Goal: Task Accomplishment & Management: Manage account settings

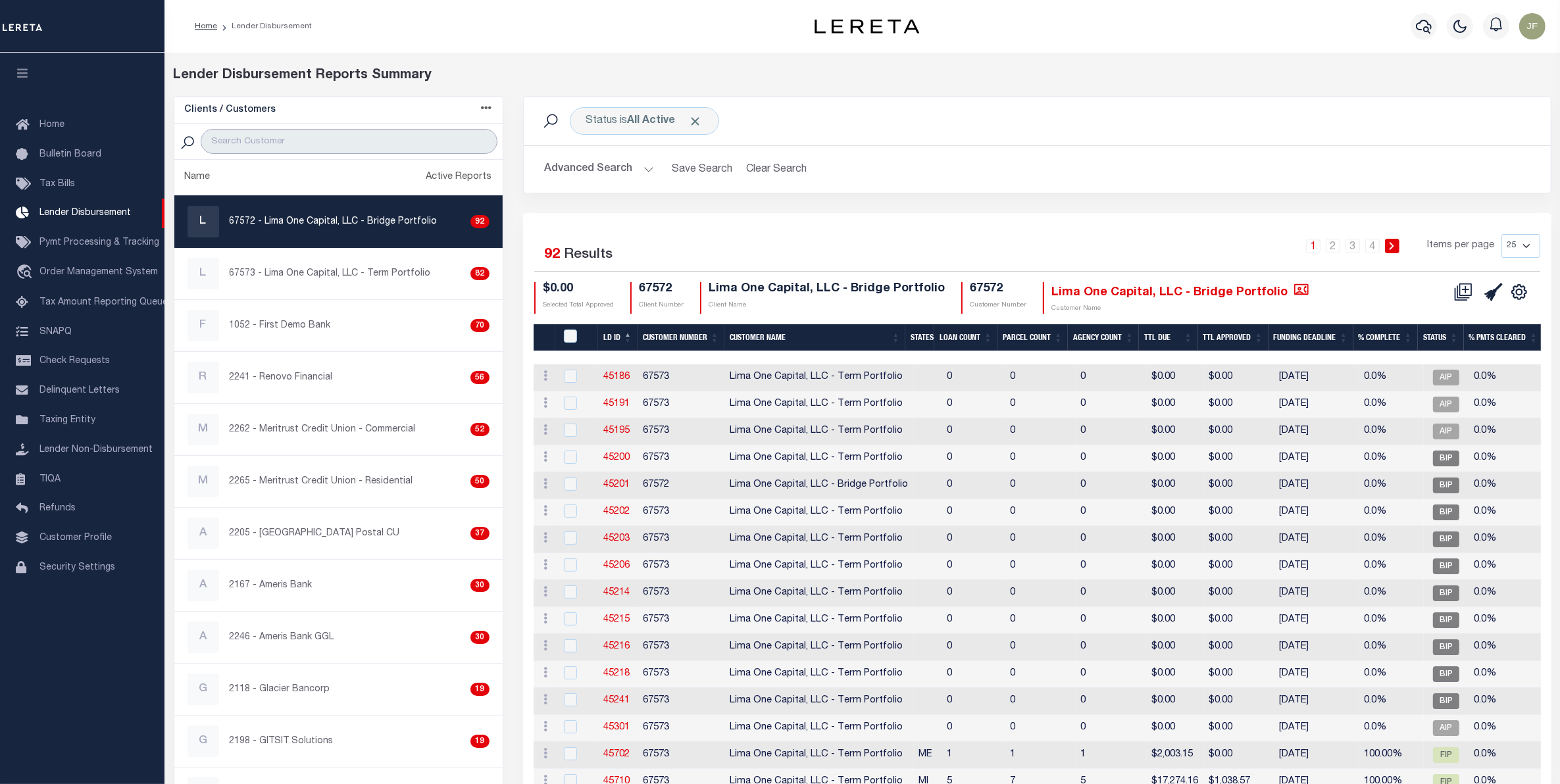
click at [395, 140] on input "search" at bounding box center [349, 141] width 297 height 25
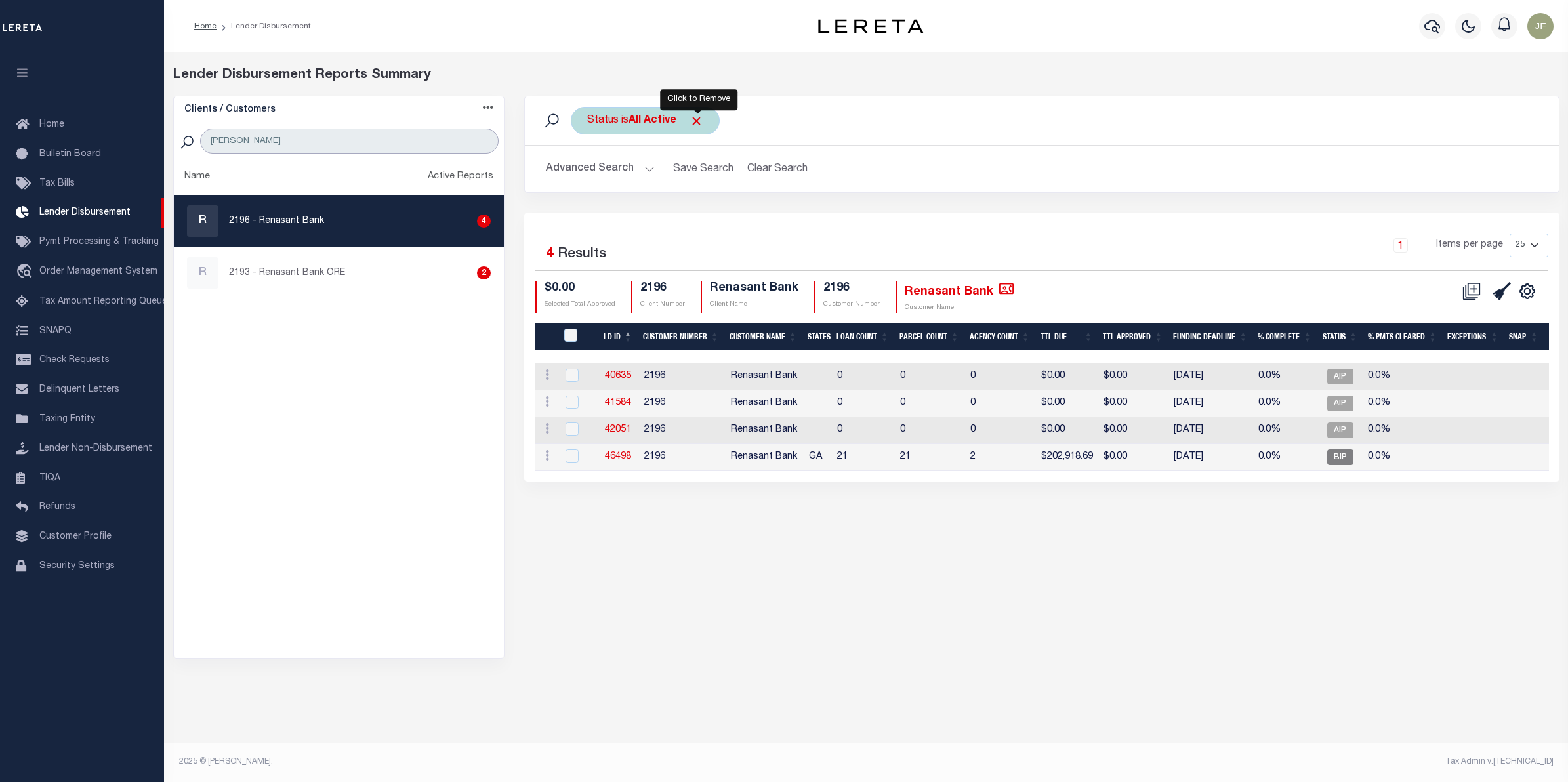
type input "rena"
click at [699, 119] on span "Click to Remove" at bounding box center [696, 121] width 14 height 14
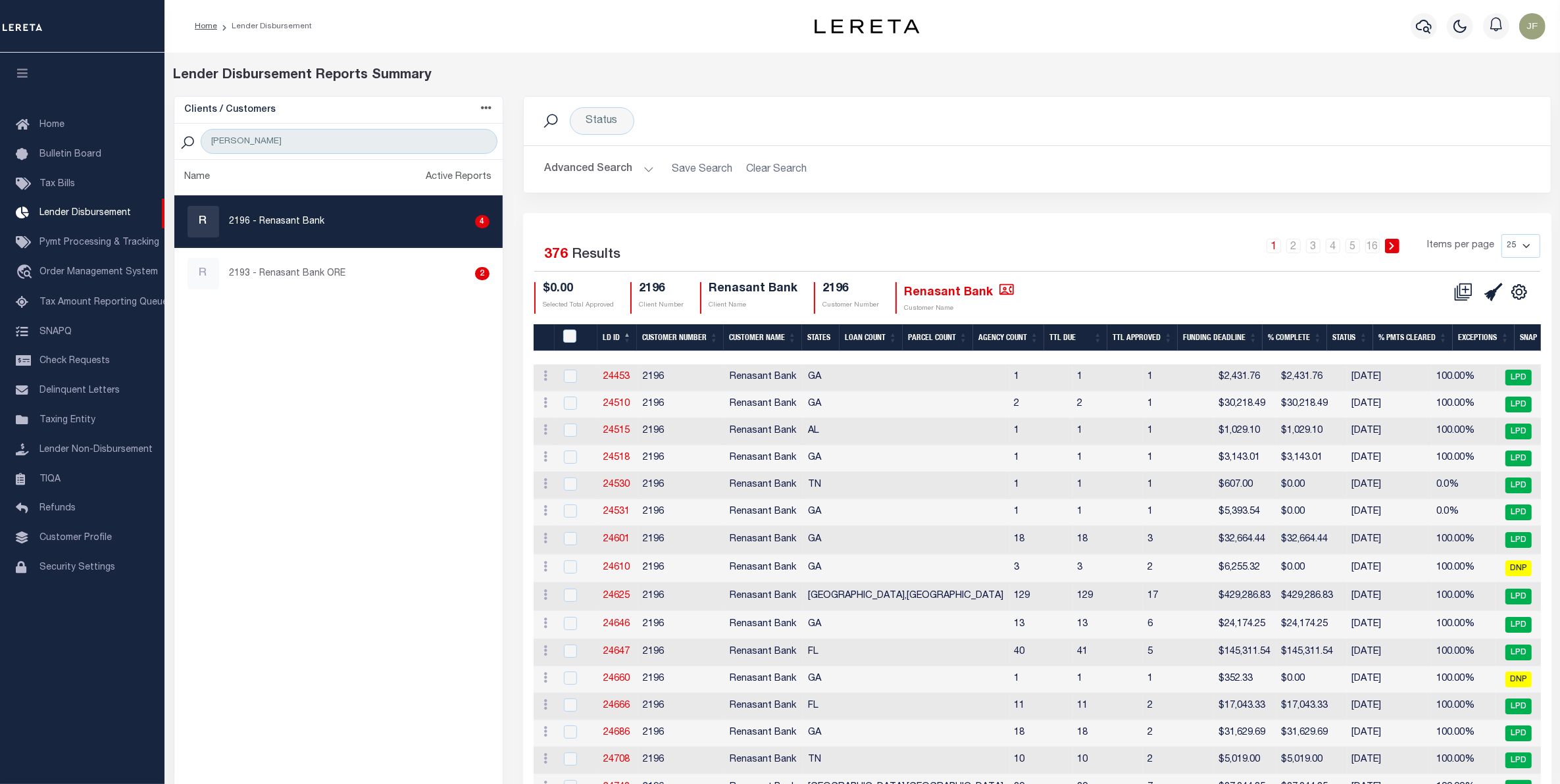
click at [618, 167] on button "Advanced Search" at bounding box center [600, 169] width 110 height 25
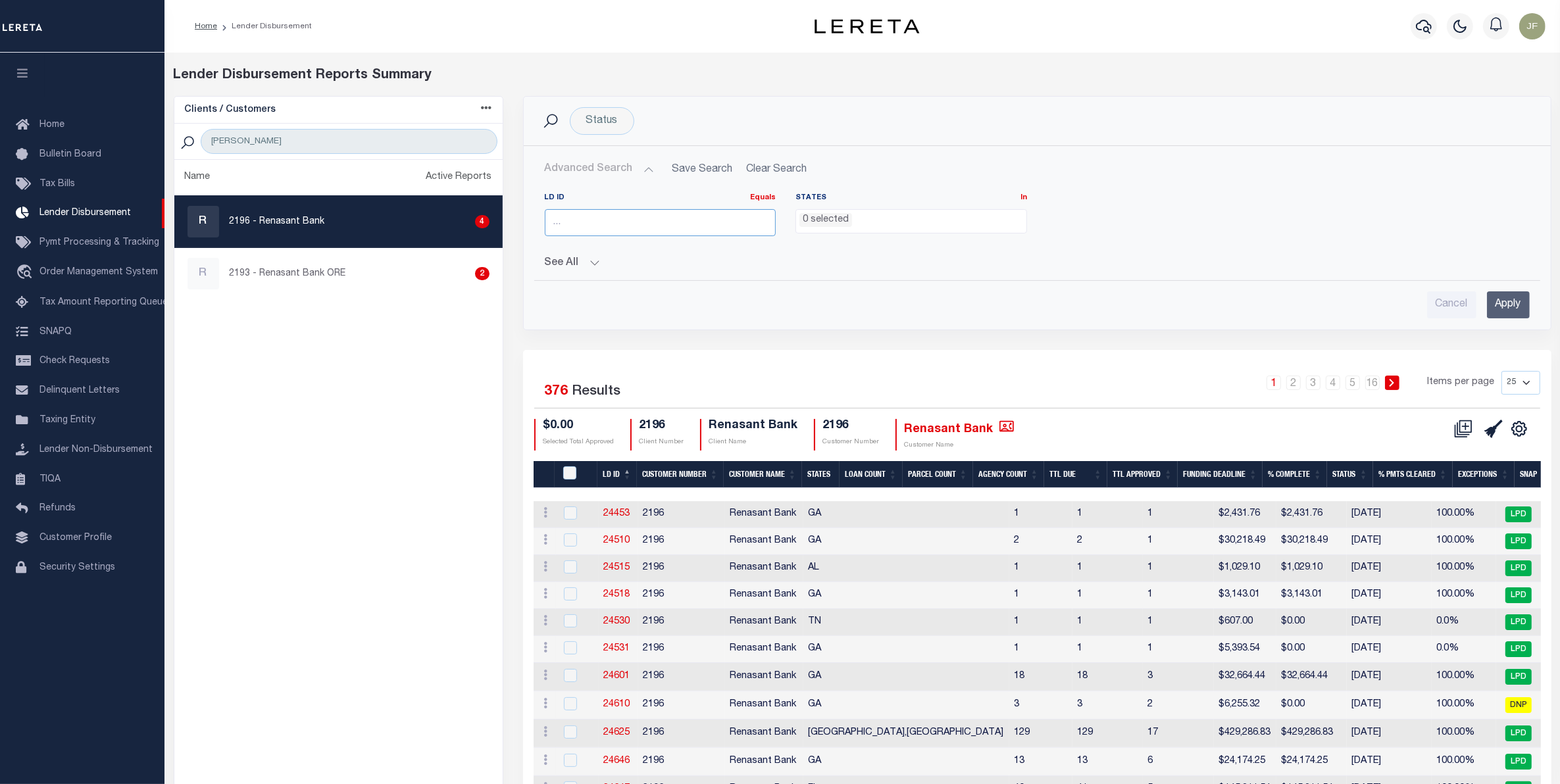
click at [624, 225] on input "number" at bounding box center [661, 222] width 232 height 27
type input "46289"
click at [1507, 306] on input "Apply" at bounding box center [1508, 305] width 42 height 27
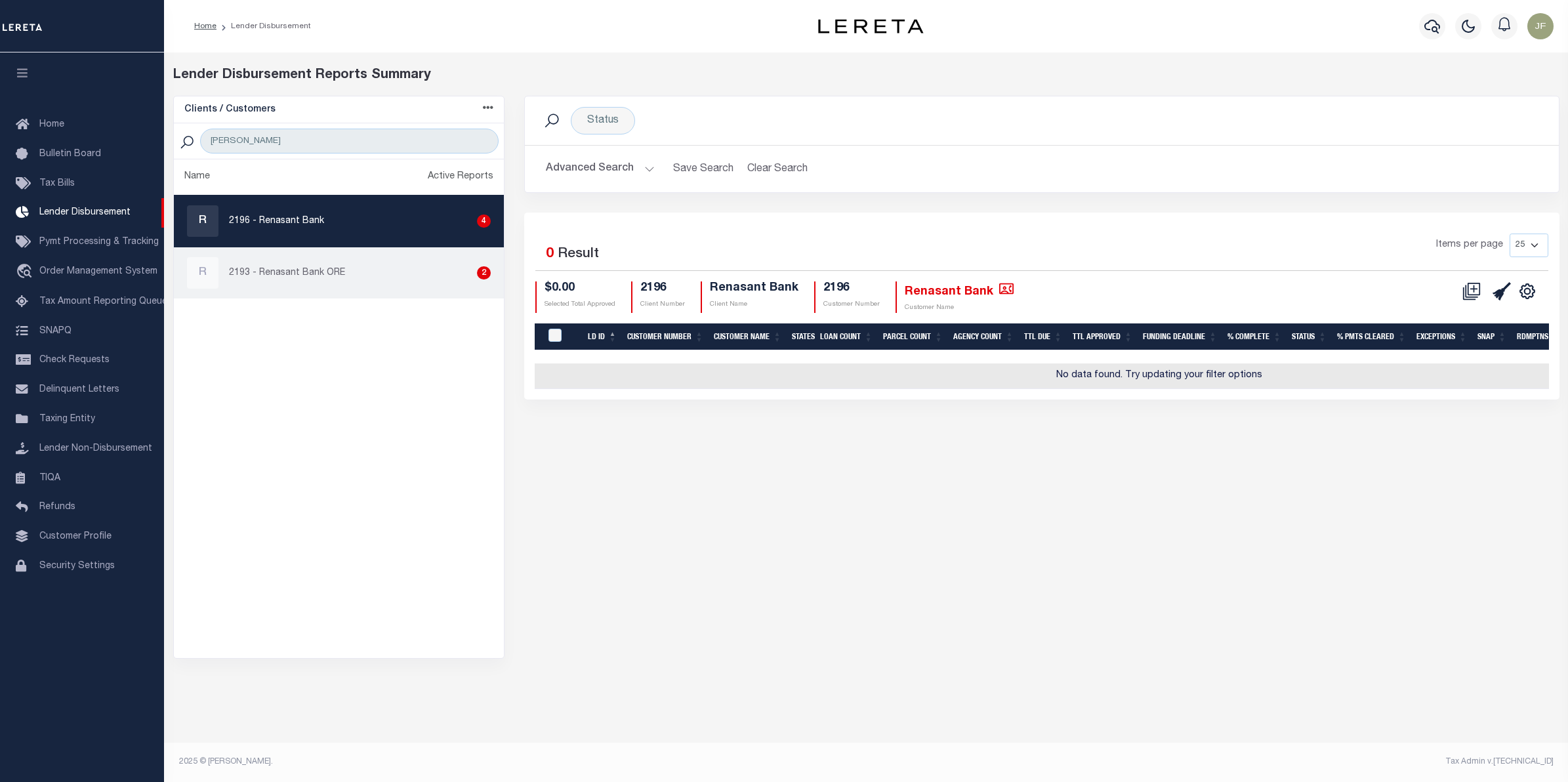
click at [365, 266] on div "R 2193 - Renasant Bank ORE 2" at bounding box center [339, 272] width 305 height 32
checkbox input "true"
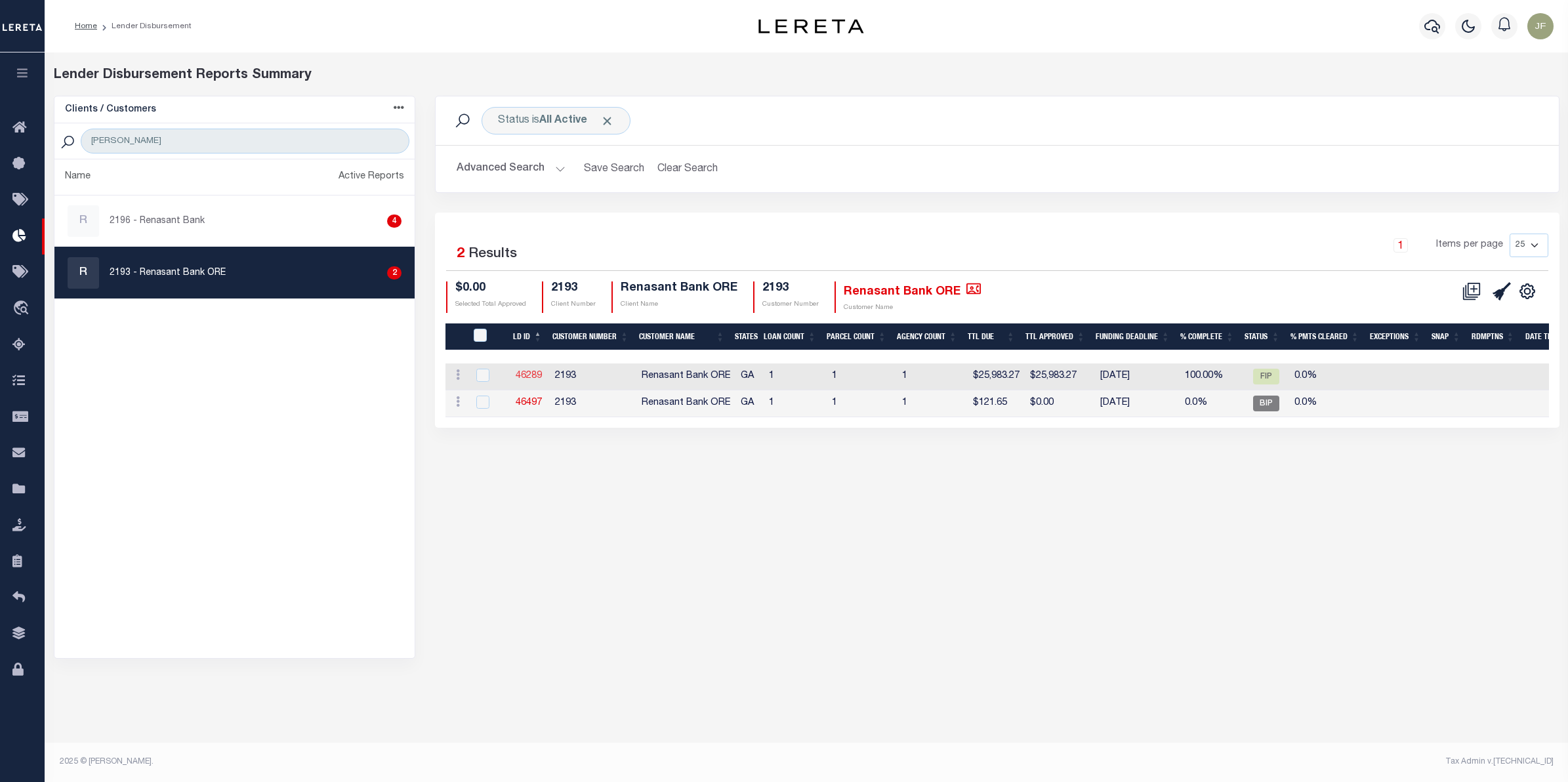
click at [532, 375] on link "46289" at bounding box center [529, 376] width 26 height 9
checkbox input "true"
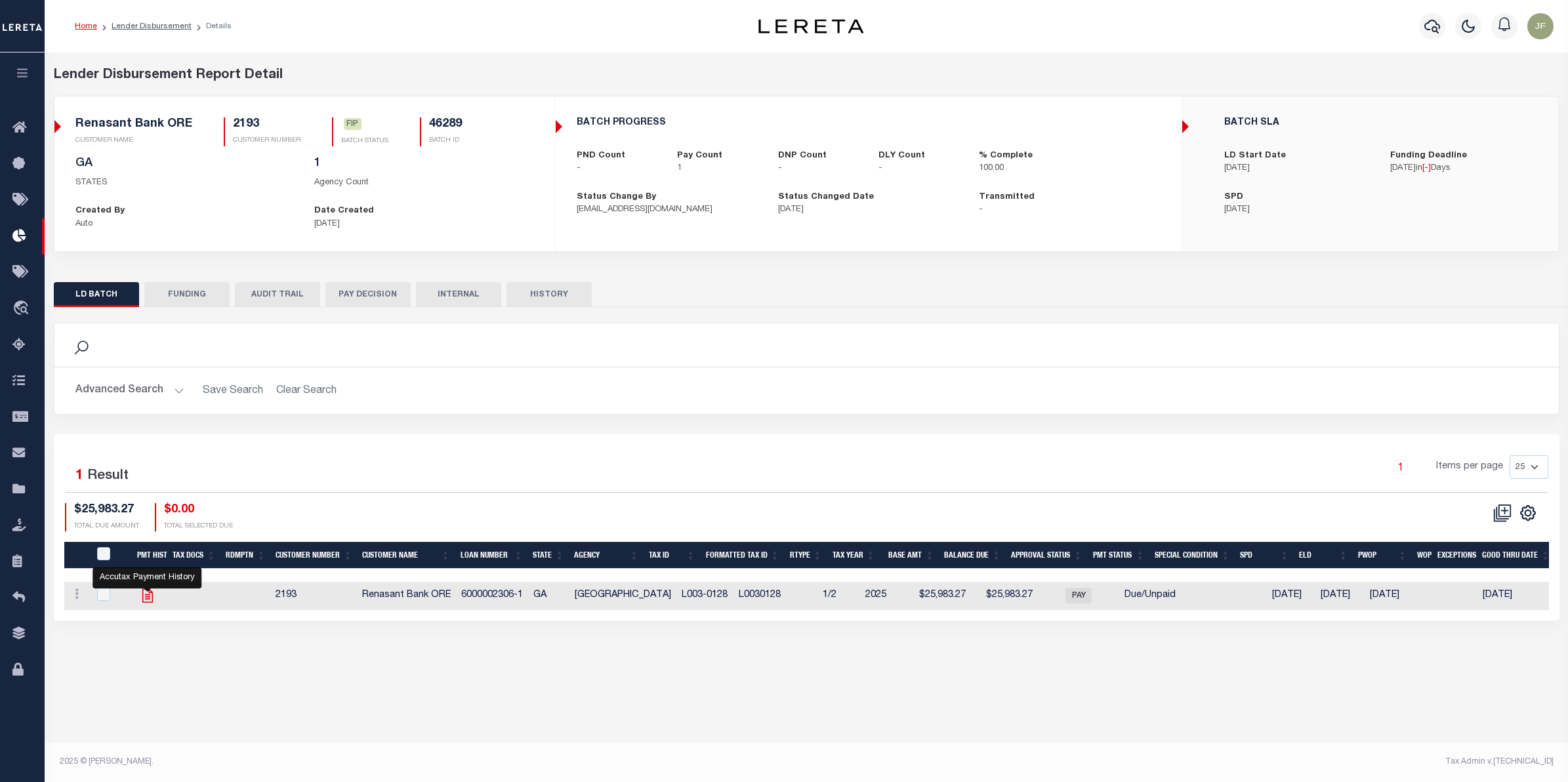
click at [143, 602] on icon "" at bounding box center [148, 596] width 17 height 17
checkbox input "true"
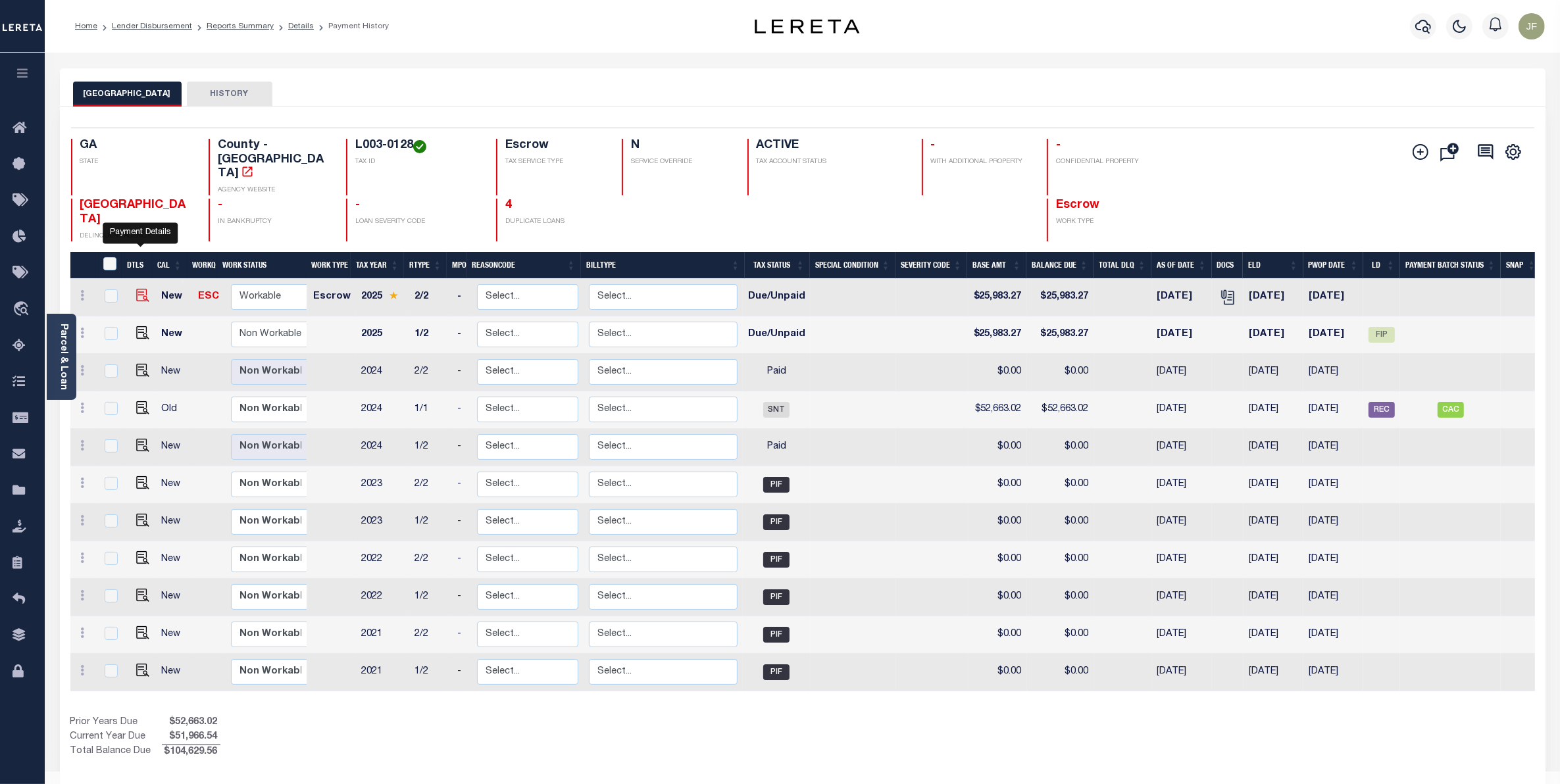
click at [136, 289] on img "" at bounding box center [142, 295] width 13 height 13
checkbox input "true"
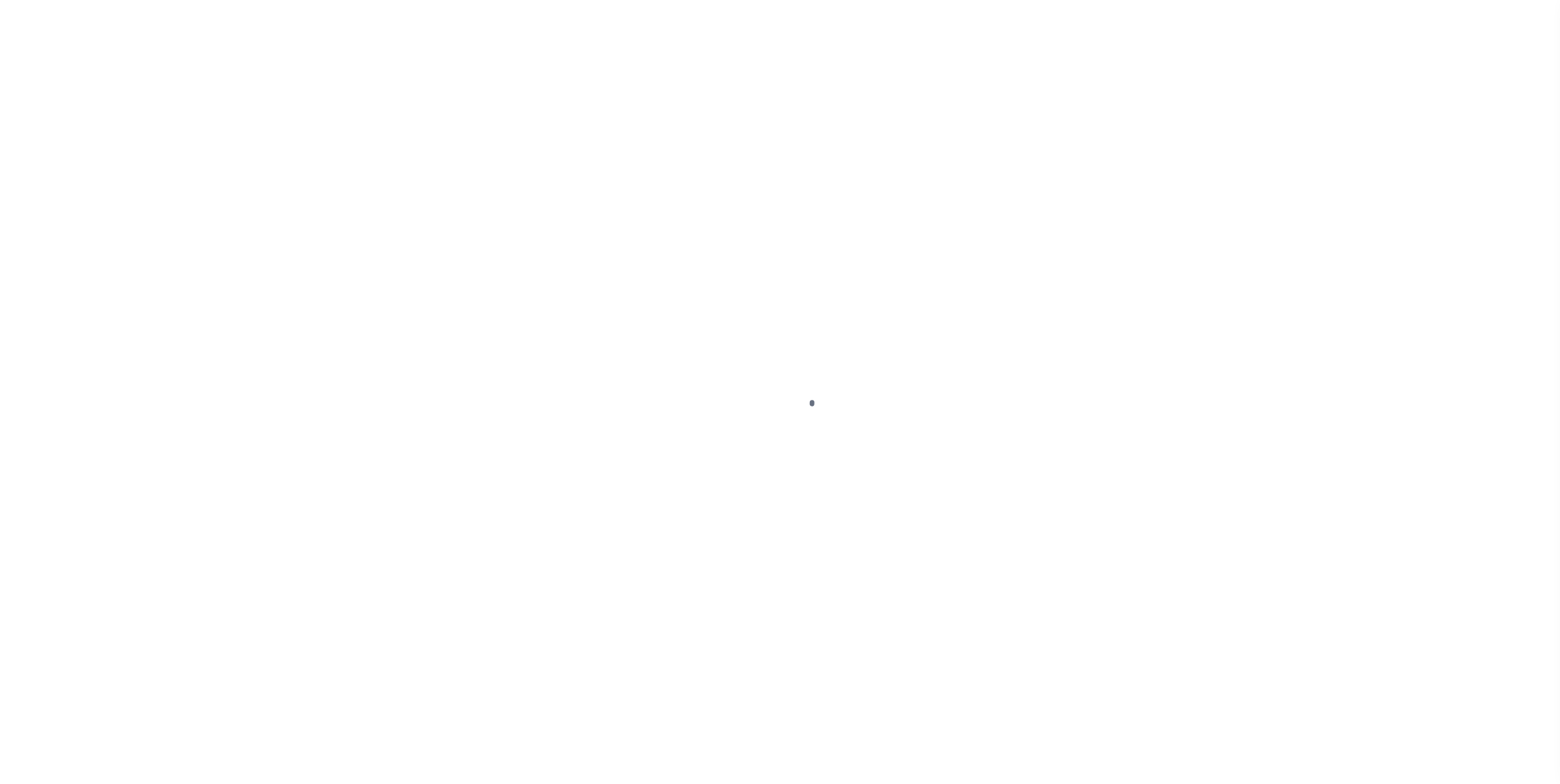
checkbox input "false"
type input "51379"
type input "[DATE]"
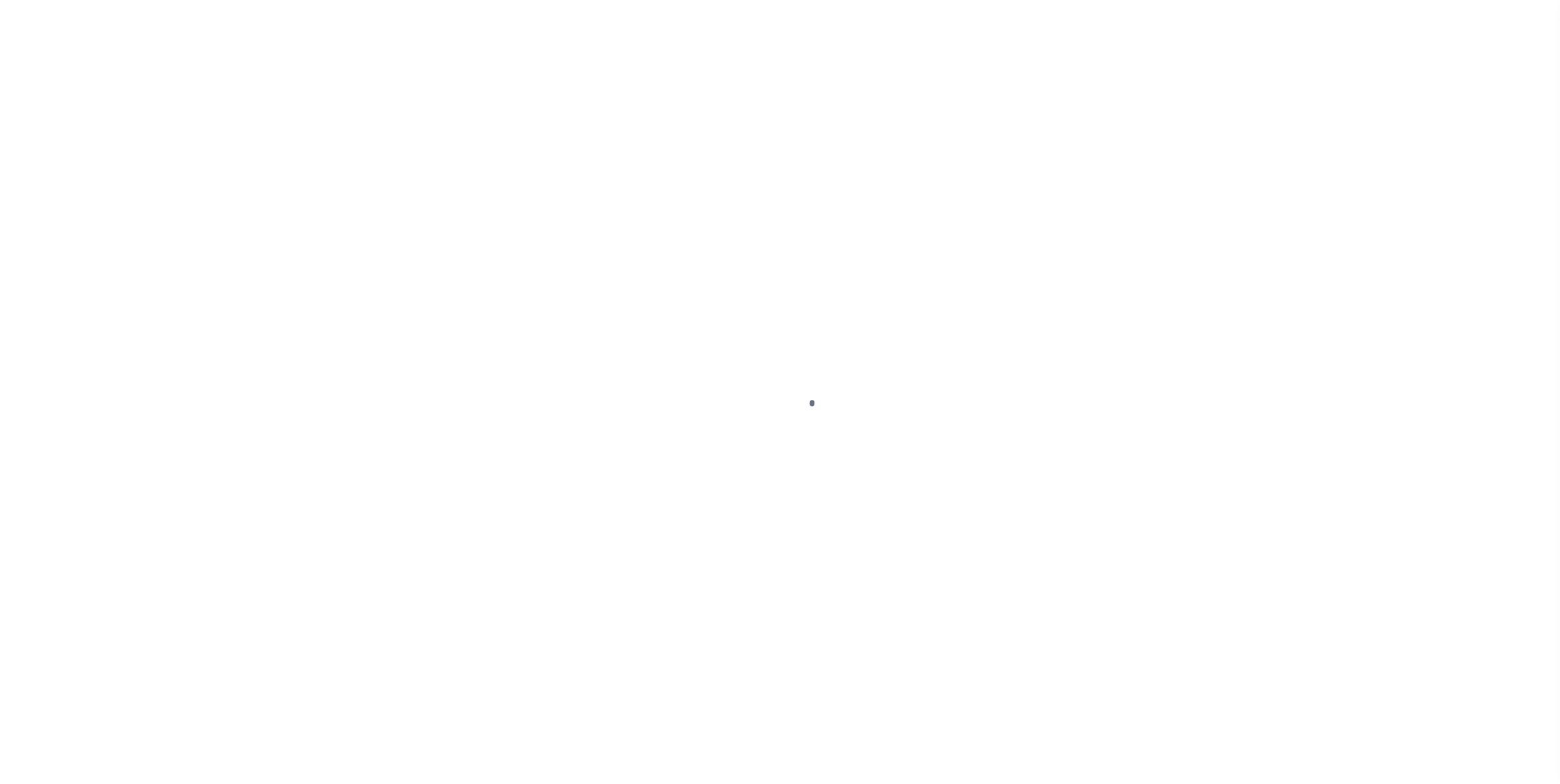
select select "DUE"
type input "$25,983.27"
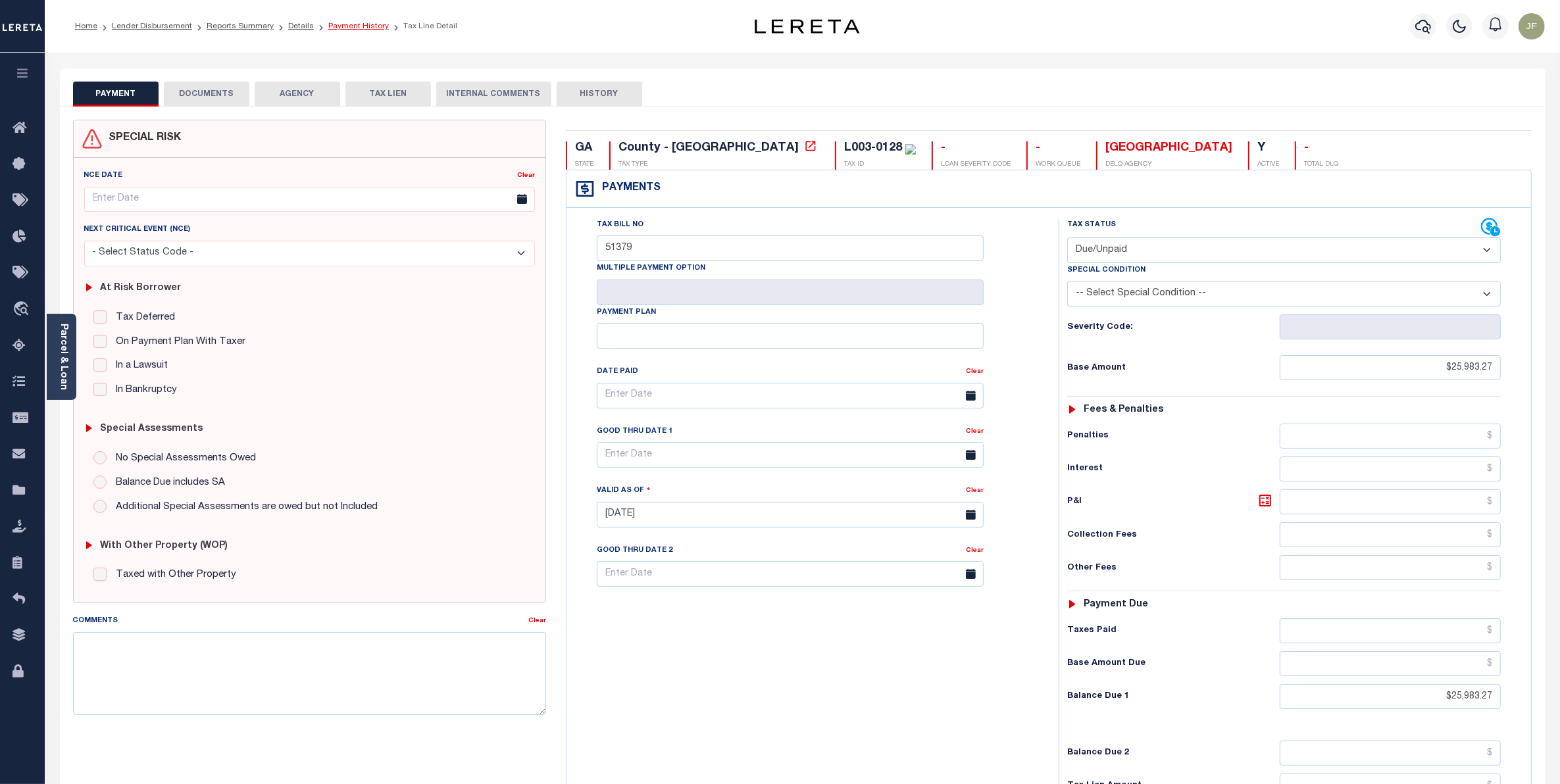
click at [343, 29] on link "Payment History" at bounding box center [358, 26] width 60 height 8
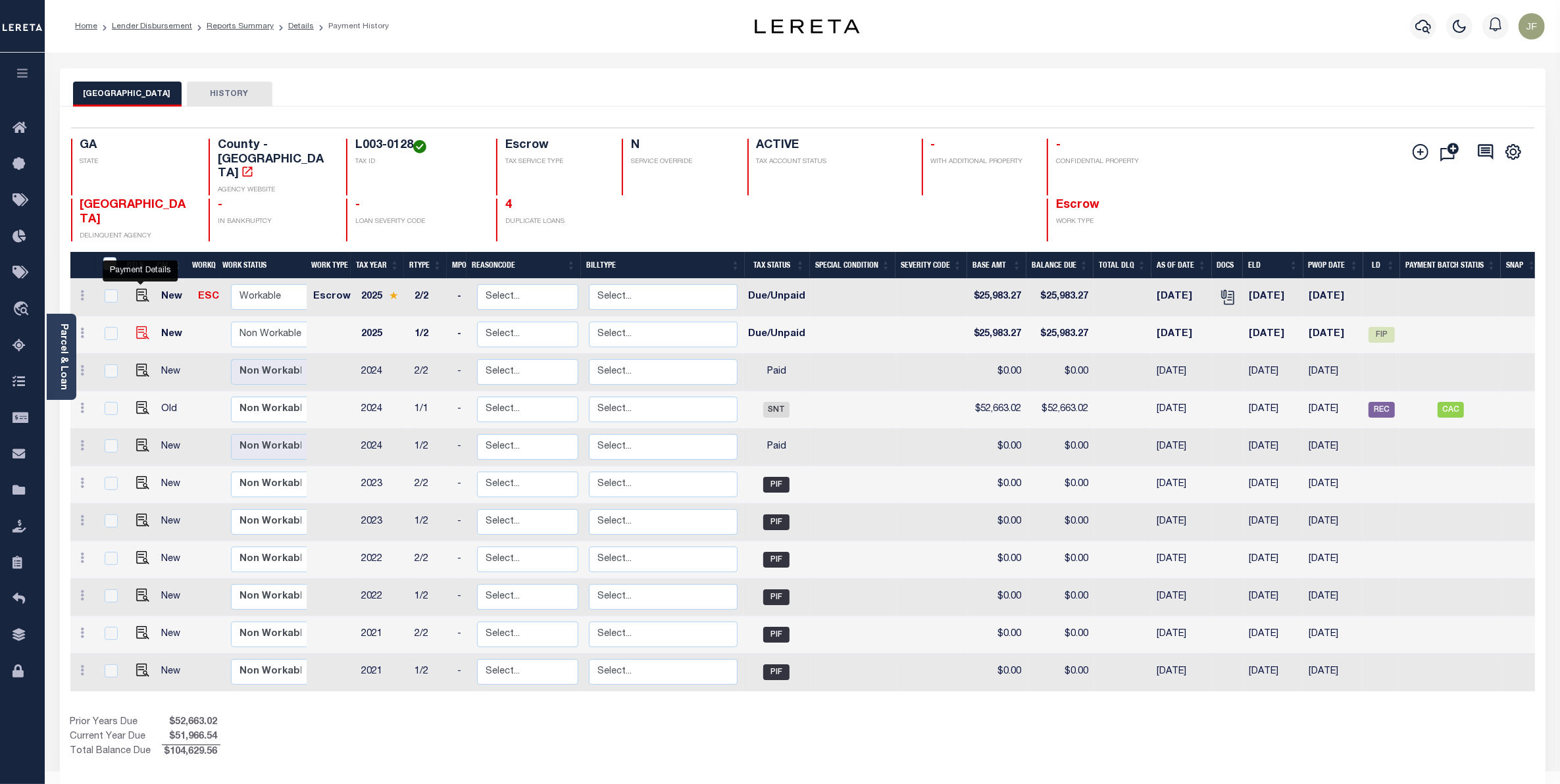
click at [144, 326] on img "" at bounding box center [142, 333] width 13 height 13
checkbox input "true"
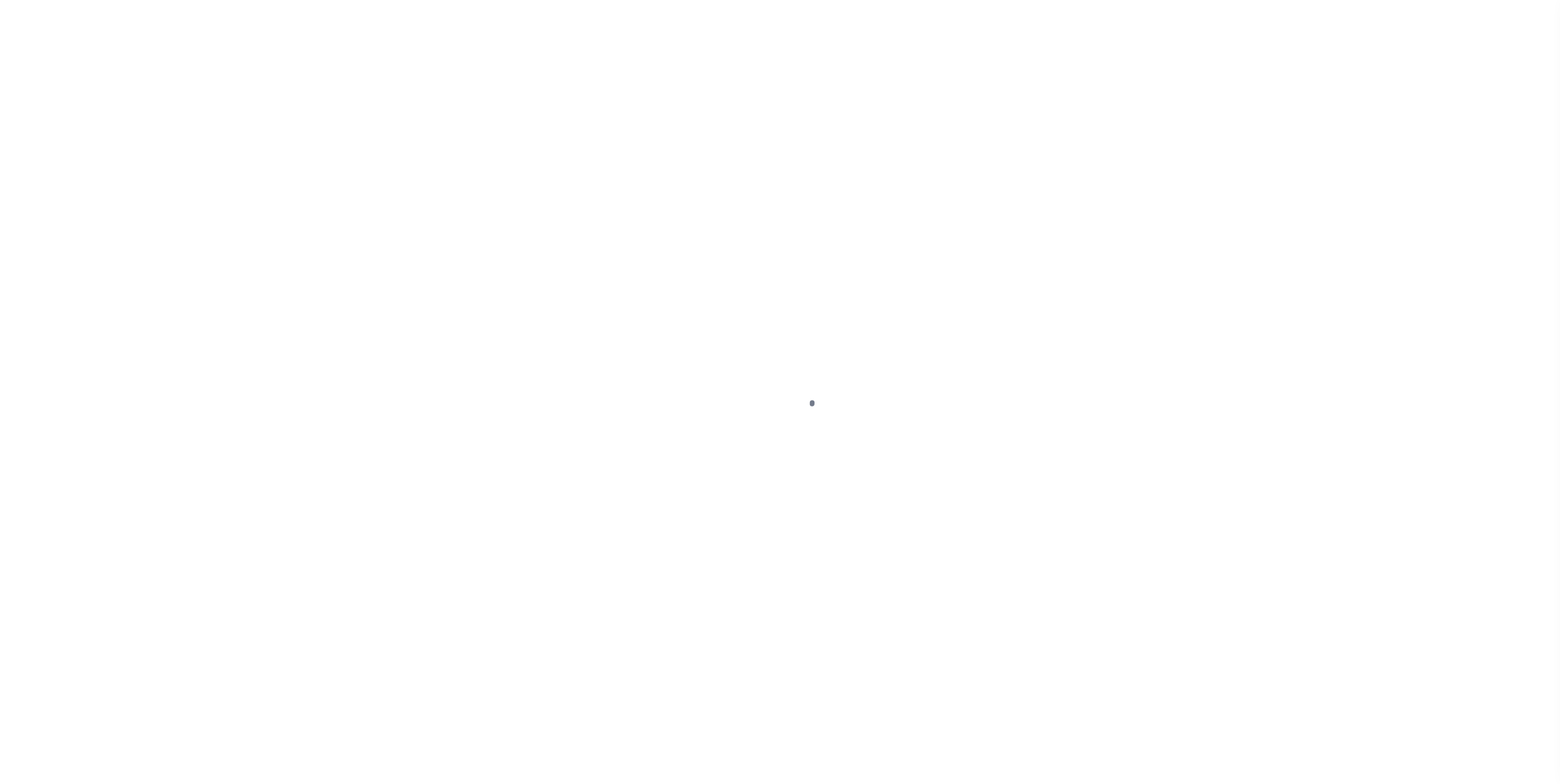
select select "DUE"
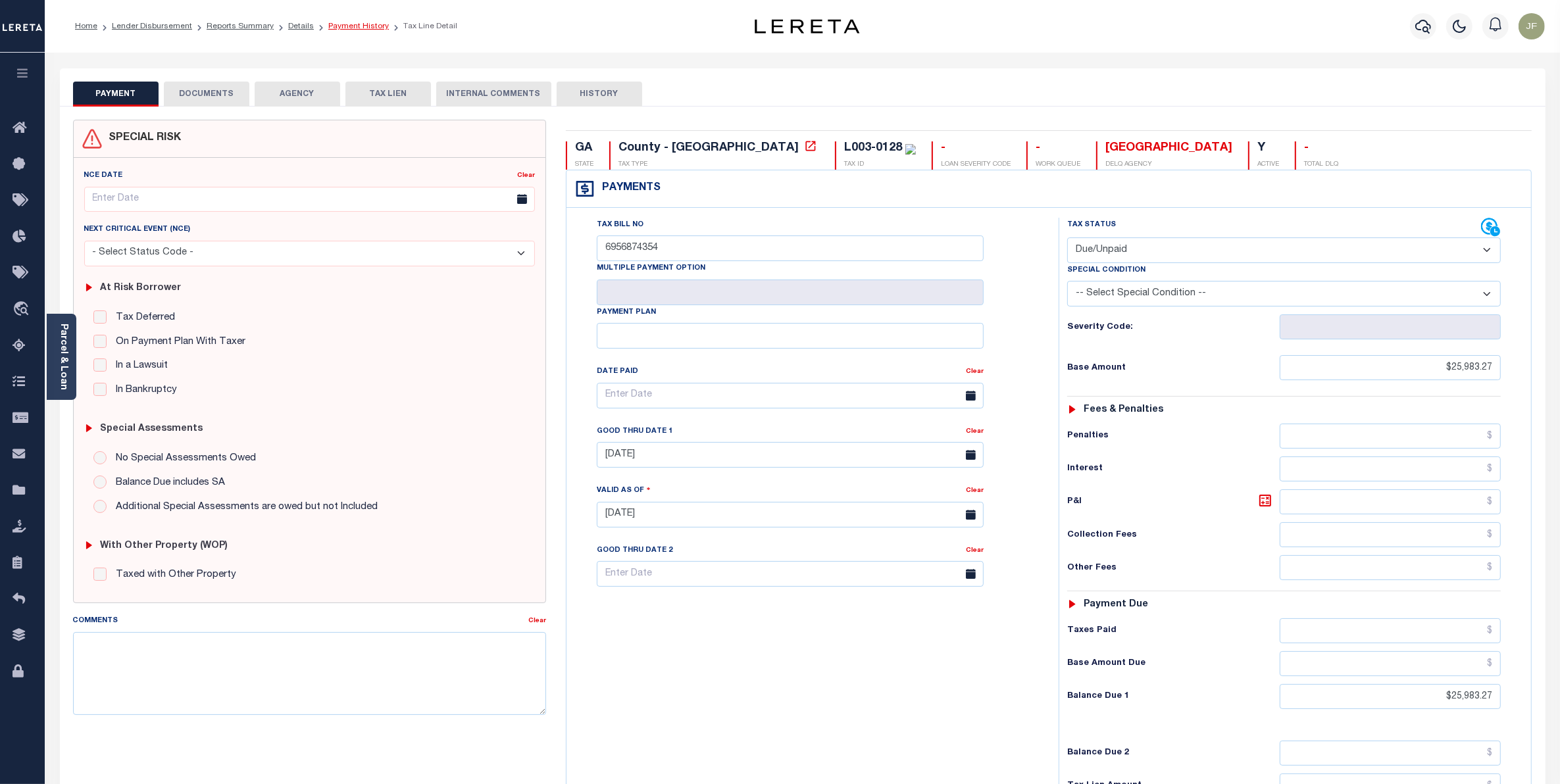
click at [343, 22] on link "Payment History" at bounding box center [358, 26] width 60 height 8
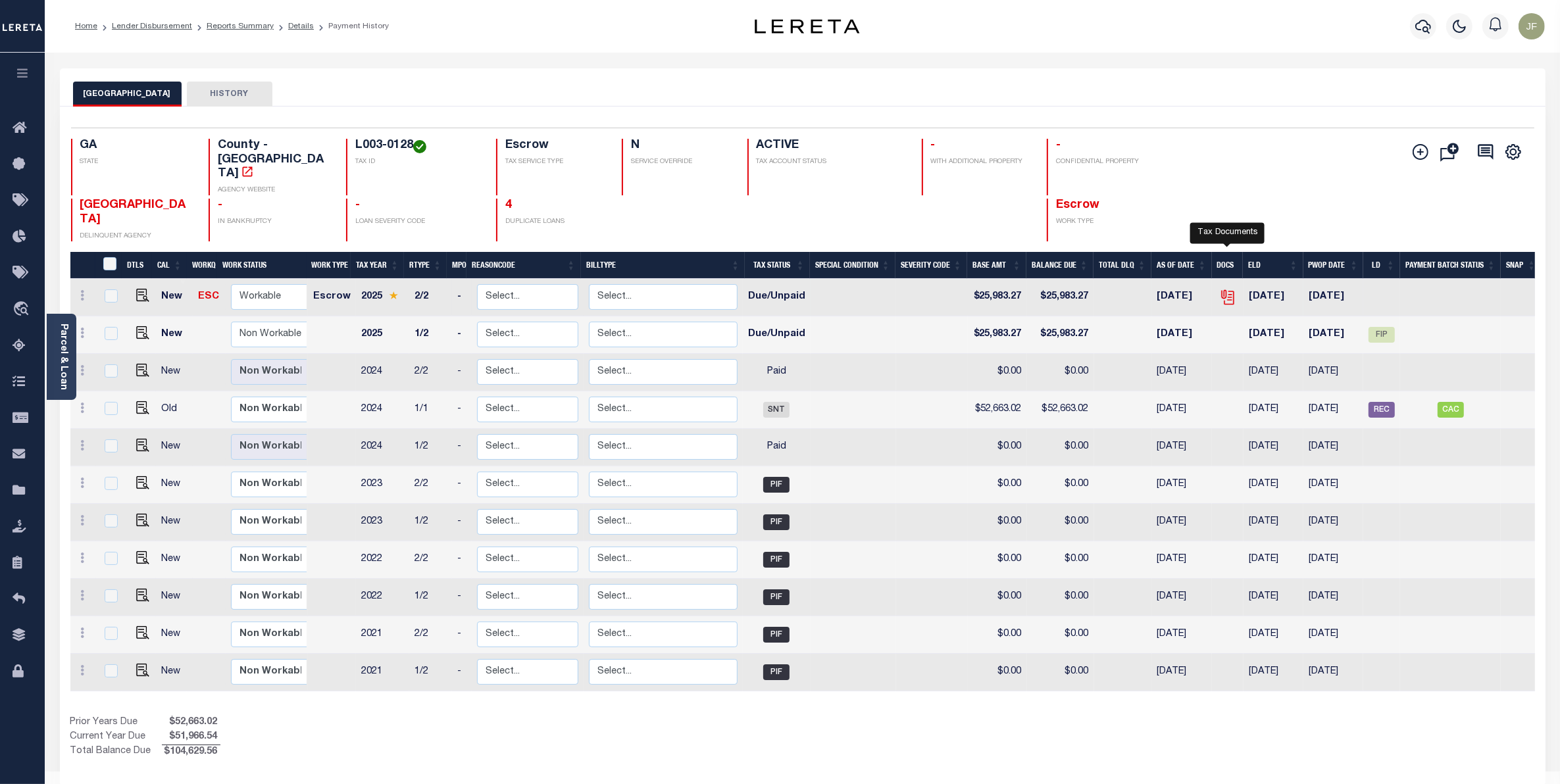
click at [1225, 289] on icon "" at bounding box center [1228, 297] width 17 height 17
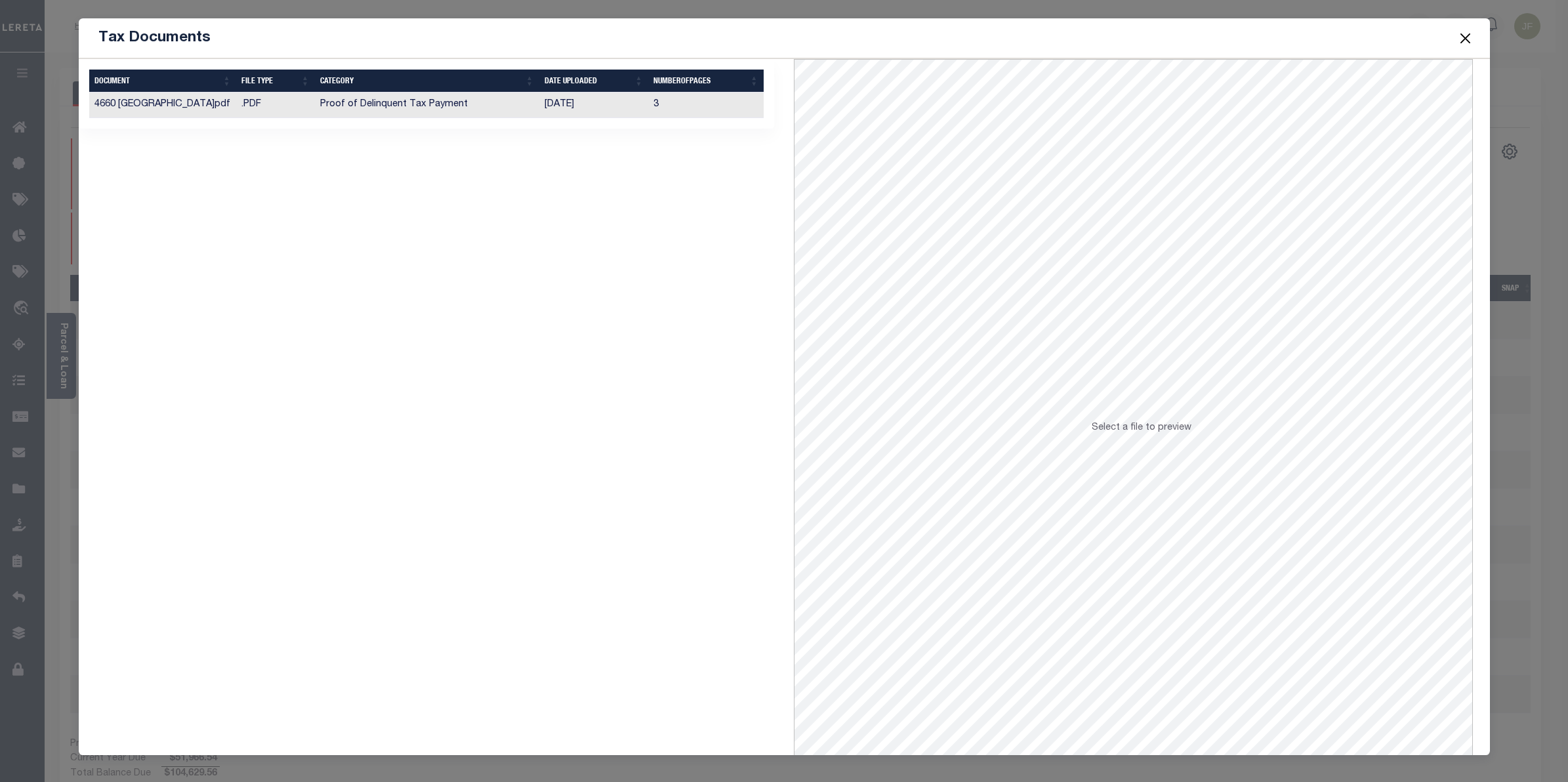
click at [413, 107] on td "Proof of Delinquent Tax Payment" at bounding box center [427, 105] width 225 height 25
drag, startPoint x: 876, startPoint y: 40, endPoint x: 2168, endPoint y: 69, distance: 1292.3
click at [1567, 69] on html "Home Lender Disbursement Reports Summary Details Payment History Profile" at bounding box center [784, 413] width 1568 height 827
click at [1466, 34] on button "Close" at bounding box center [1465, 38] width 17 height 17
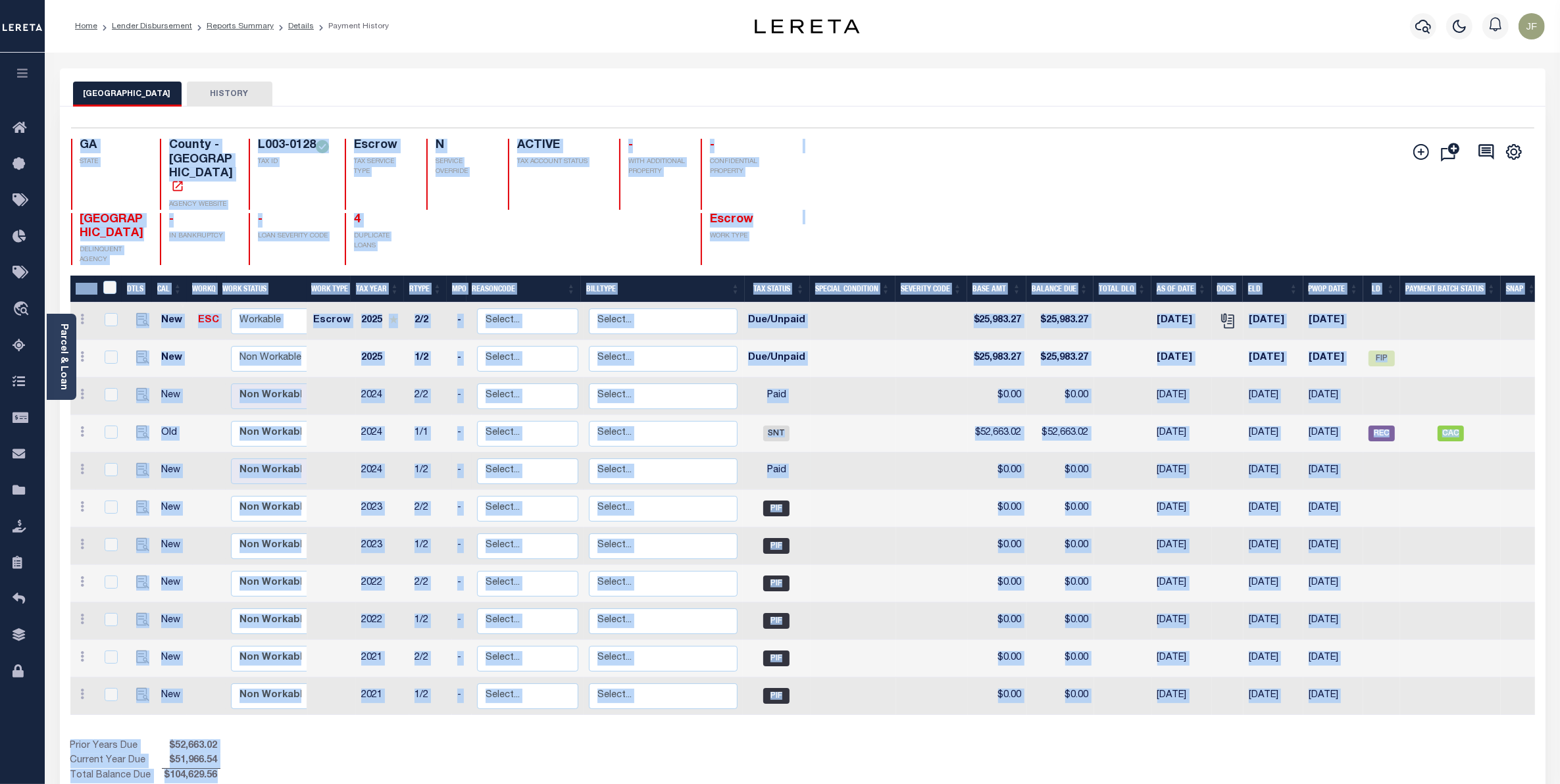
click at [873, 453] on td at bounding box center [853, 471] width 86 height 38
checkbox input "true"
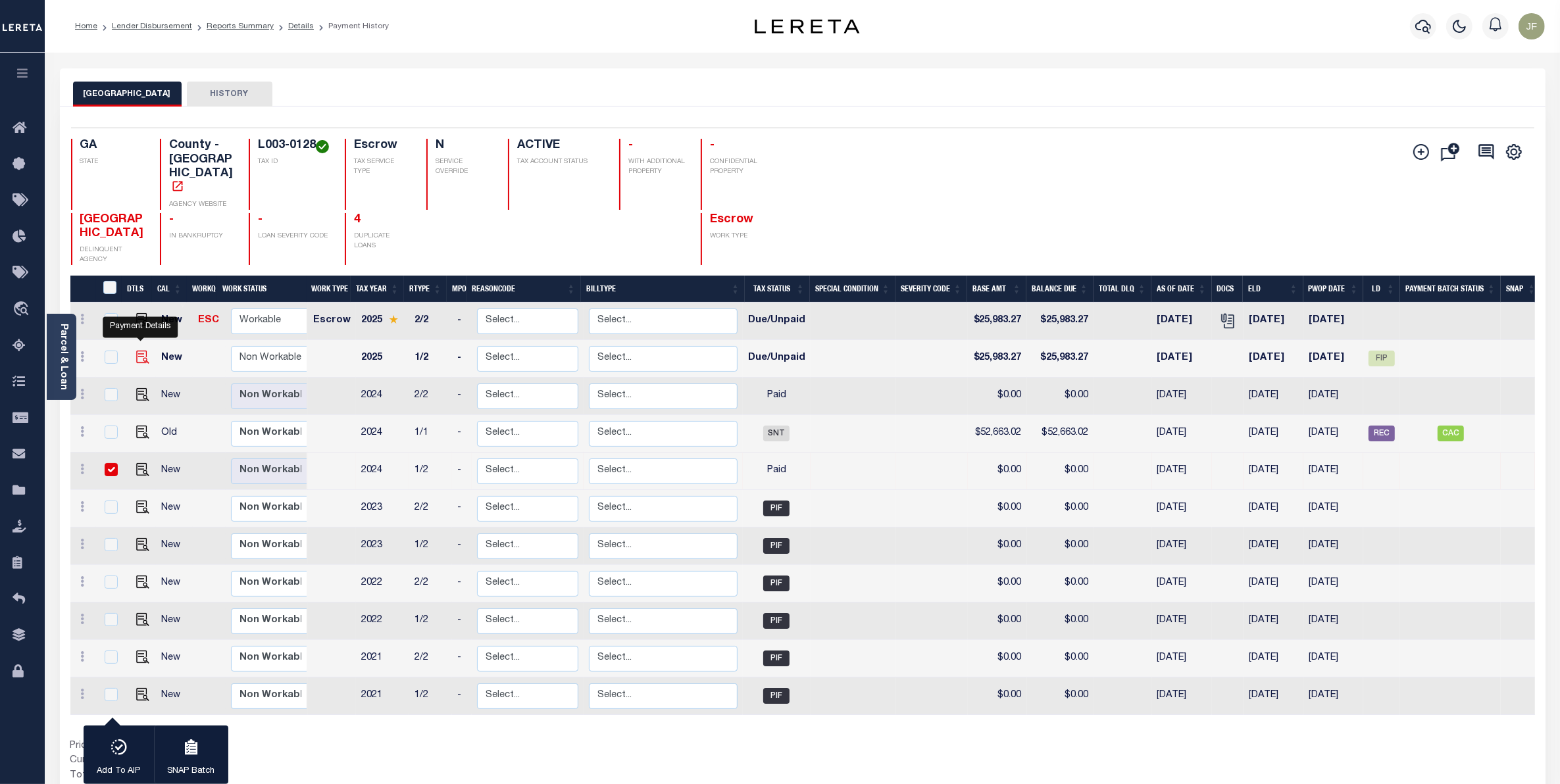
click at [136, 350] on img "" at bounding box center [142, 357] width 13 height 13
checkbox input "true"
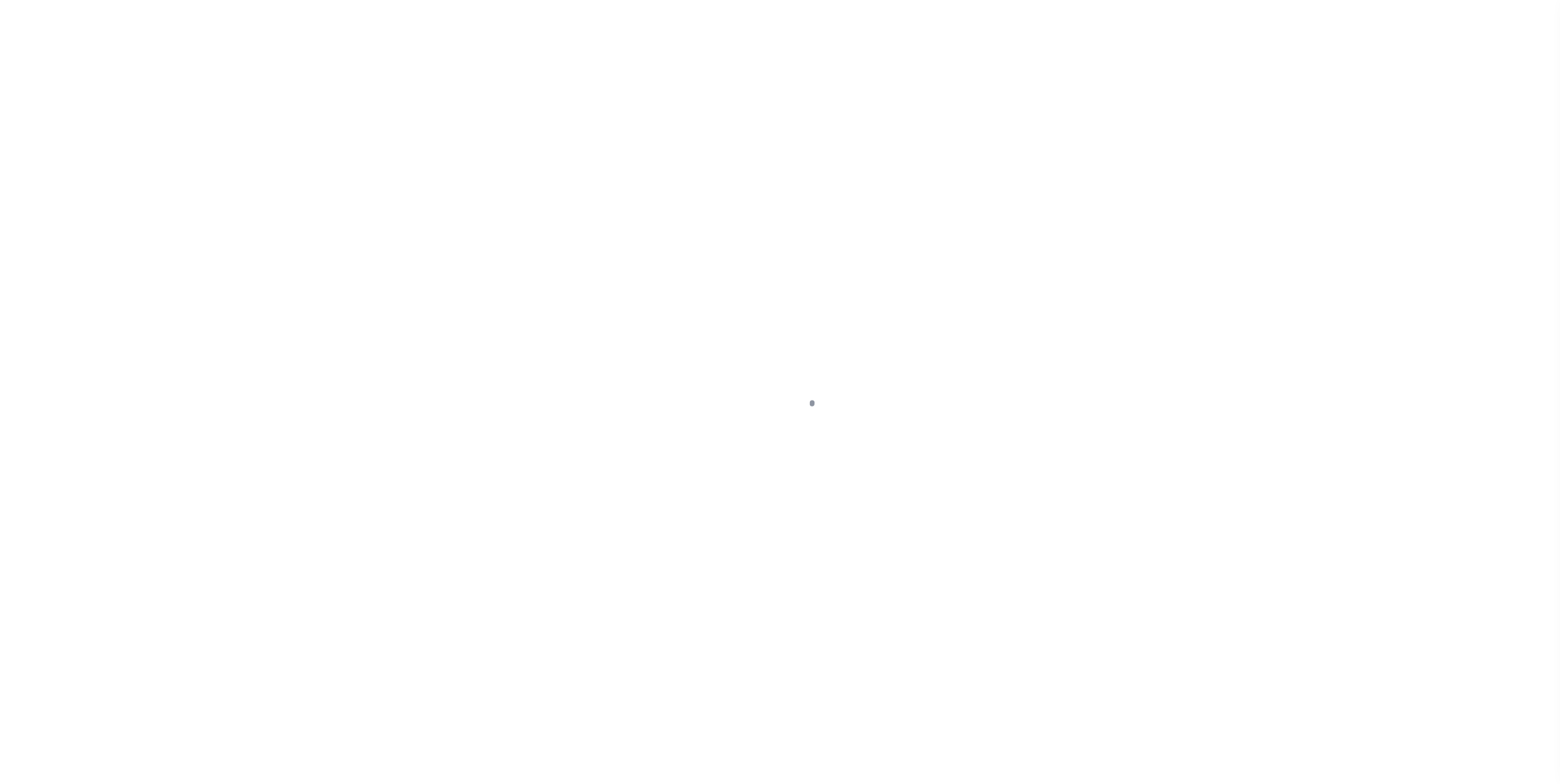
select select "DUE"
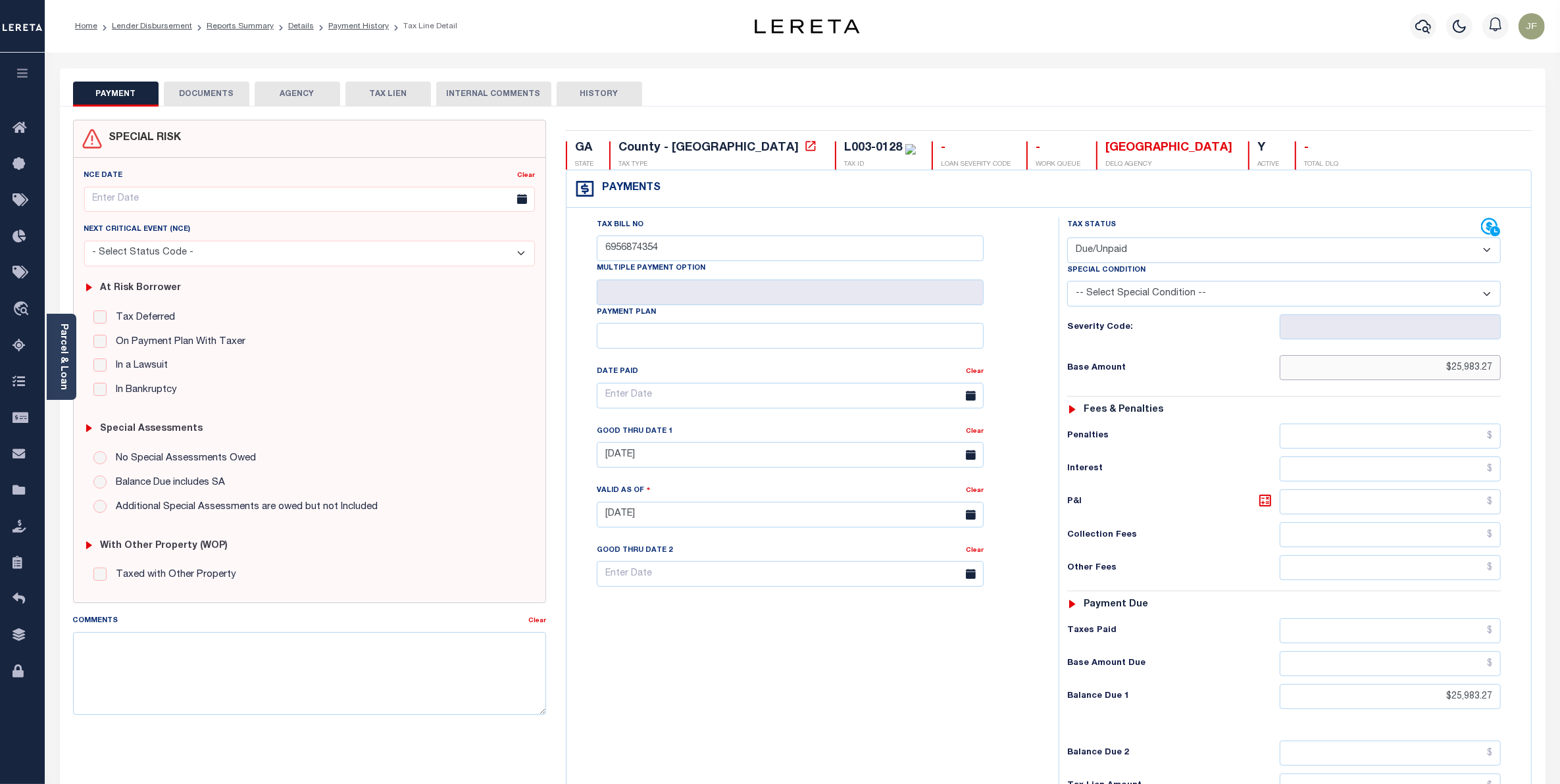
drag, startPoint x: 1419, startPoint y: 372, endPoint x: 1592, endPoint y: 368, distance: 173.0
click at [1560, 368] on html "Home Lender Disbursement Reports Summary Details Payment History Tax Line Detai…" at bounding box center [780, 485] width 1560 height 969
type input "$51,966.53"
type input "[DATE]"
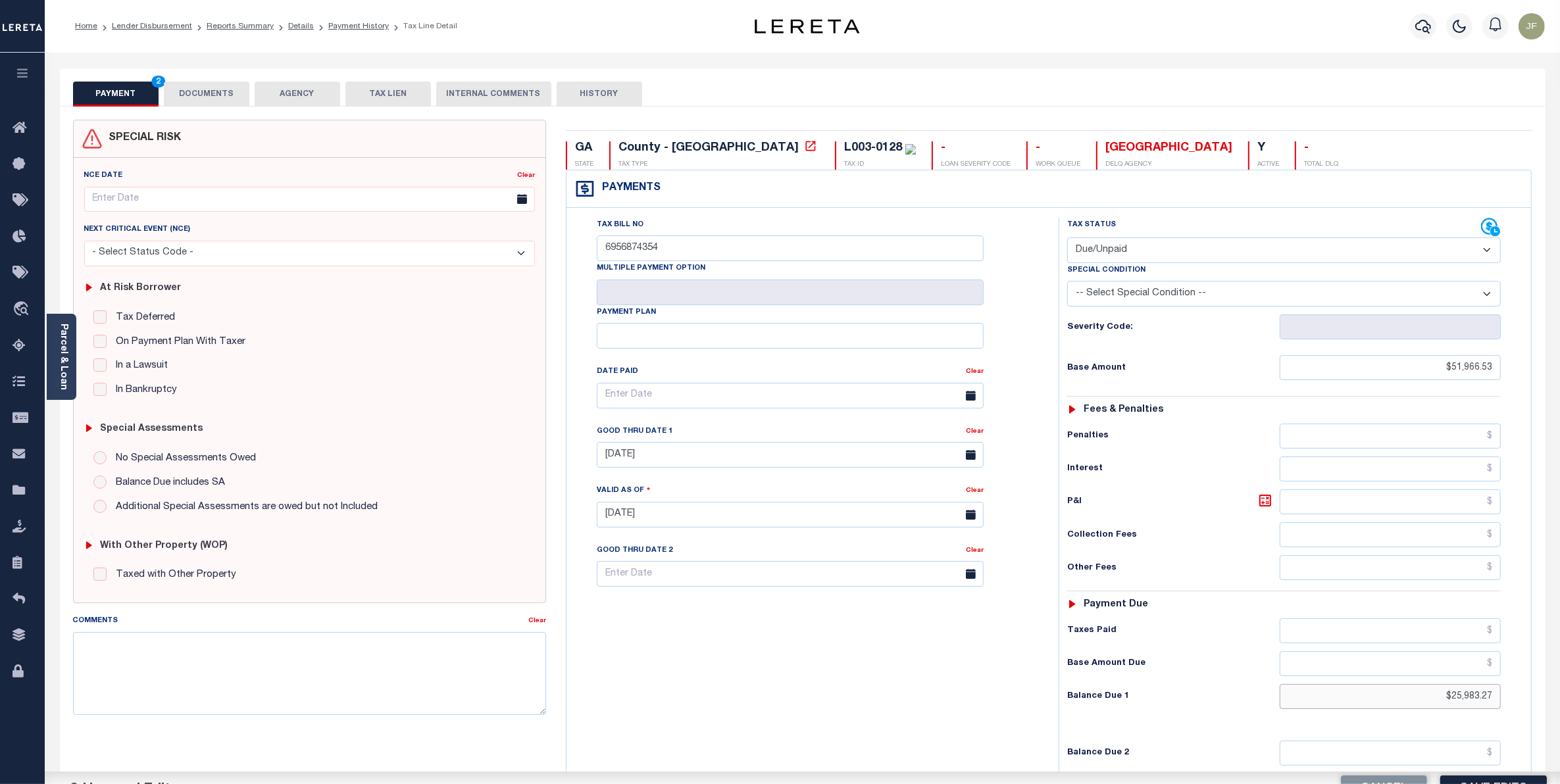
drag, startPoint x: 1430, startPoint y: 706, endPoint x: 1556, endPoint y: 698, distance: 126.3
click at [1552, 698] on div "PAYMENT 2 DOCUMENTS AGENCY DELINQUENT PAYEE" at bounding box center [803, 519] width 1506 height 901
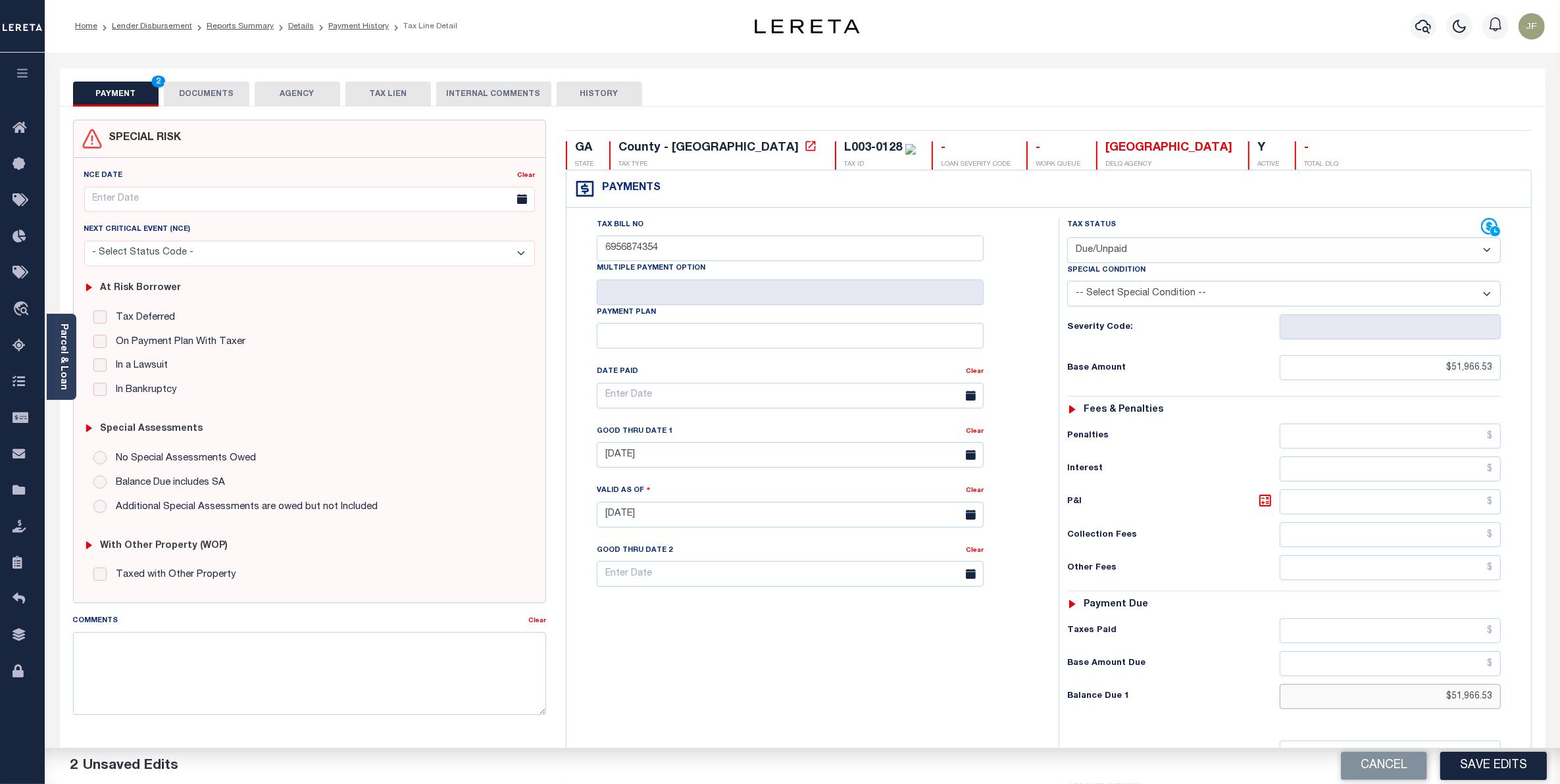
type input "$51,966.53"
click at [804, 671] on div "Tax Bill No 6956874354 Multiple Payment Option Payment Plan Clear" at bounding box center [809, 508] width 479 height 581
click at [695, 458] on input "[DATE]" at bounding box center [790, 455] width 387 height 25
click at [755, 535] on span "3" at bounding box center [756, 532] width 25 height 25
type input "[DATE]"
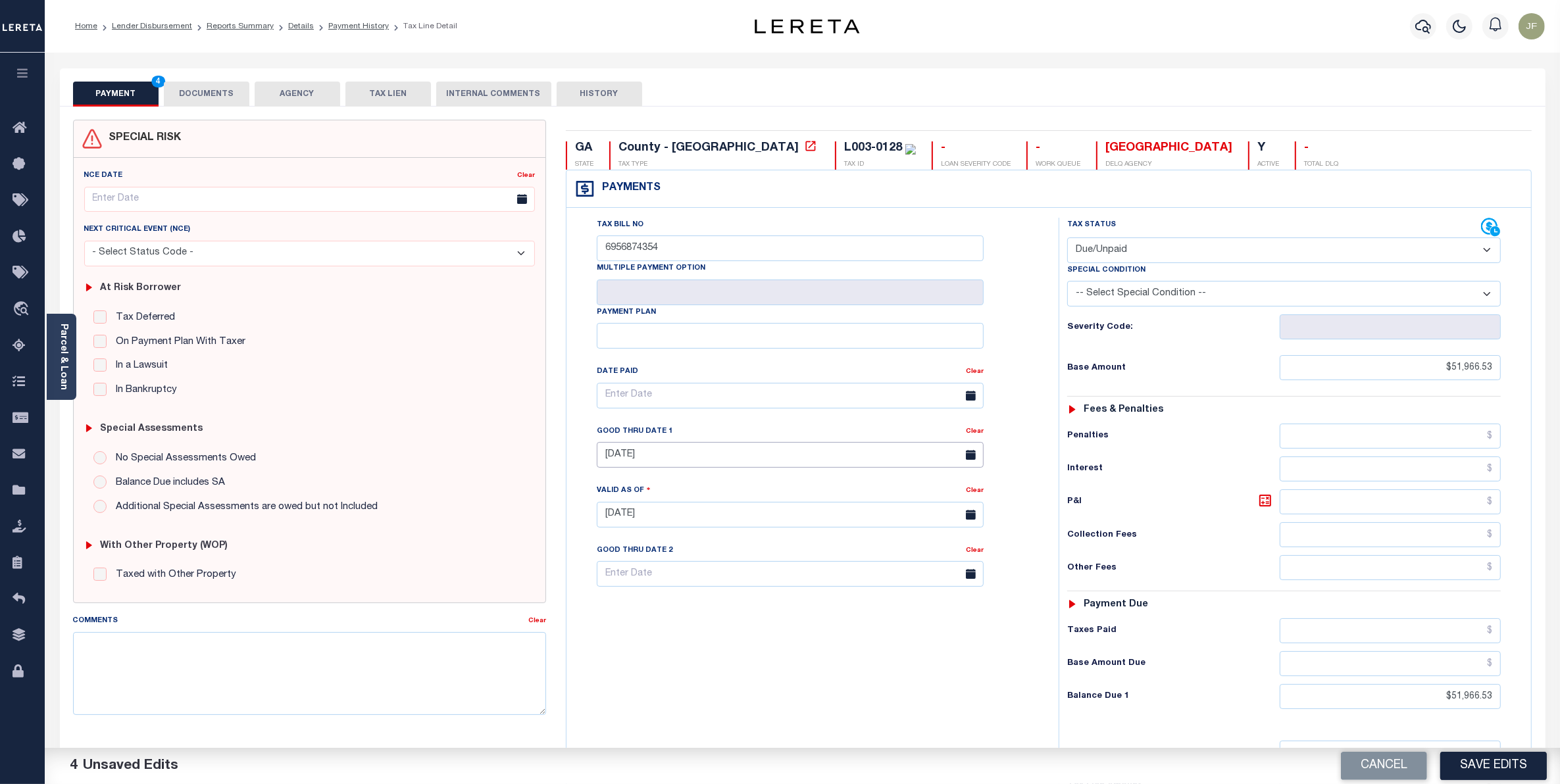
click at [752, 458] on input "[DATE]" at bounding box center [790, 455] width 387 height 25
click at [787, 492] on icon at bounding box center [788, 490] width 9 height 9
select select "10"
click at [638, 610] on span "17" at bounding box center [640, 610] width 25 height 25
type input "[DATE]"
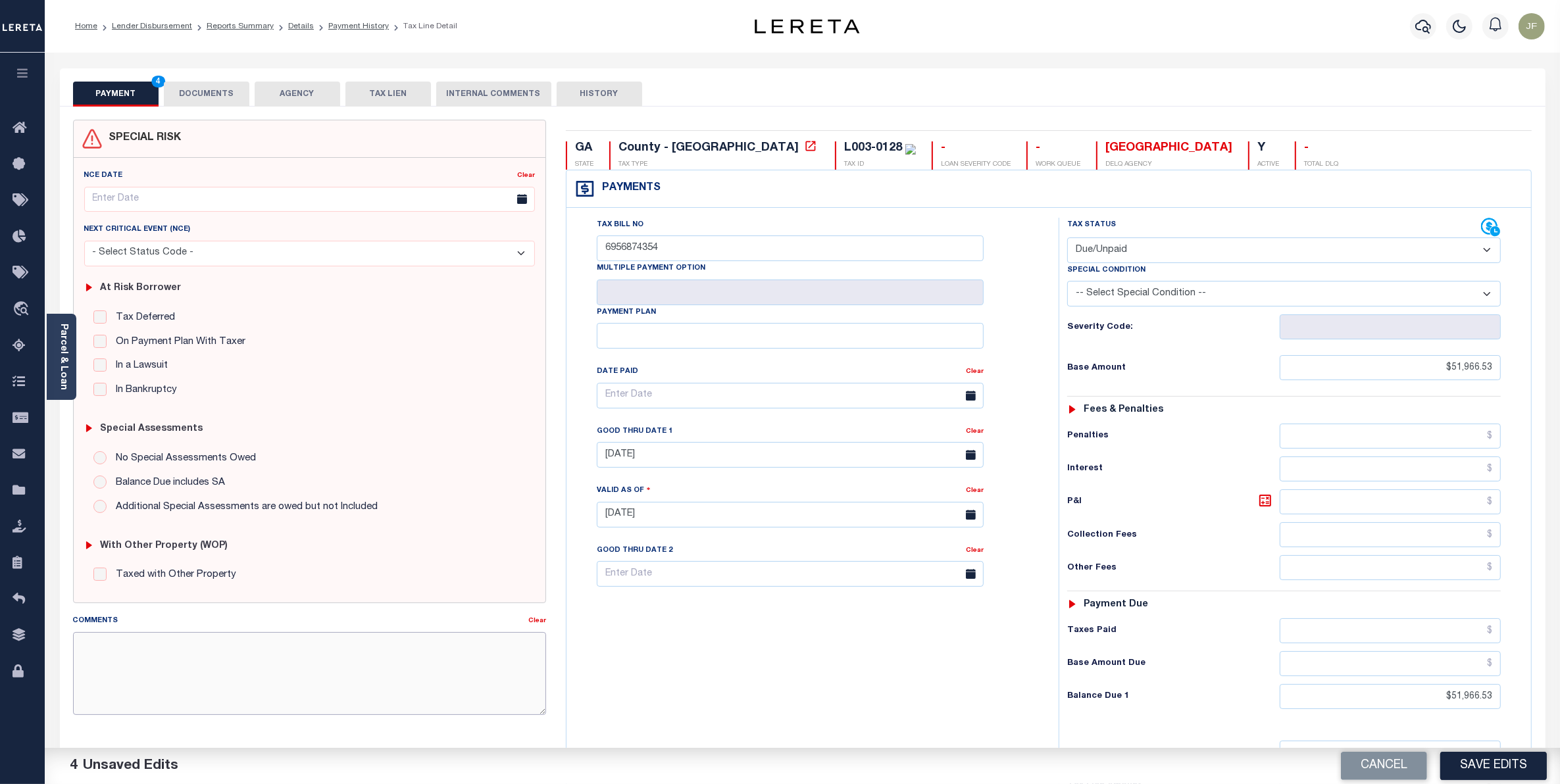
click at [410, 640] on textarea "Comments" at bounding box center [310, 673] width 473 height 83
type textarea "Batch #46289; client requested annual payment amounts updated for homeowners cl…"
drag, startPoint x: 1478, startPoint y: 768, endPoint x: 1488, endPoint y: 774, distance: 11.7
click at [1488, 774] on button "Save Edits" at bounding box center [1494, 765] width 107 height 29
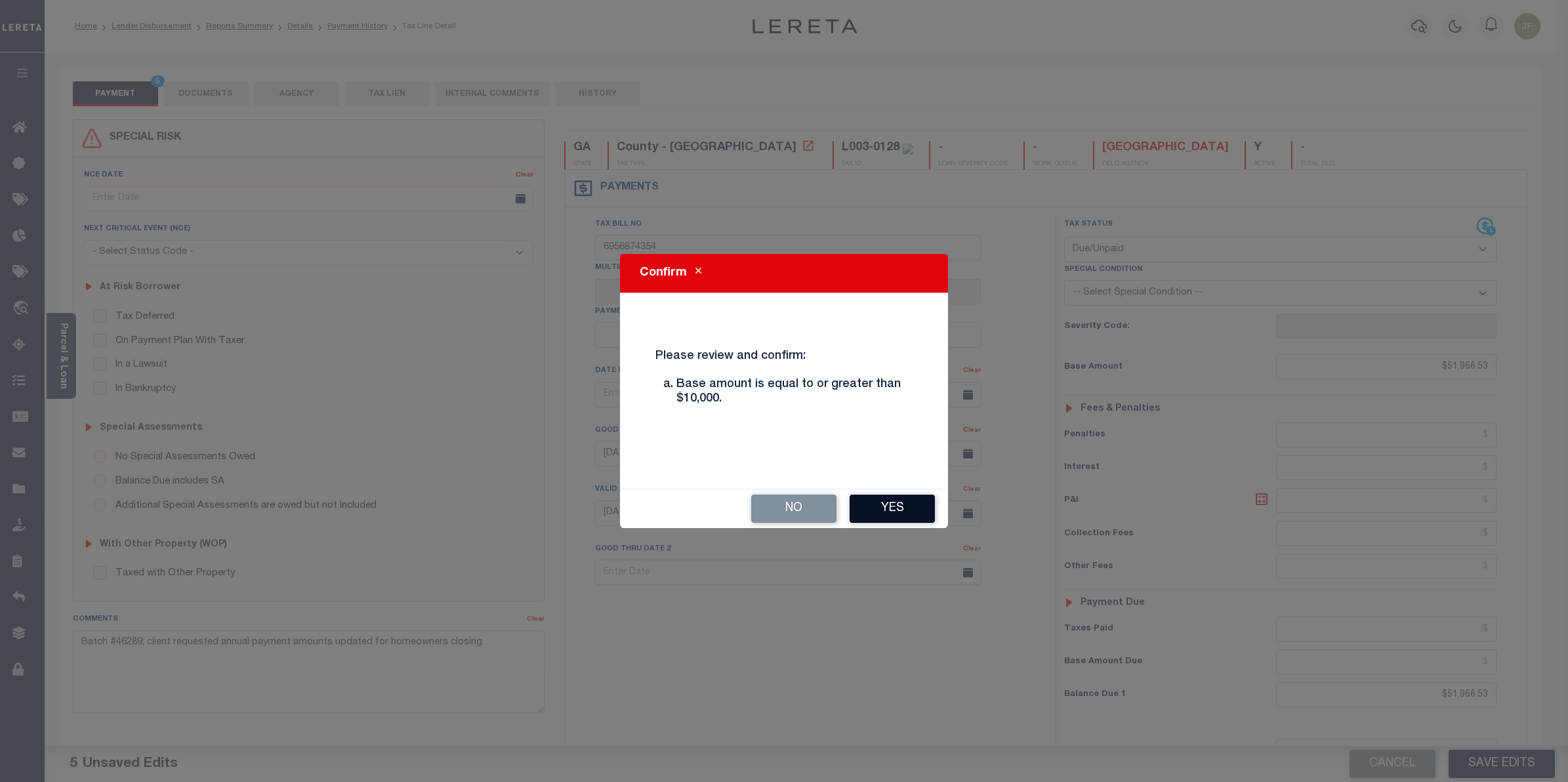
click at [876, 502] on button "Yes" at bounding box center [892, 509] width 85 height 28
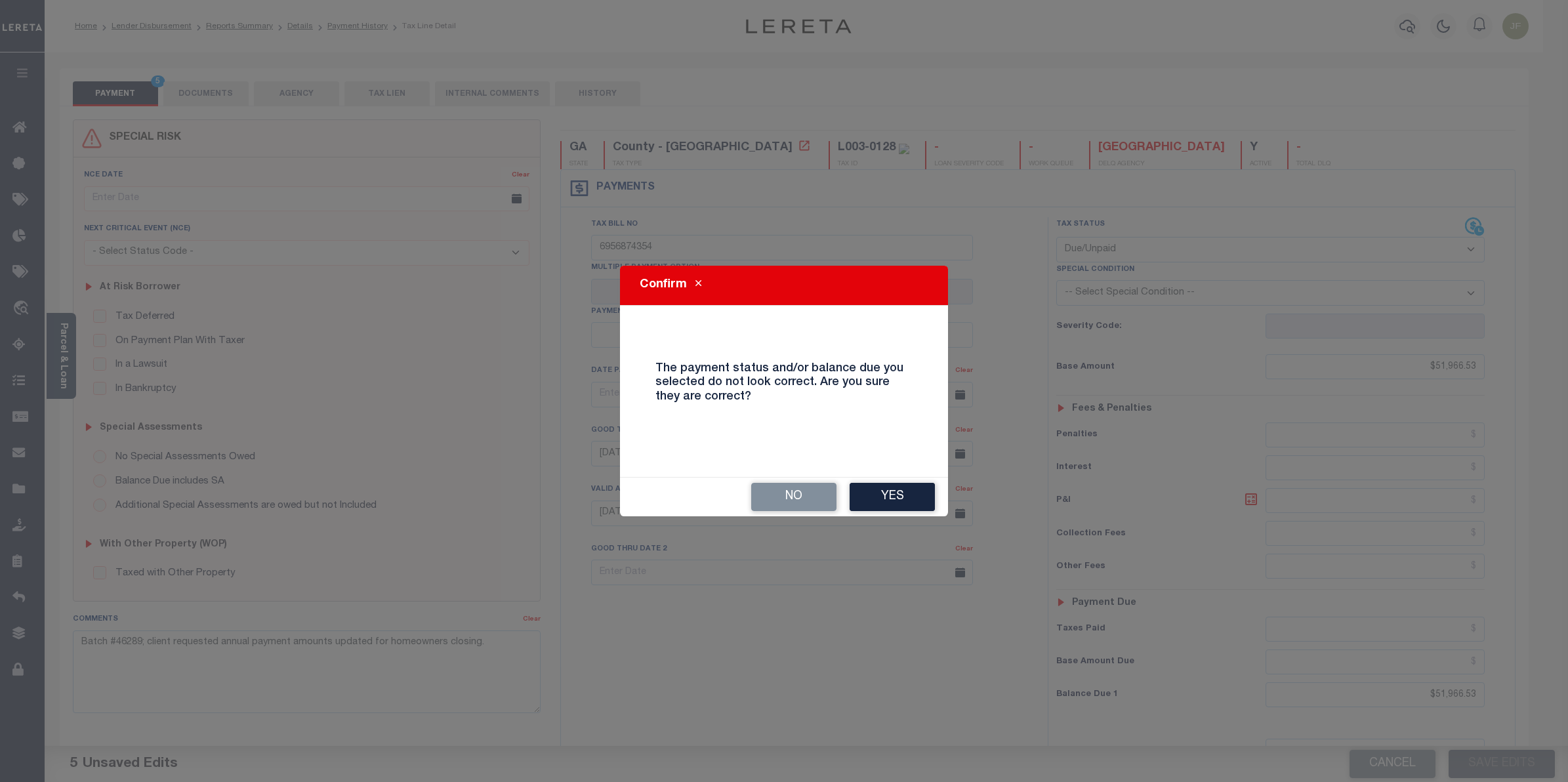
click at [877, 502] on button "Yes" at bounding box center [892, 496] width 85 height 28
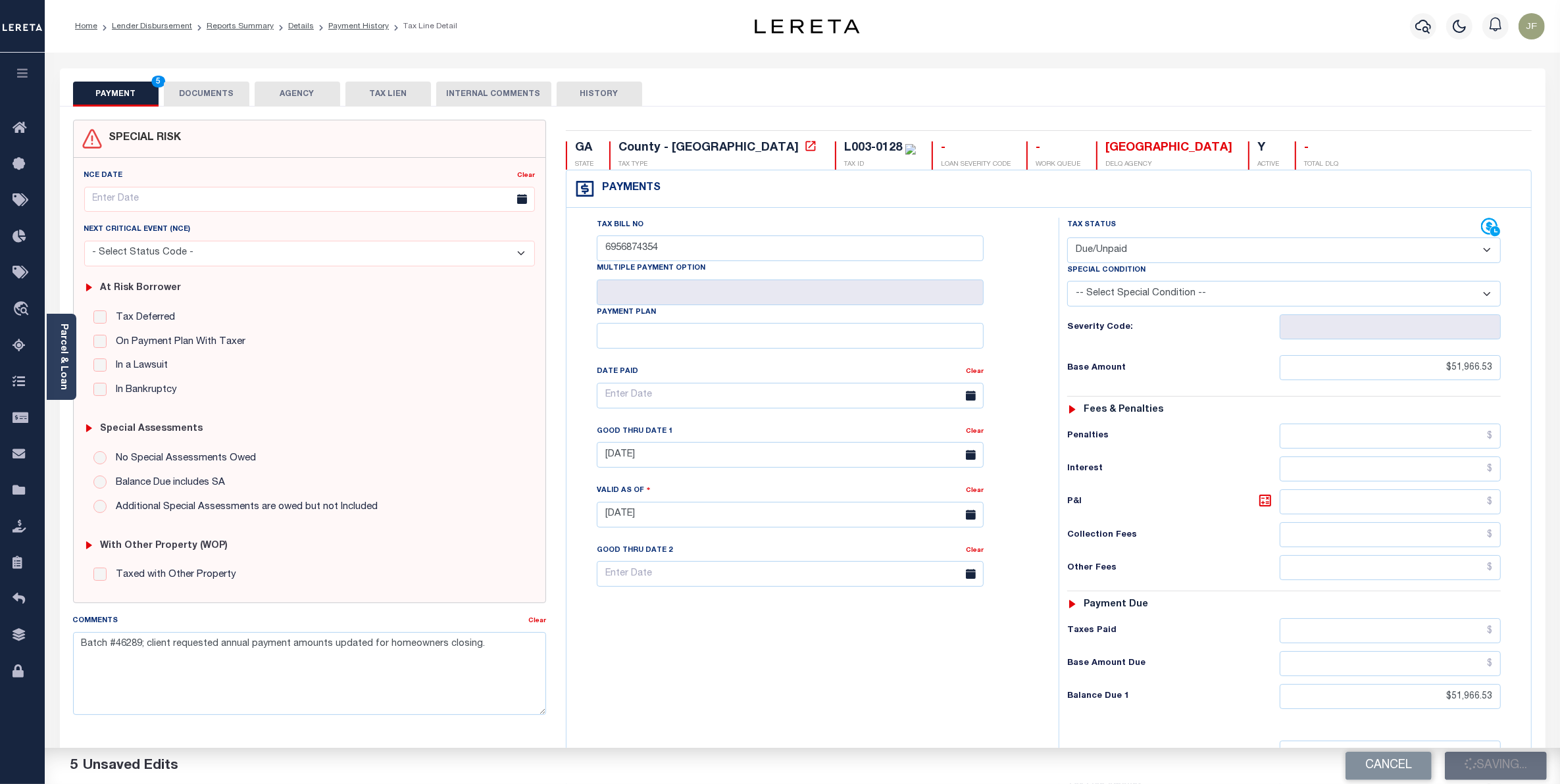
checkbox input "false"
type textarea "Batch #46289; client requested annual payment amounts updated for homeowners cl…"
type input "$51,966.53"
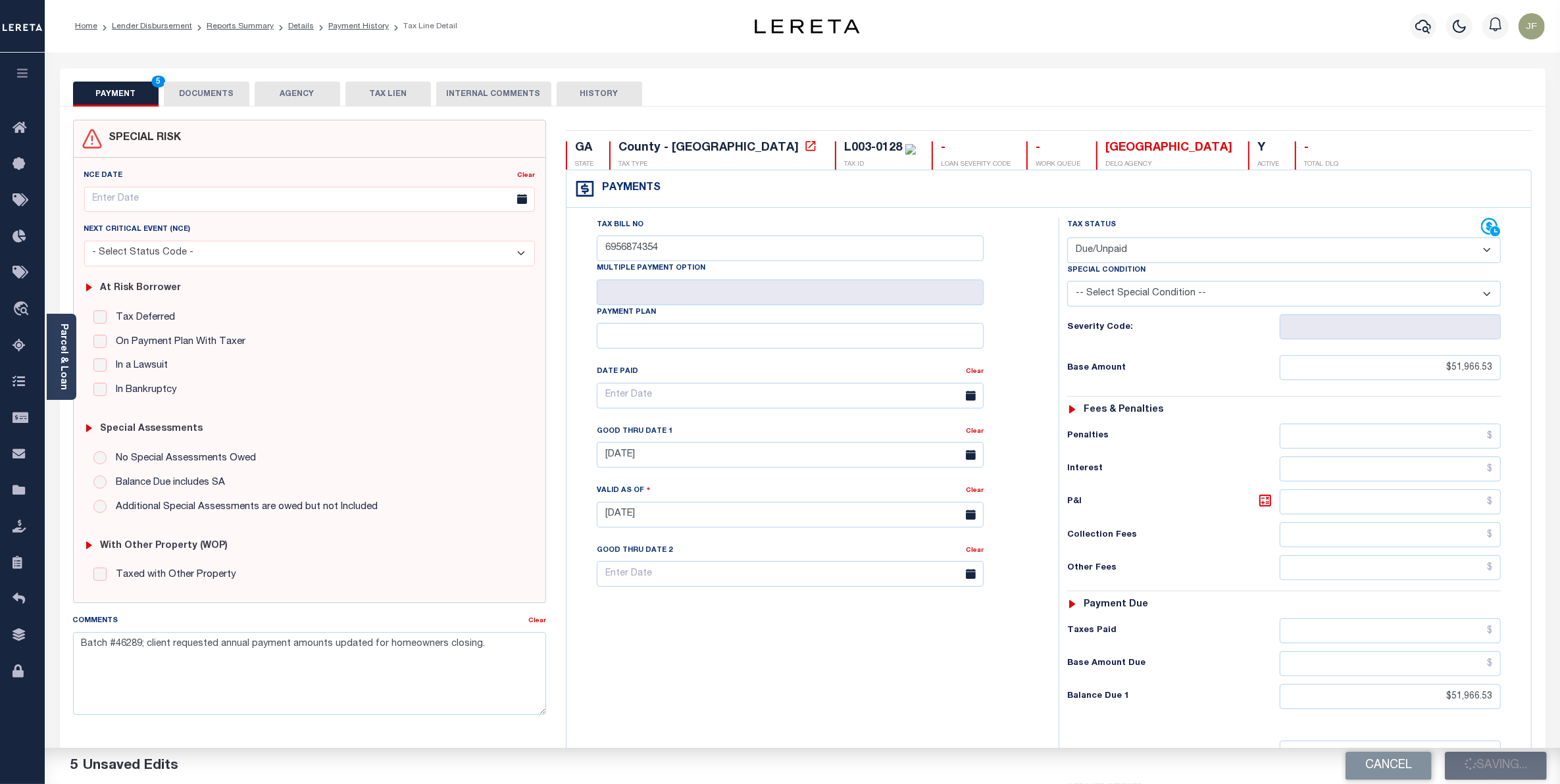
type input "$51,966.53"
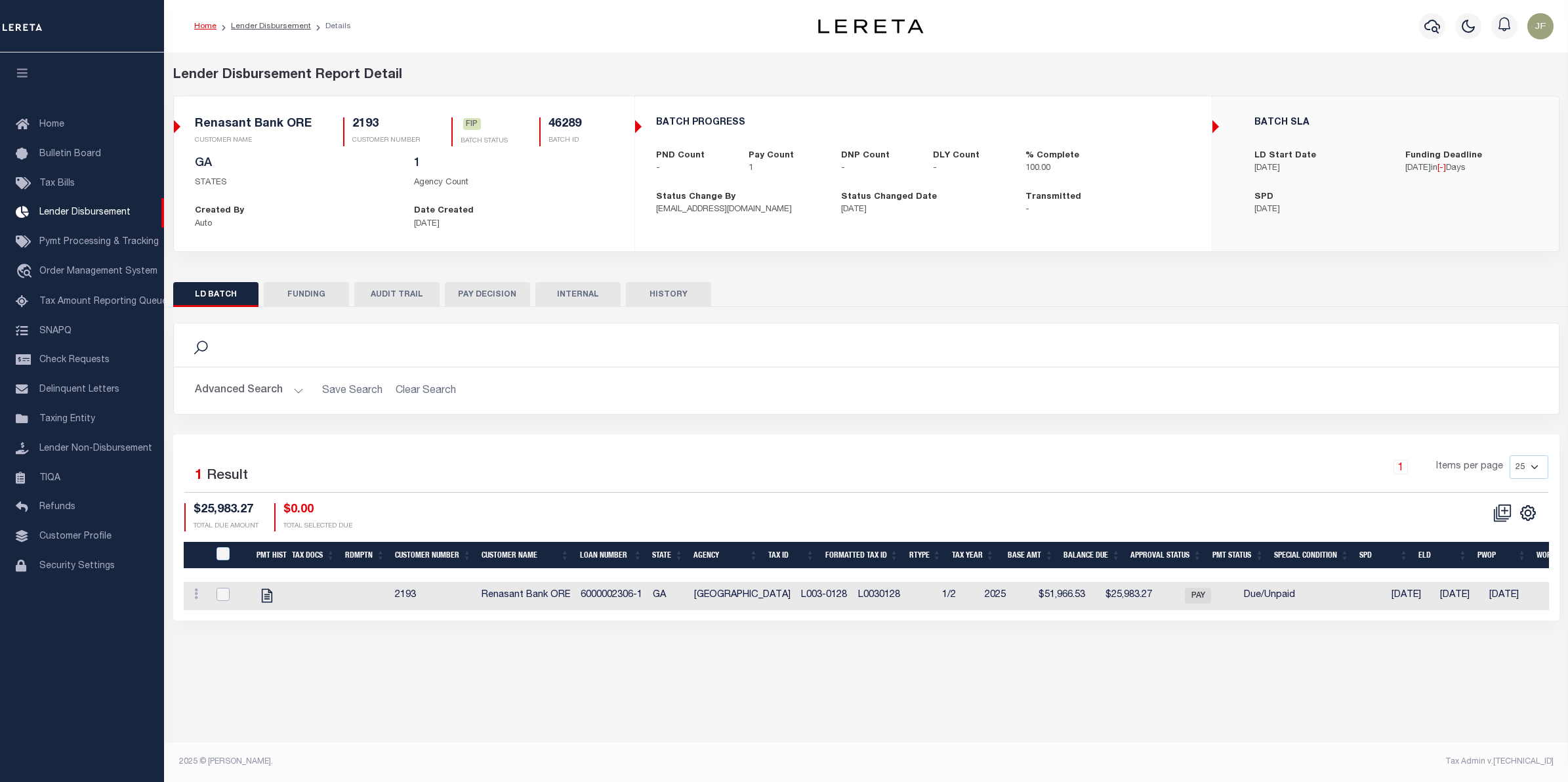
click at [224, 600] on input "checkbox" at bounding box center [222, 594] width 13 height 13
checkbox input "true"
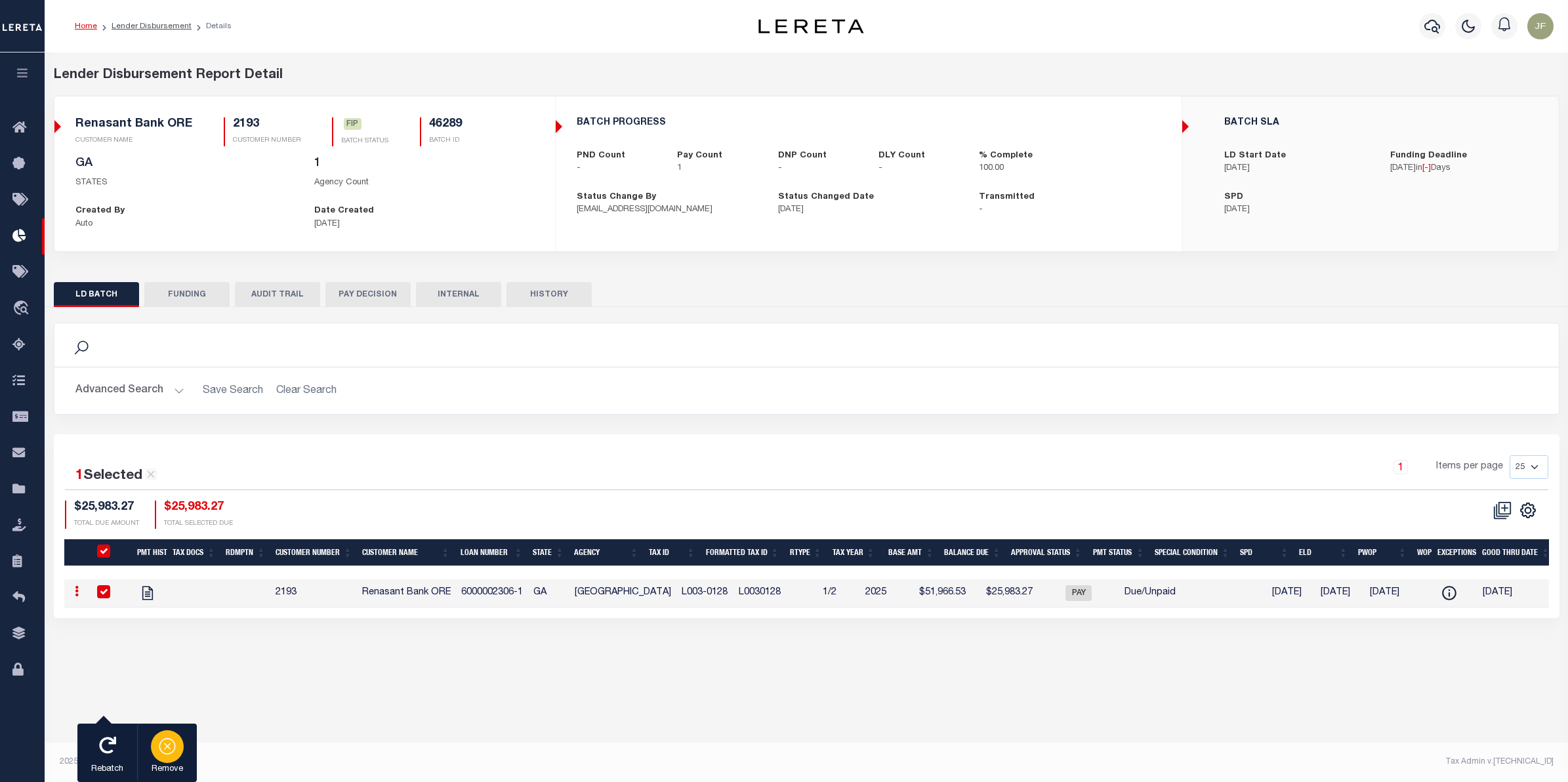
click at [158, 754] on icon "button" at bounding box center [167, 746] width 18 height 18
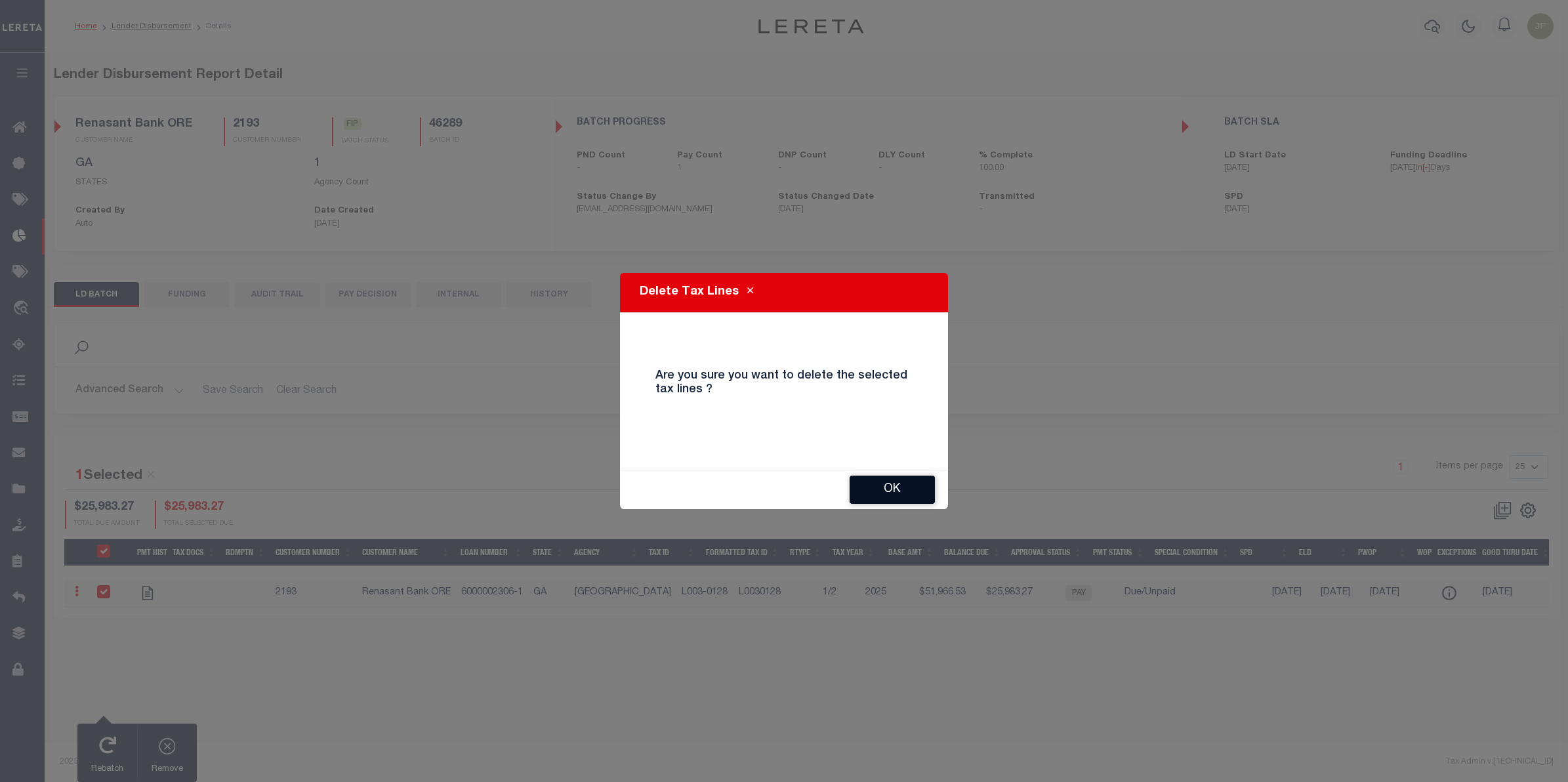
click at [874, 493] on button "OK" at bounding box center [892, 490] width 85 height 28
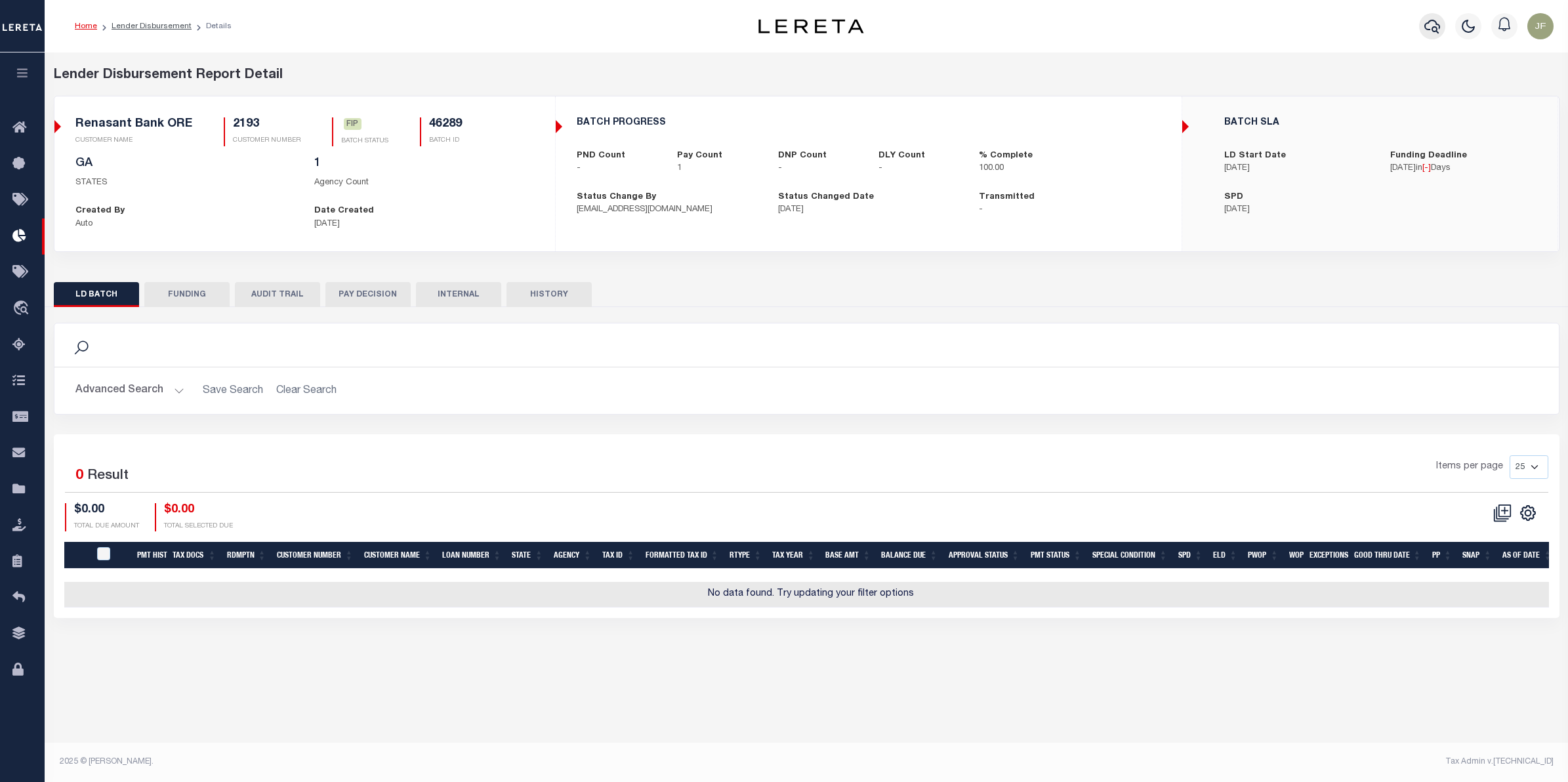
click at [1424, 26] on icon "button" at bounding box center [1432, 26] width 15 height 15
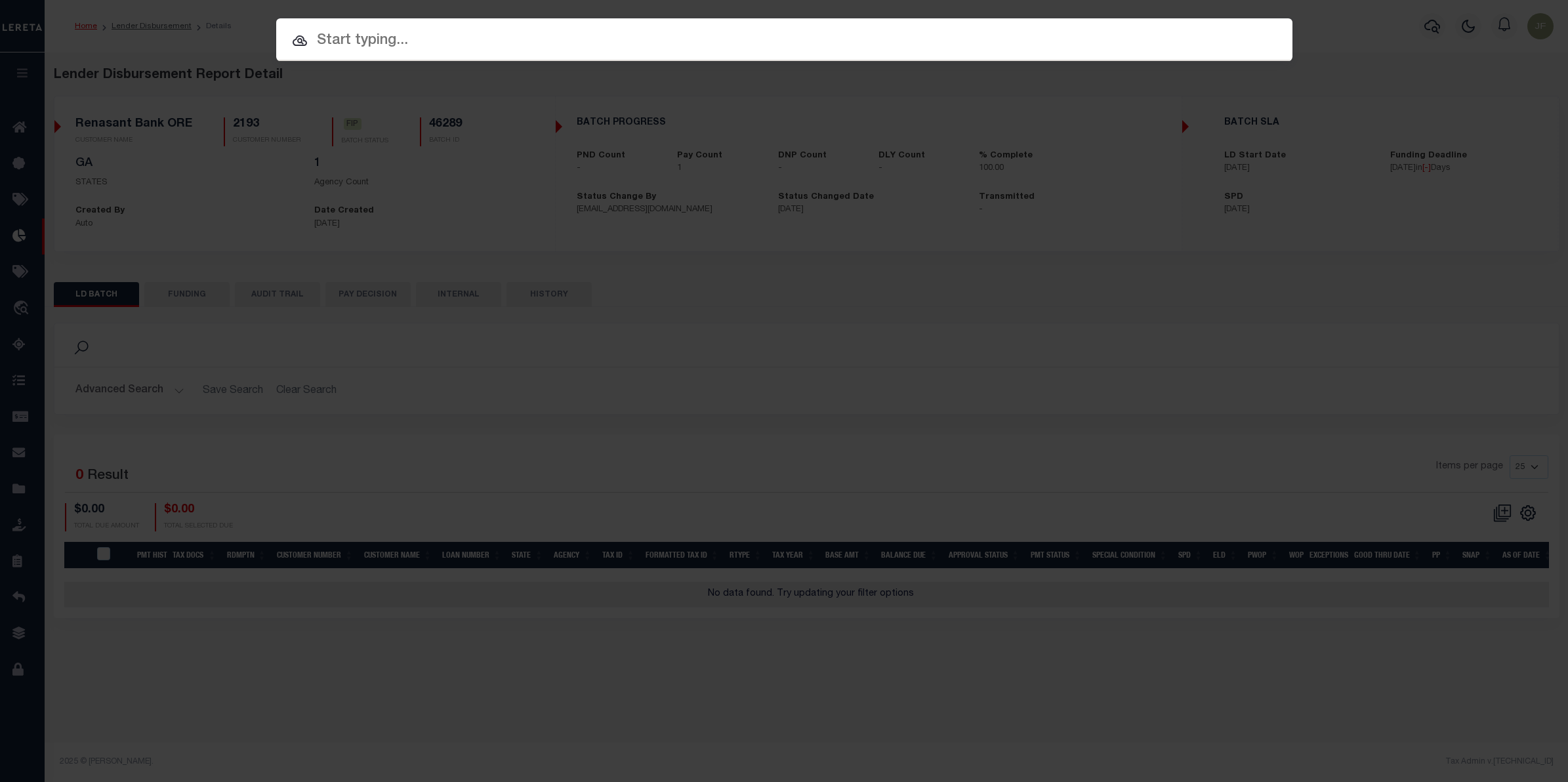
click at [1034, 433] on div "Include Loans TBM Customers Borrowers Payments (Lender Non-Disb) Payments (Lend…" at bounding box center [784, 391] width 1568 height 782
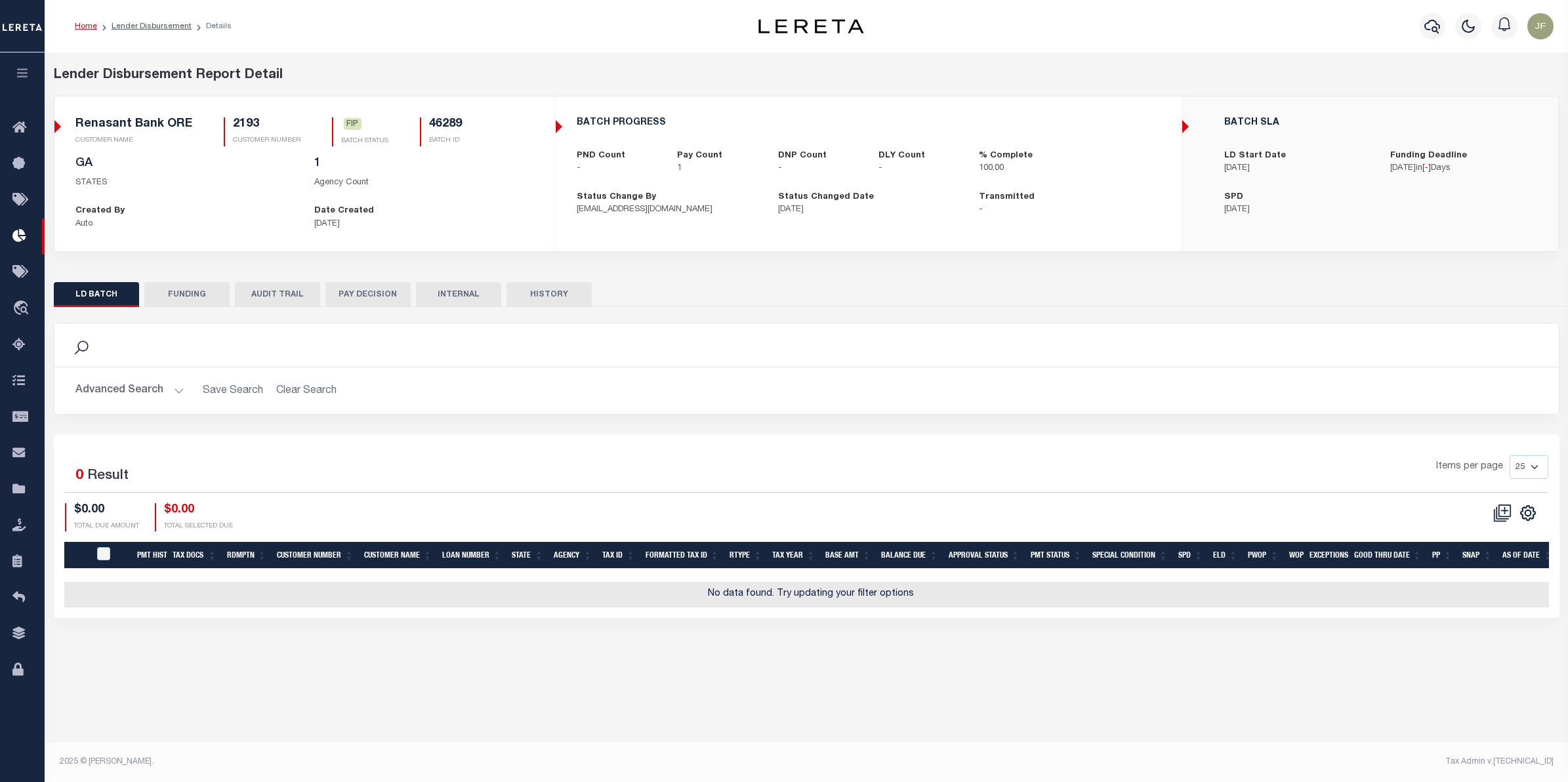
click at [539, 294] on button "HISTORY" at bounding box center [549, 295] width 85 height 25
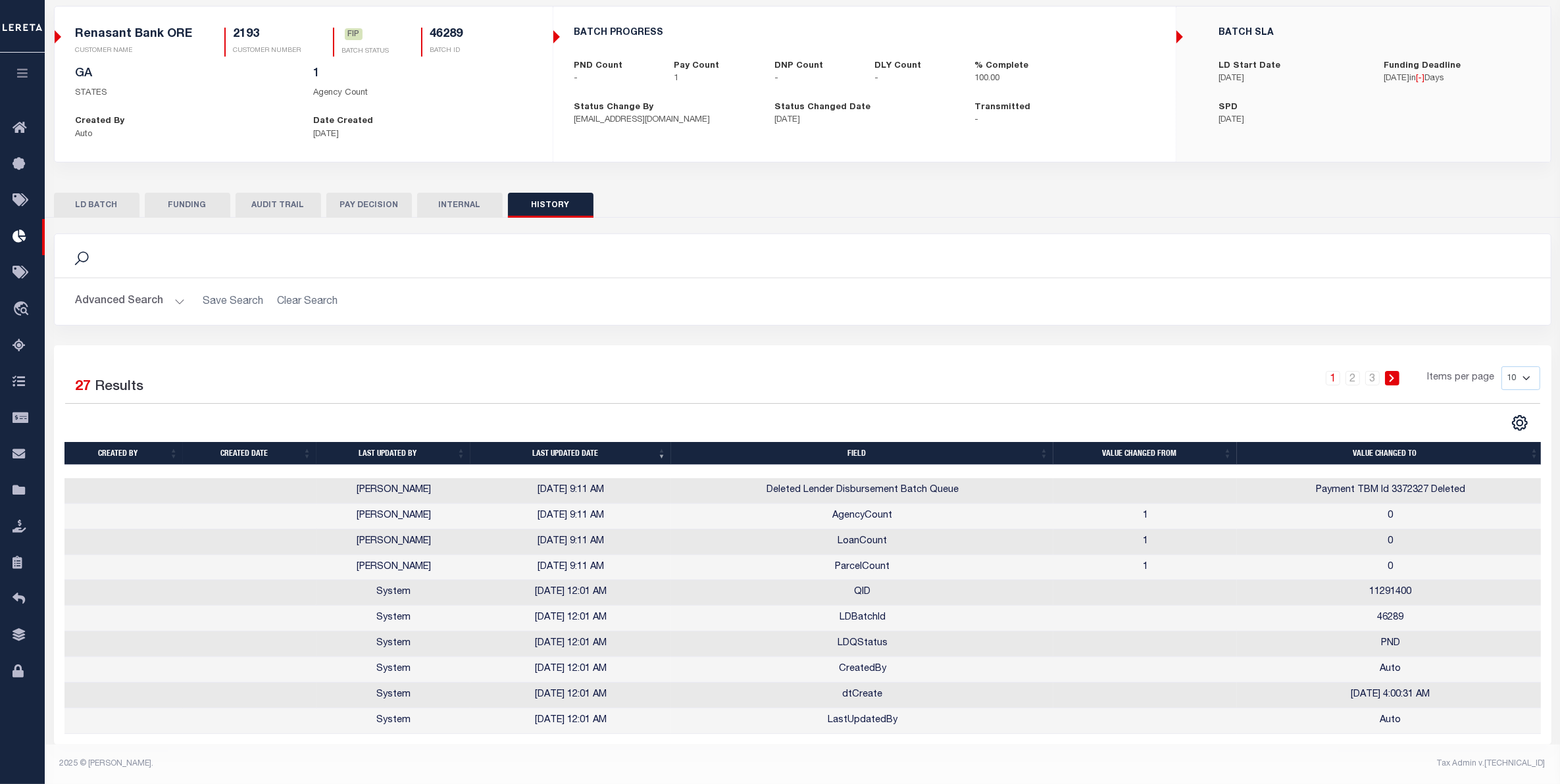
scroll to position [103, 0]
click at [382, 193] on button "PAY DECISION" at bounding box center [369, 205] width 86 height 25
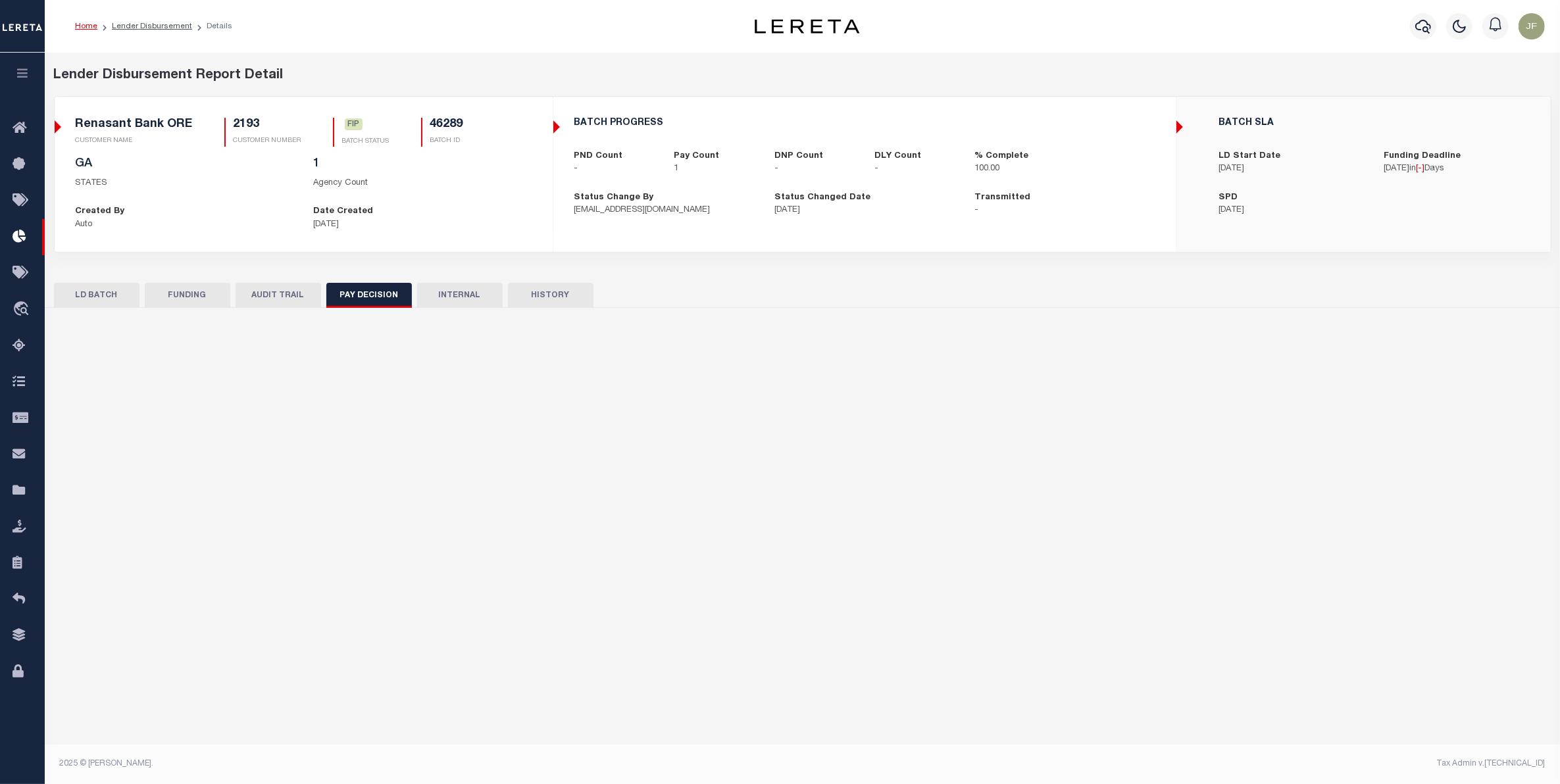
scroll to position [0, 0]
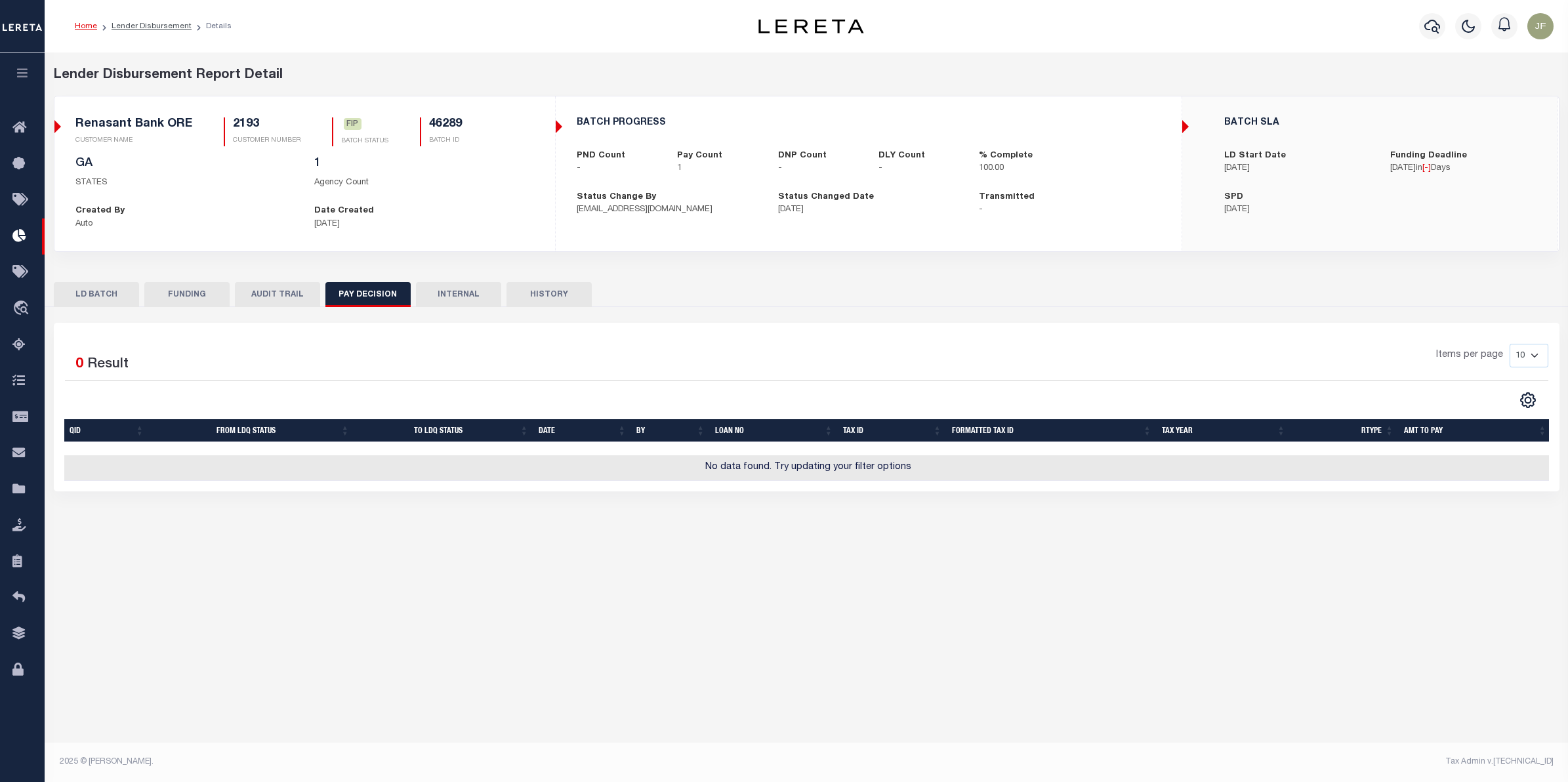
click at [178, 296] on button "FUNDING" at bounding box center [187, 295] width 85 height 25
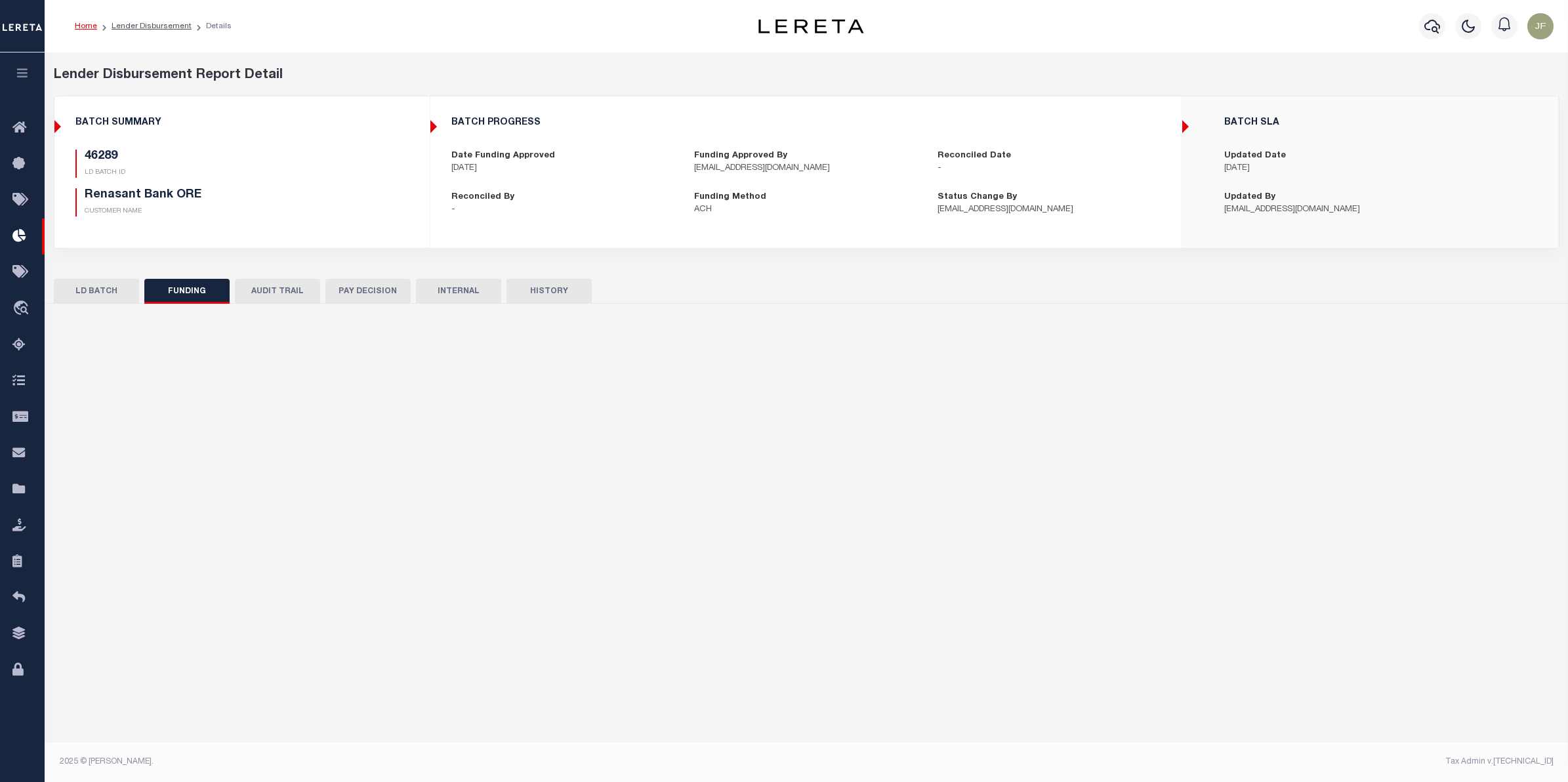
type input "Please pay Bibb County the total amount due, $51,966.53"
type input "$51,966.53"
type input "$0"
type input "[DATE]"
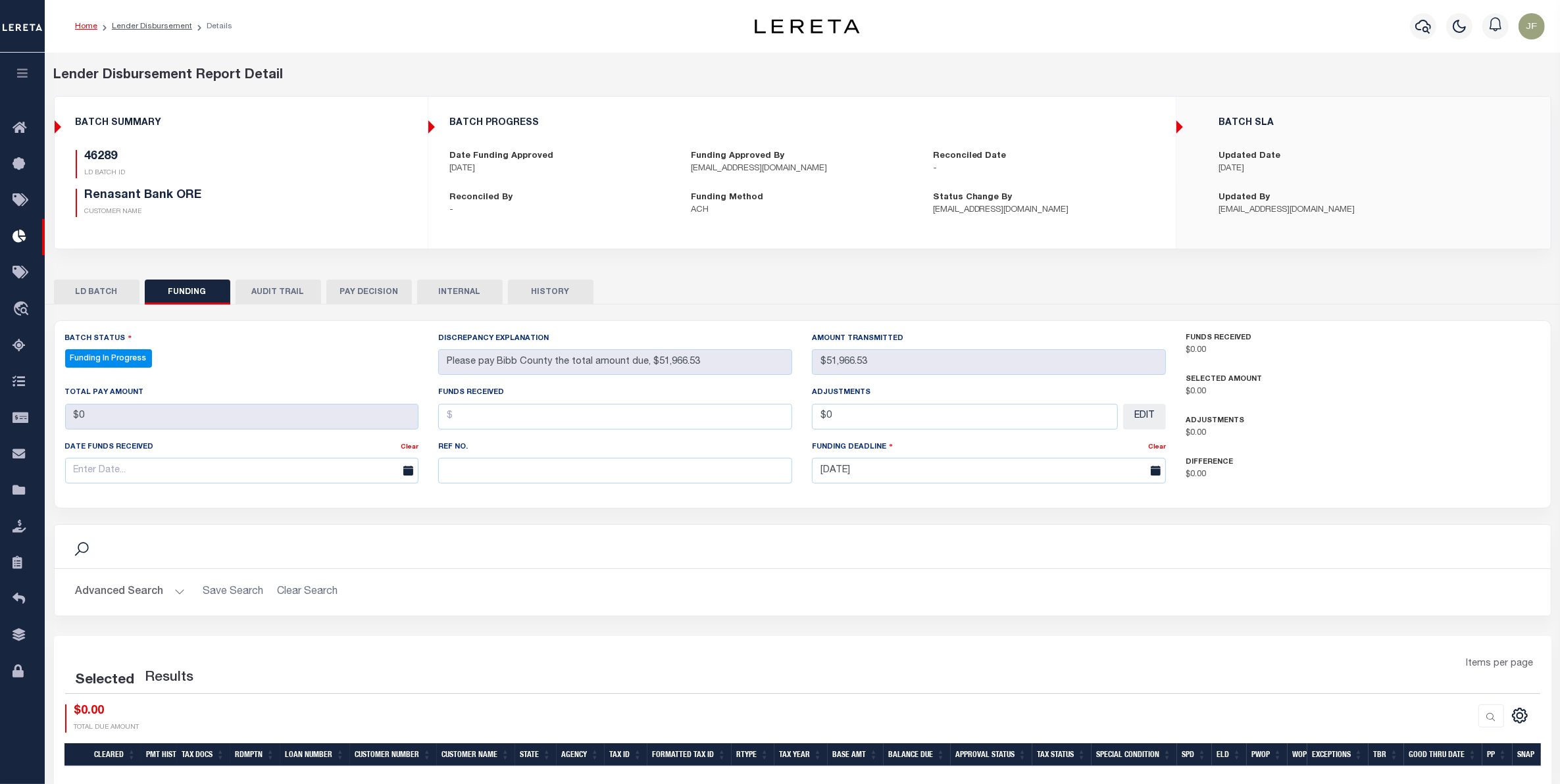
select select "100"
click at [270, 292] on button "AUDIT TRAIL" at bounding box center [278, 292] width 86 height 25
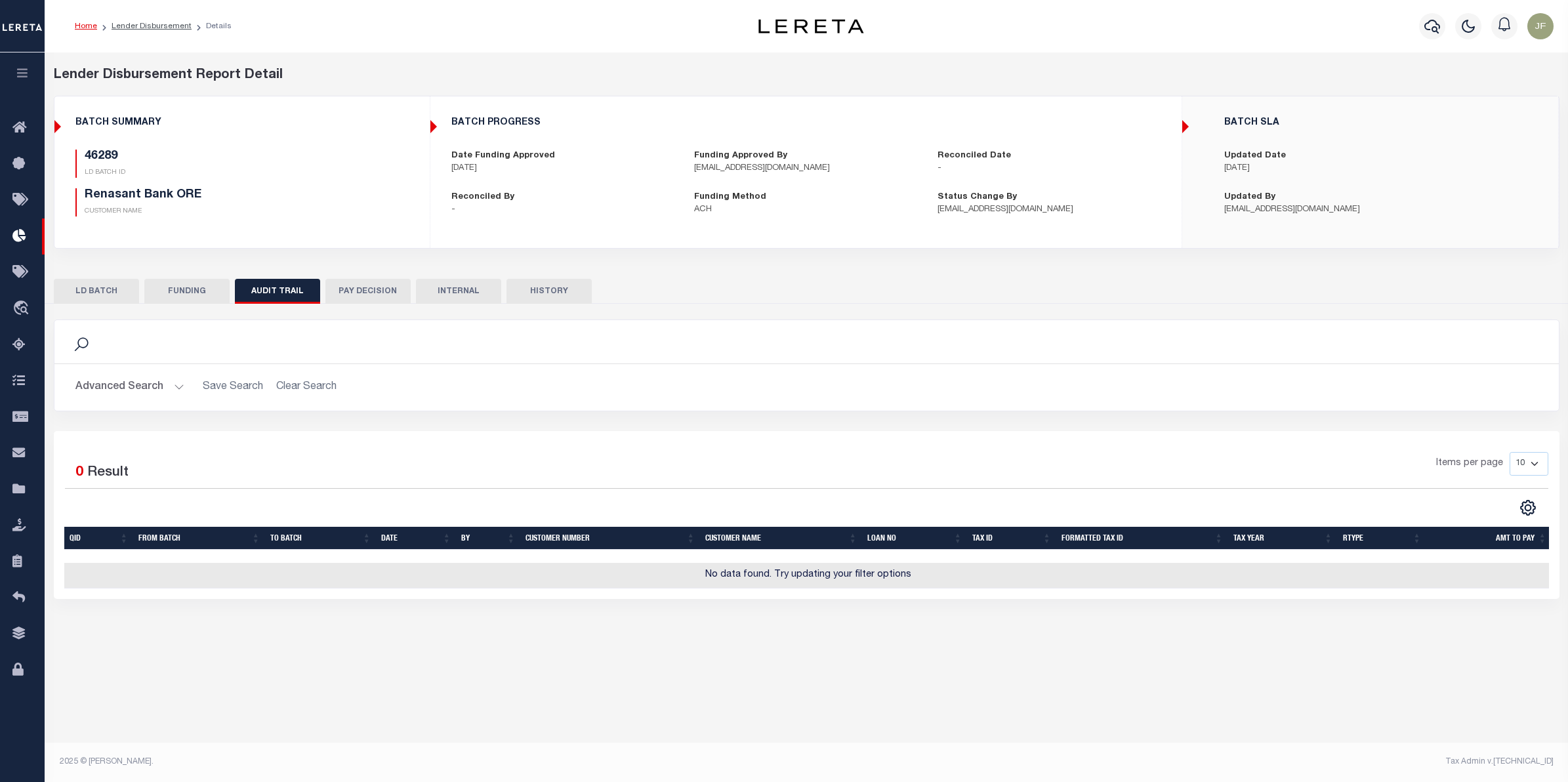
click at [549, 293] on button "HISTORY" at bounding box center [549, 291] width 85 height 25
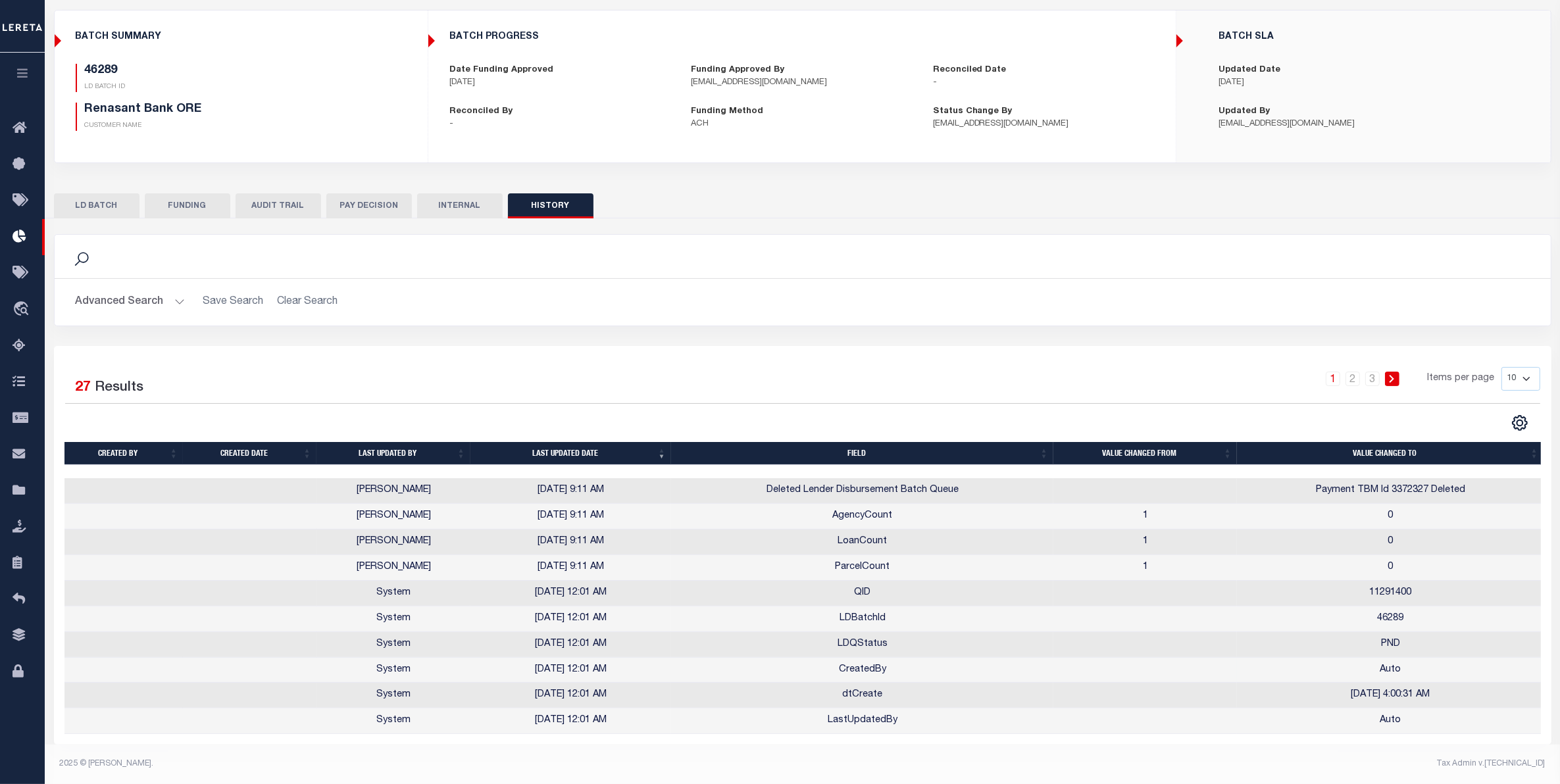
scroll to position [97, 0]
click at [1356, 372] on link "2" at bounding box center [1352, 379] width 15 height 15
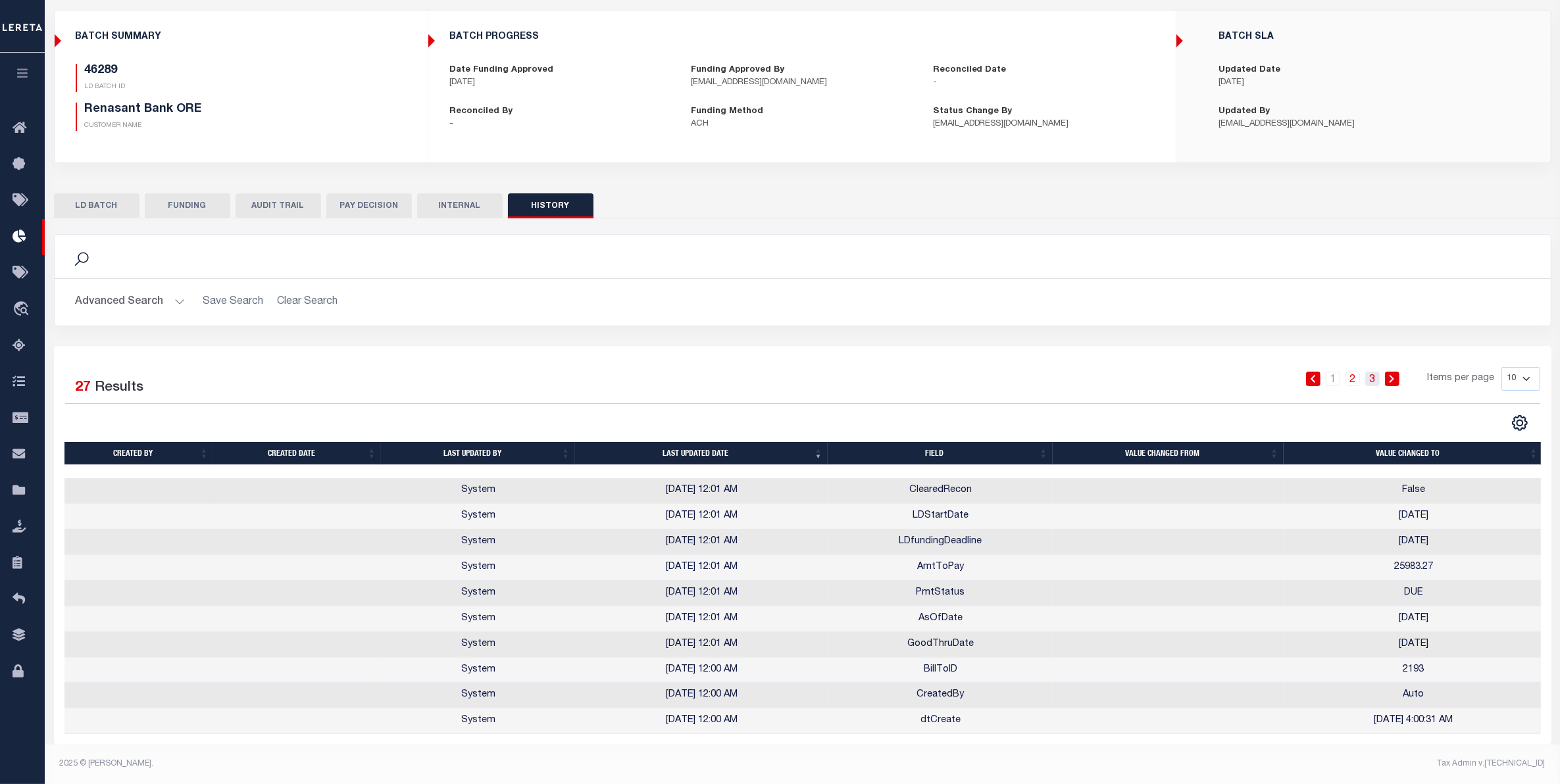
click at [1372, 372] on link "3" at bounding box center [1372, 379] width 15 height 15
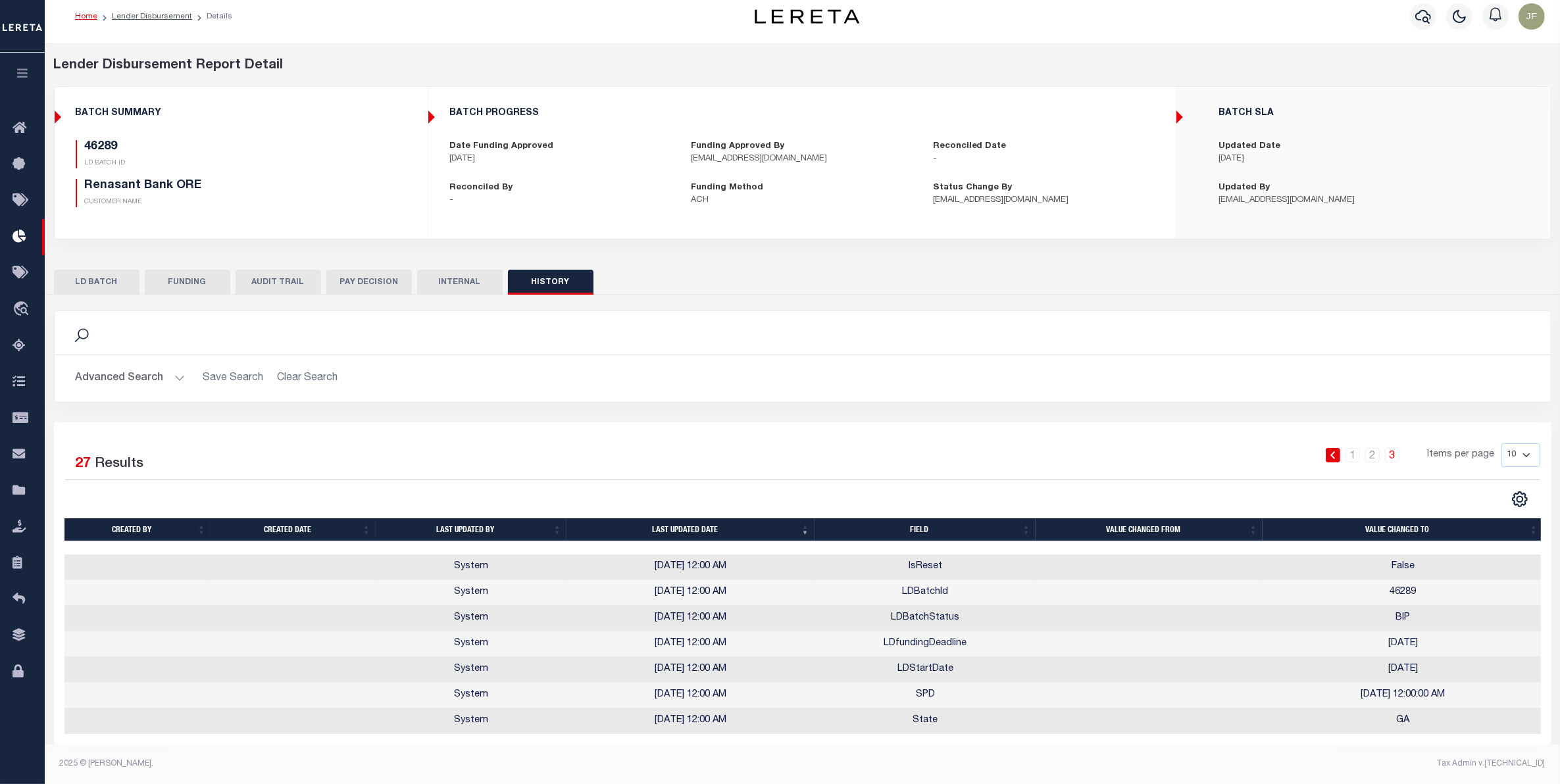
scroll to position [20, 0]
click at [469, 273] on button "INTERNAL" at bounding box center [460, 282] width 86 height 25
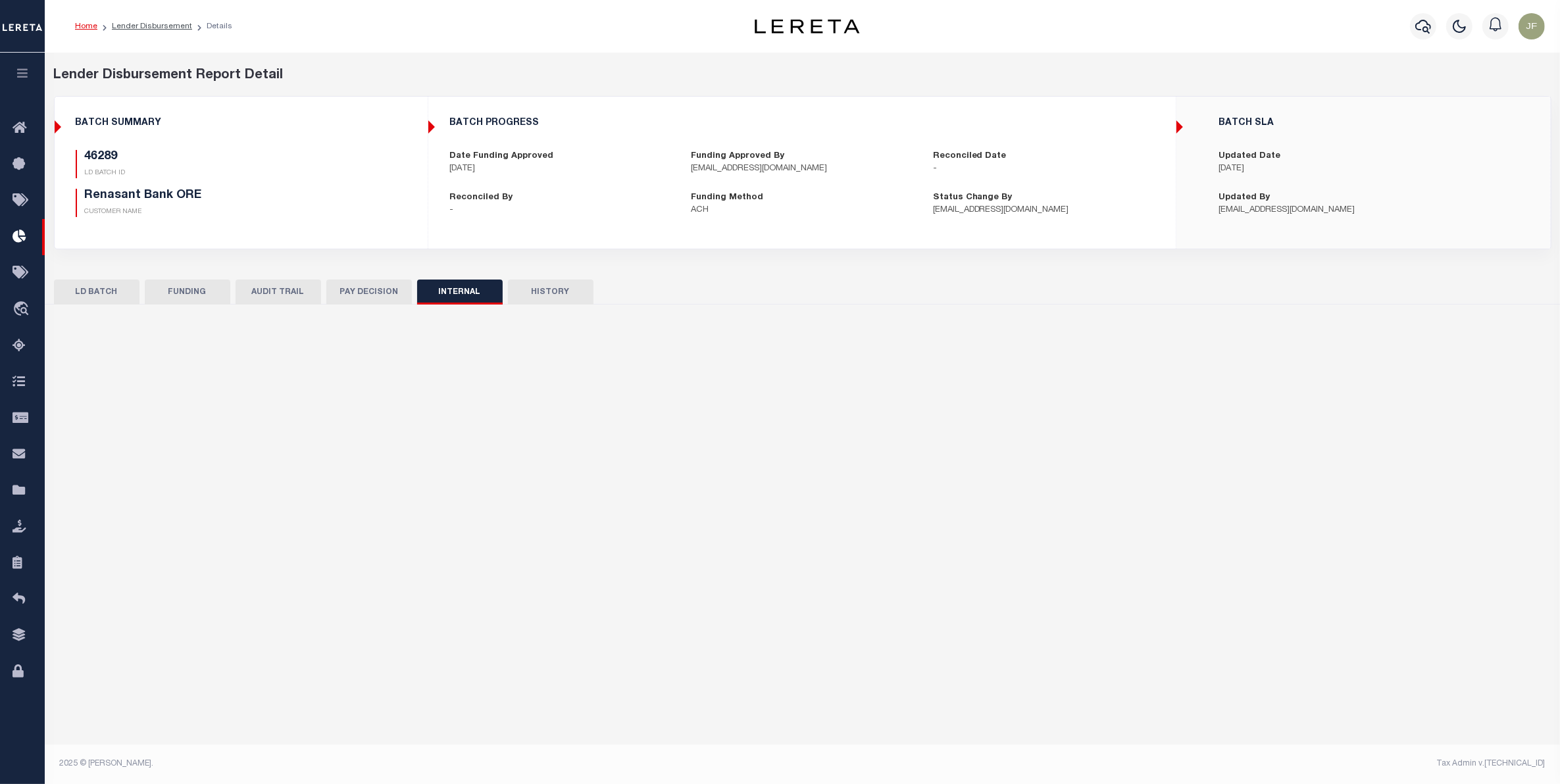
scroll to position [0, 0]
click at [367, 287] on button "PAY DECISION" at bounding box center [369, 292] width 86 height 25
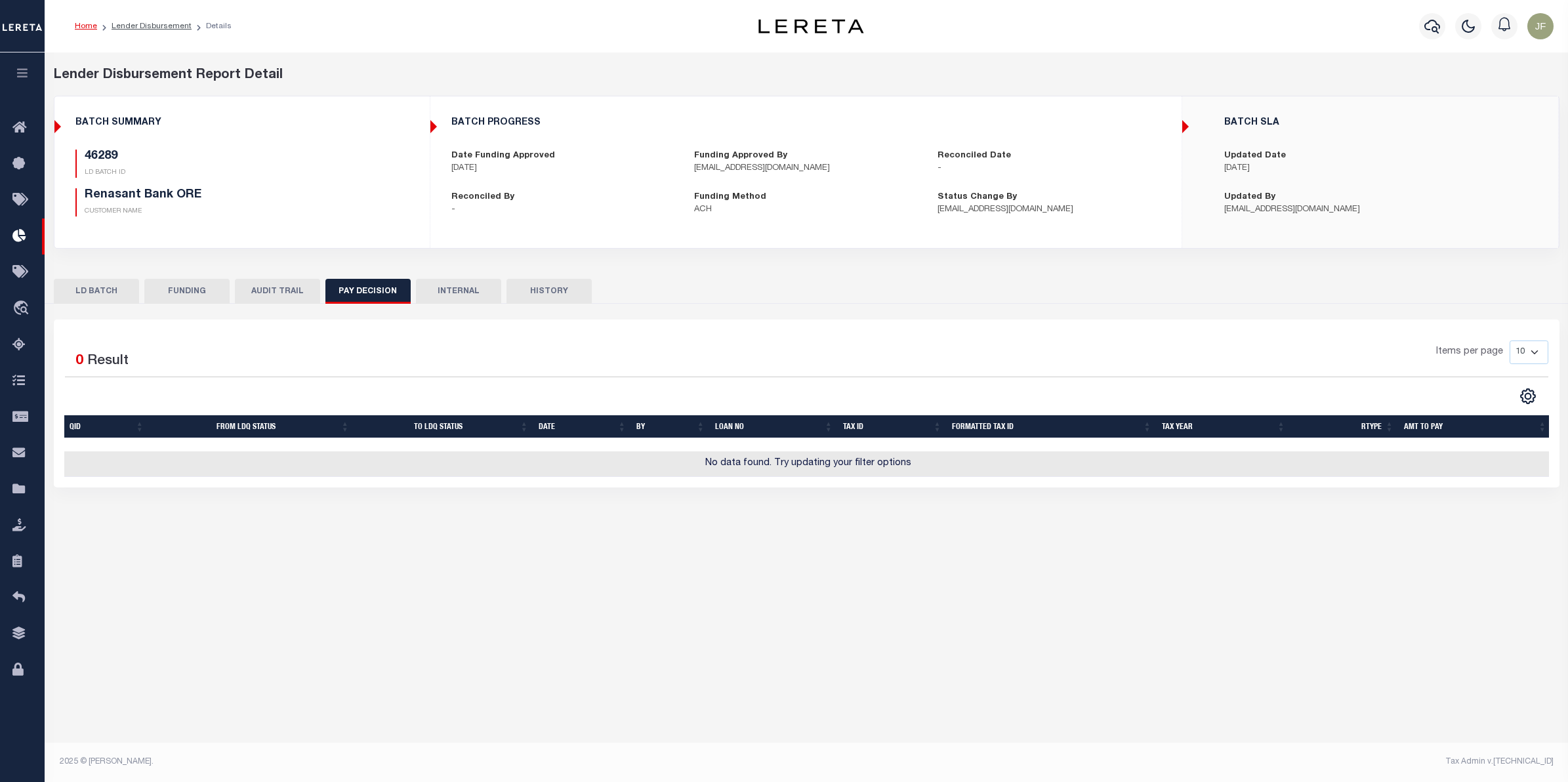
click at [263, 290] on button "AUDIT TRAIL" at bounding box center [277, 291] width 85 height 25
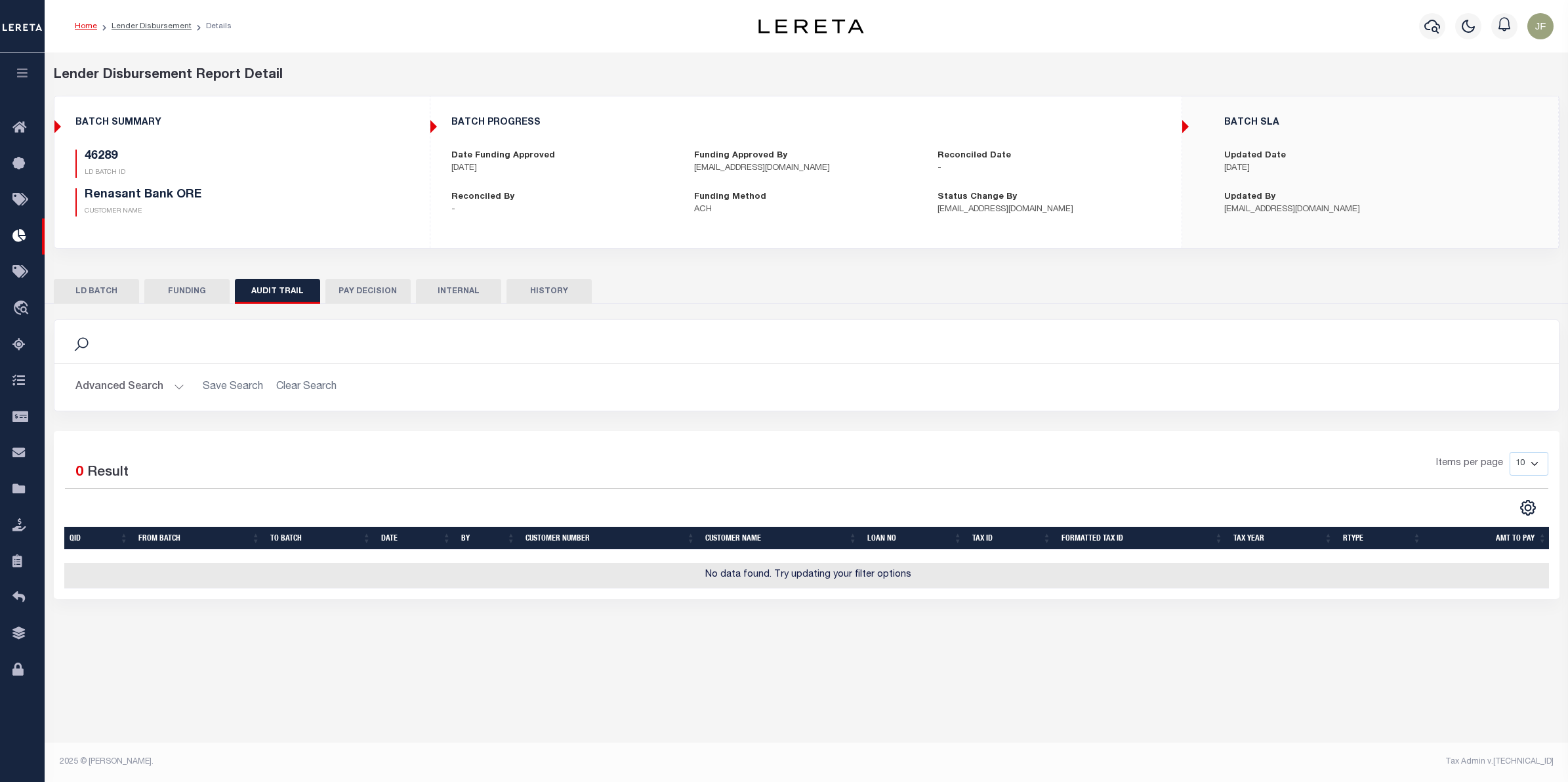
click at [192, 297] on button "FUNDING" at bounding box center [187, 291] width 85 height 25
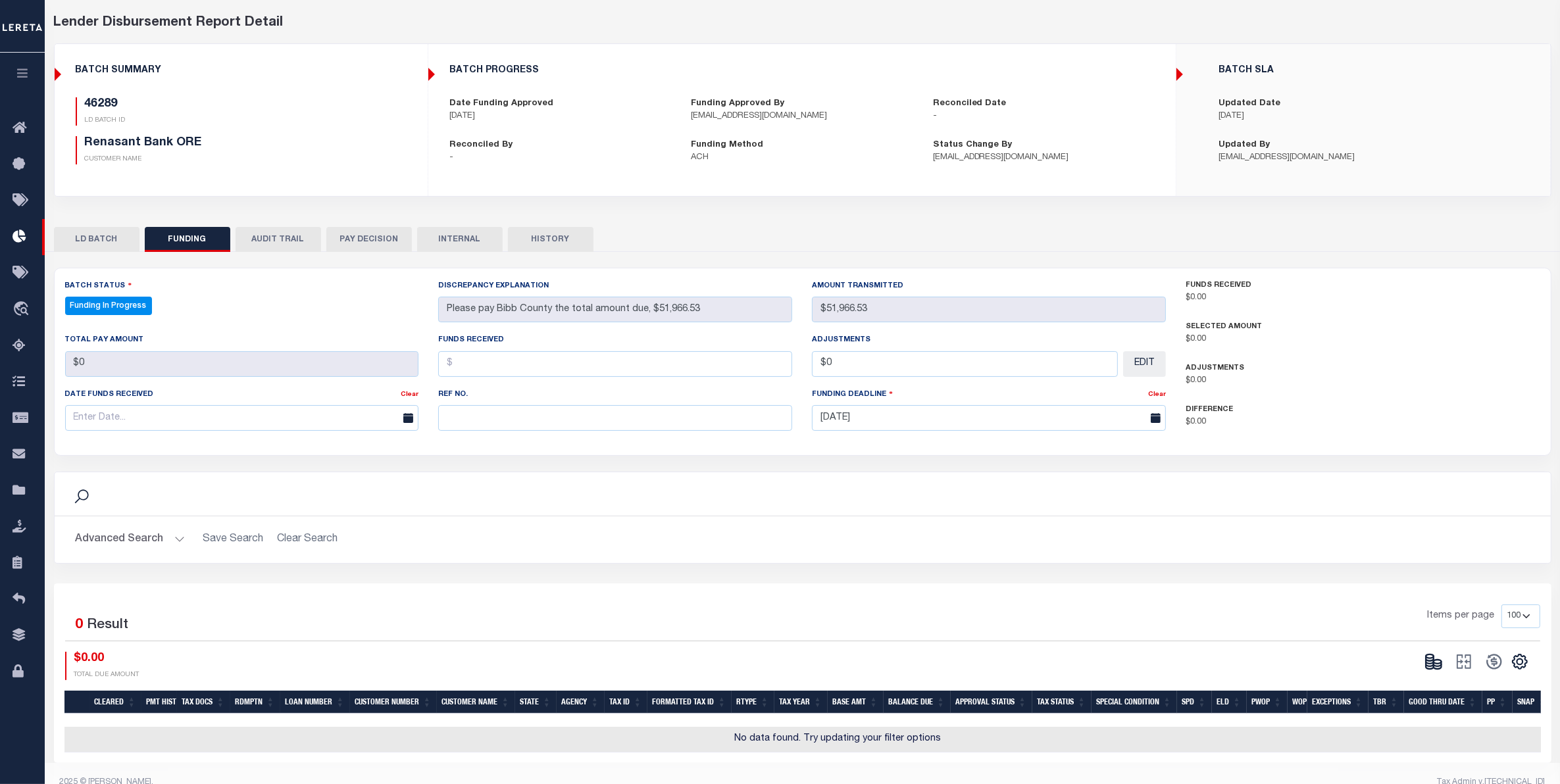
scroll to position [80, 0]
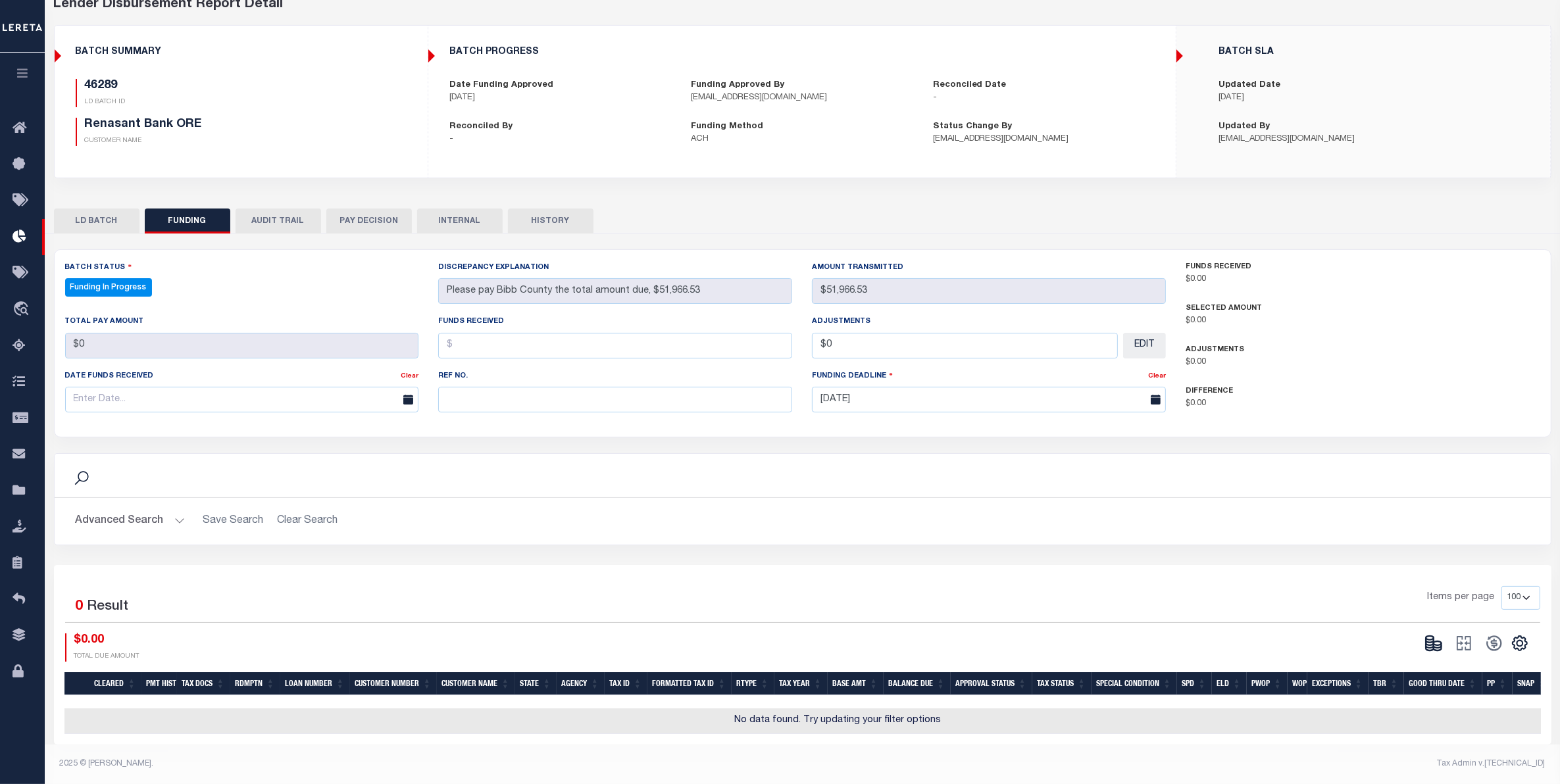
click at [112, 208] on button "LD BATCH" at bounding box center [96, 221] width 86 height 25
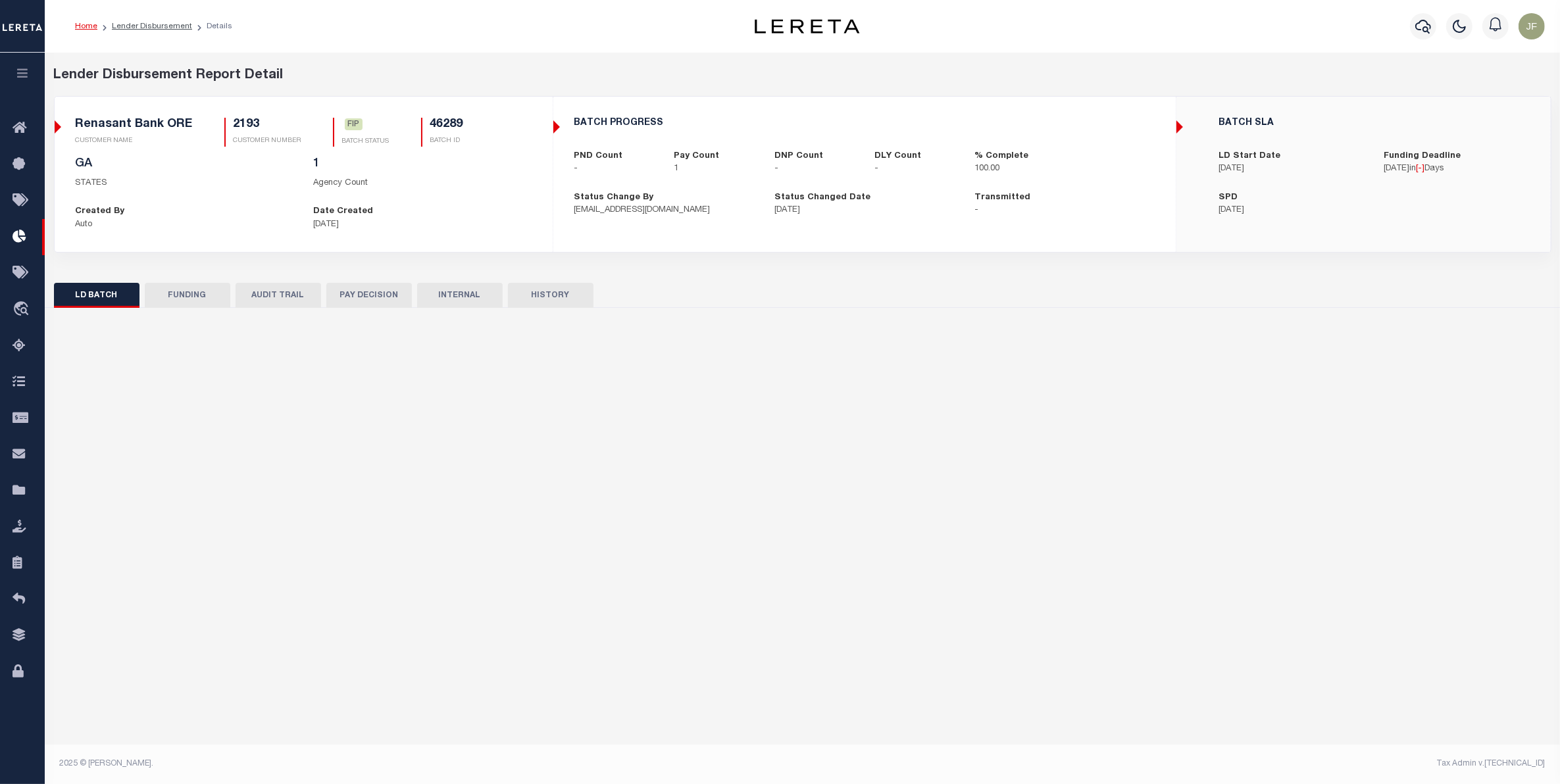
scroll to position [0, 0]
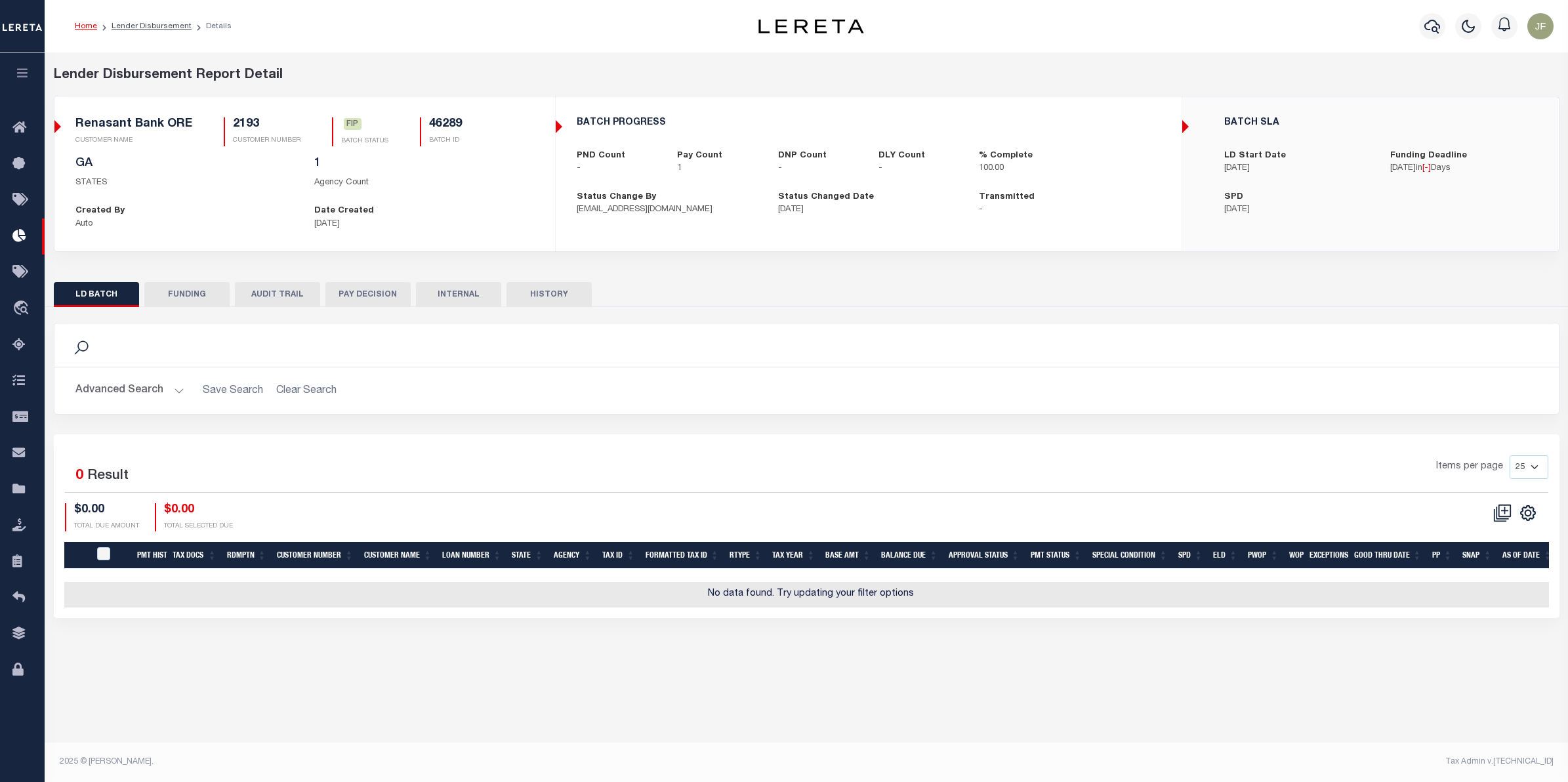
click at [540, 299] on button "HISTORY" at bounding box center [549, 295] width 85 height 25
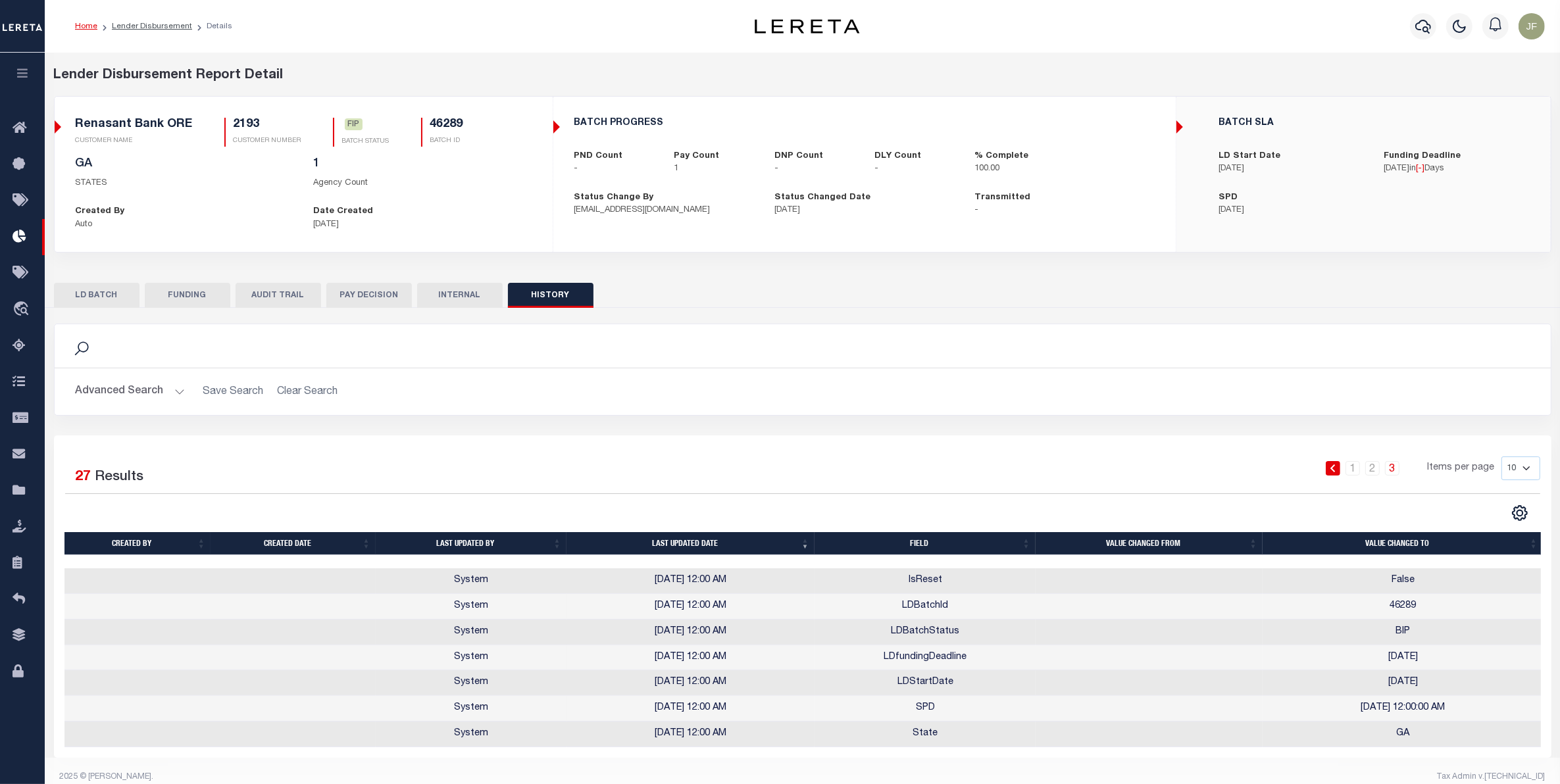
click at [462, 300] on button "INTERNAL" at bounding box center [460, 296] width 86 height 25
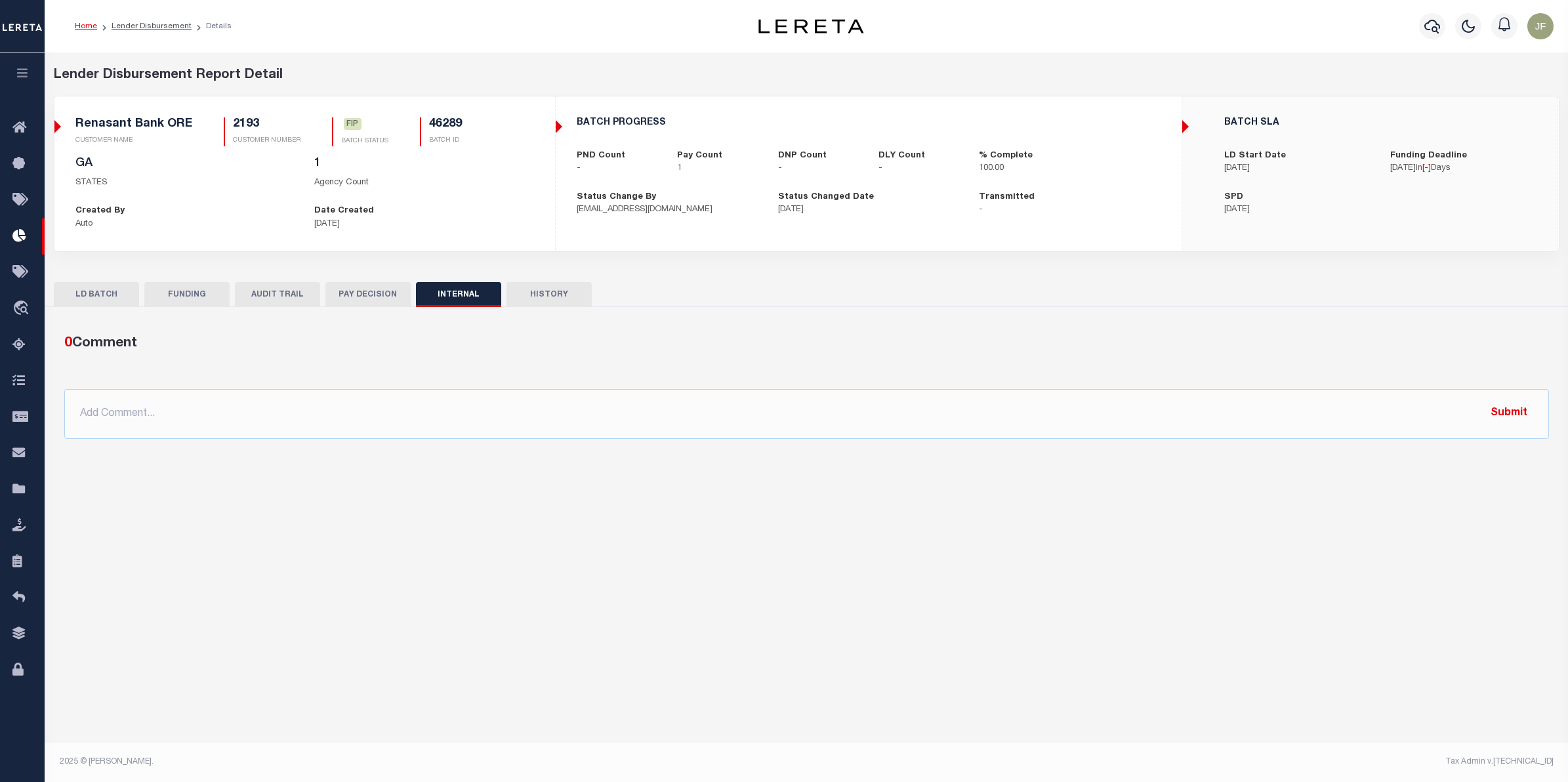
click at [535, 296] on button "HISTORY" at bounding box center [549, 295] width 85 height 25
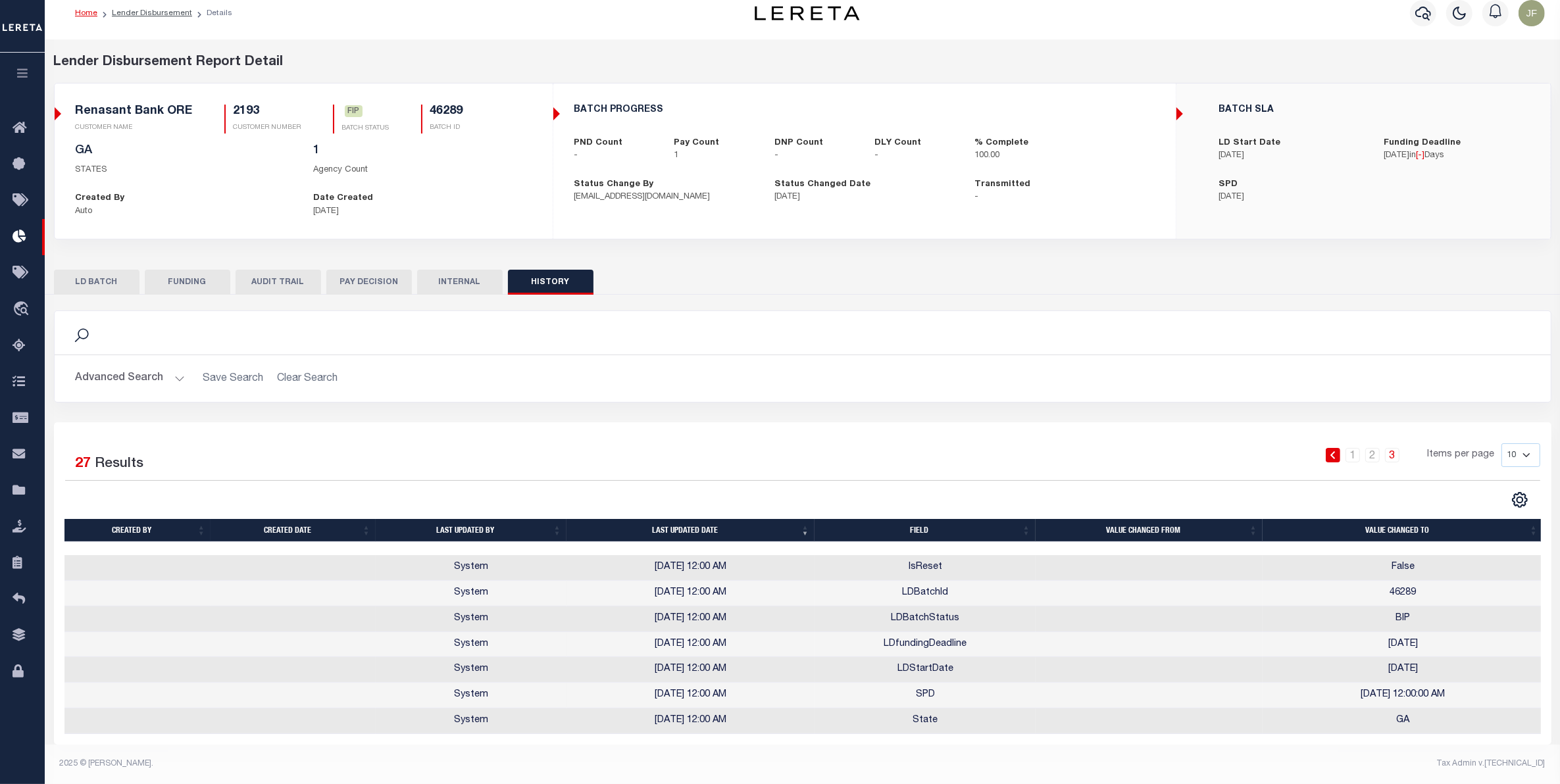
scroll to position [26, 0]
click at [1512, 444] on select "10 25 50 100" at bounding box center [1521, 455] width 39 height 24
select select "100"
click at [1502, 444] on select "10 25 50 100" at bounding box center [1521, 455] width 39 height 24
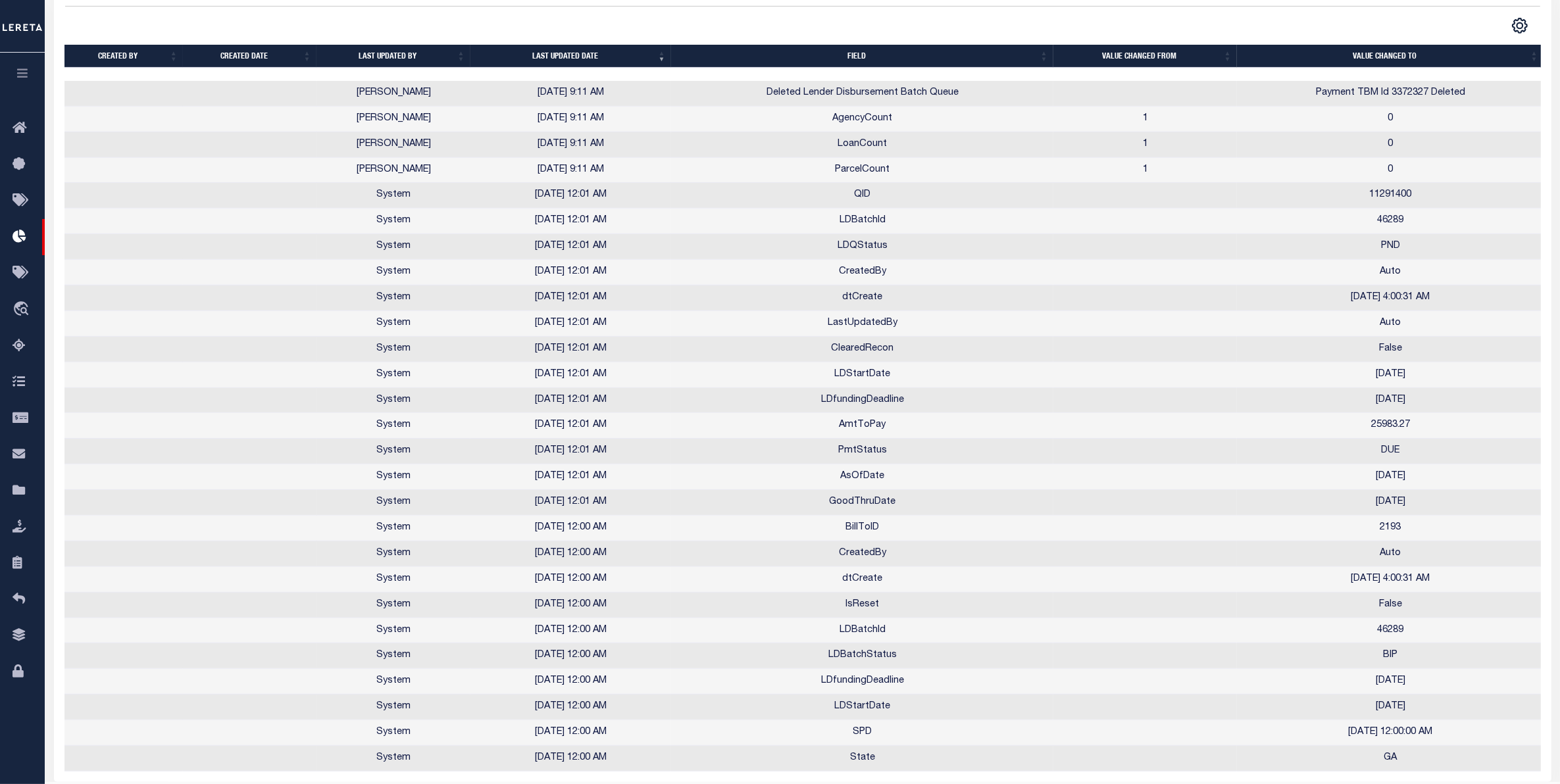
scroll to position [542, 0]
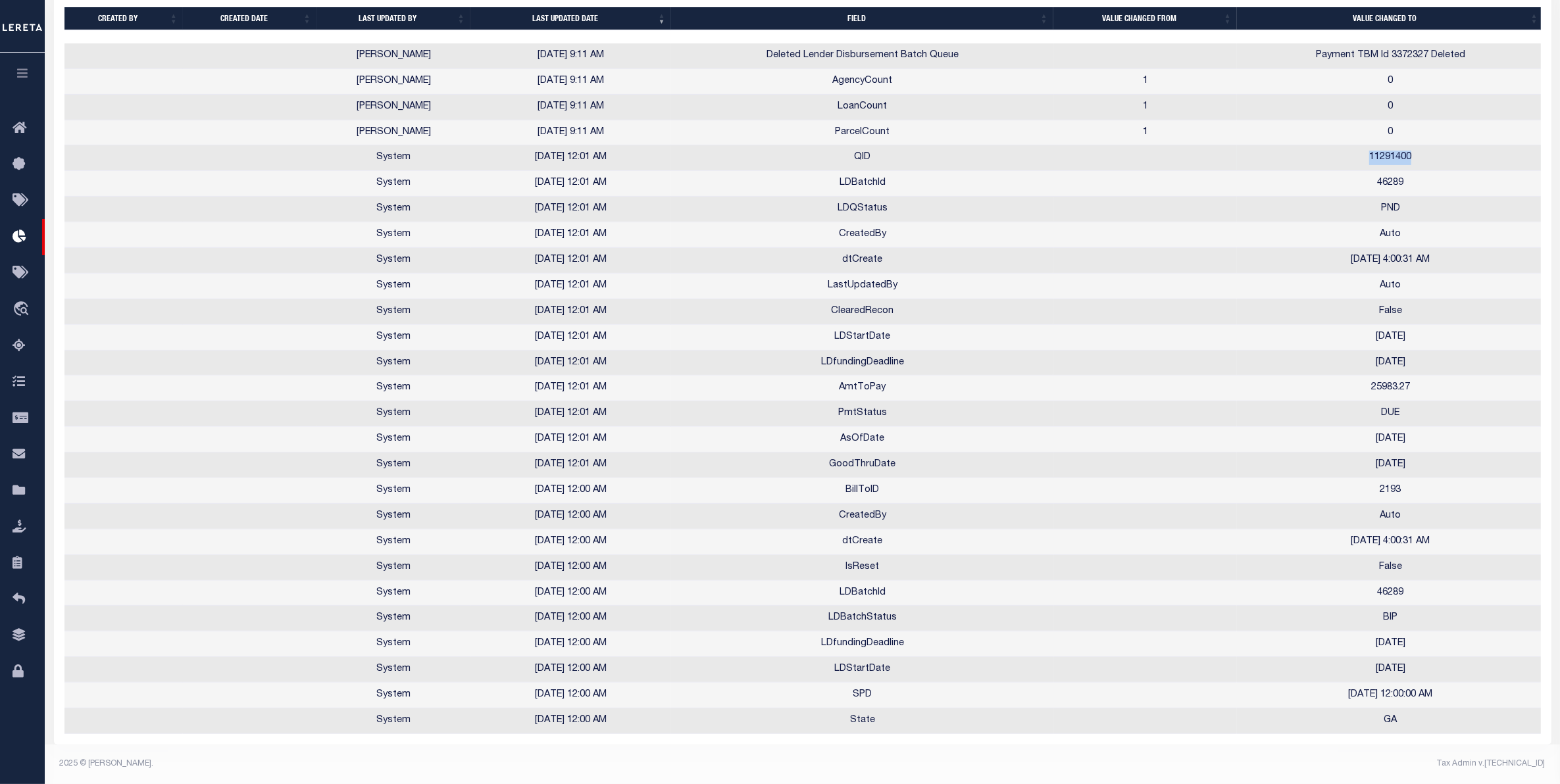
drag, startPoint x: 1413, startPoint y: 147, endPoint x: 1367, endPoint y: 146, distance: 46.0
click at [1367, 146] on td "11291400" at bounding box center [1390, 157] width 306 height 25
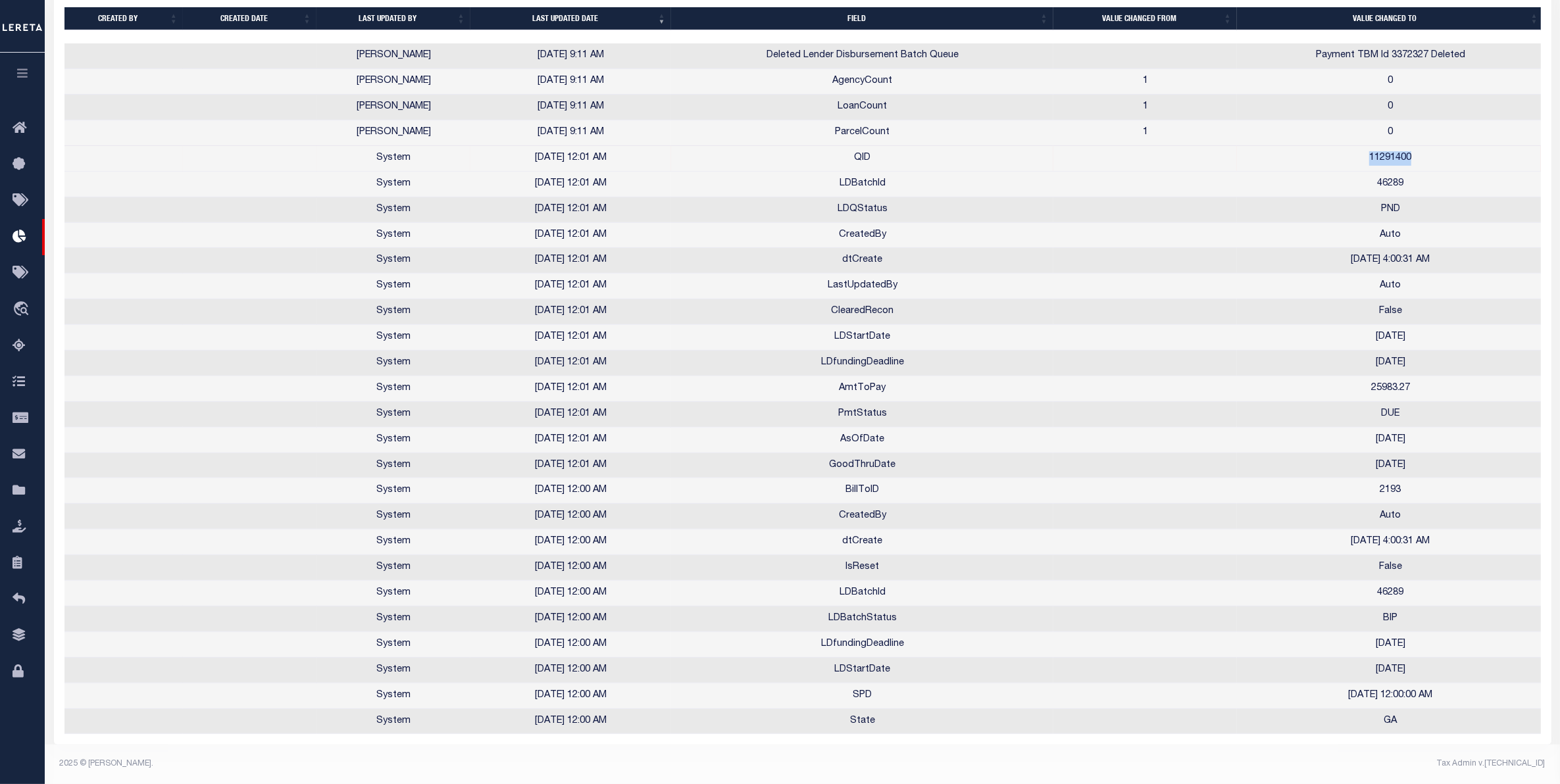
scroll to position [539, 0]
click at [1426, 77] on td "0" at bounding box center [1390, 82] width 306 height 25
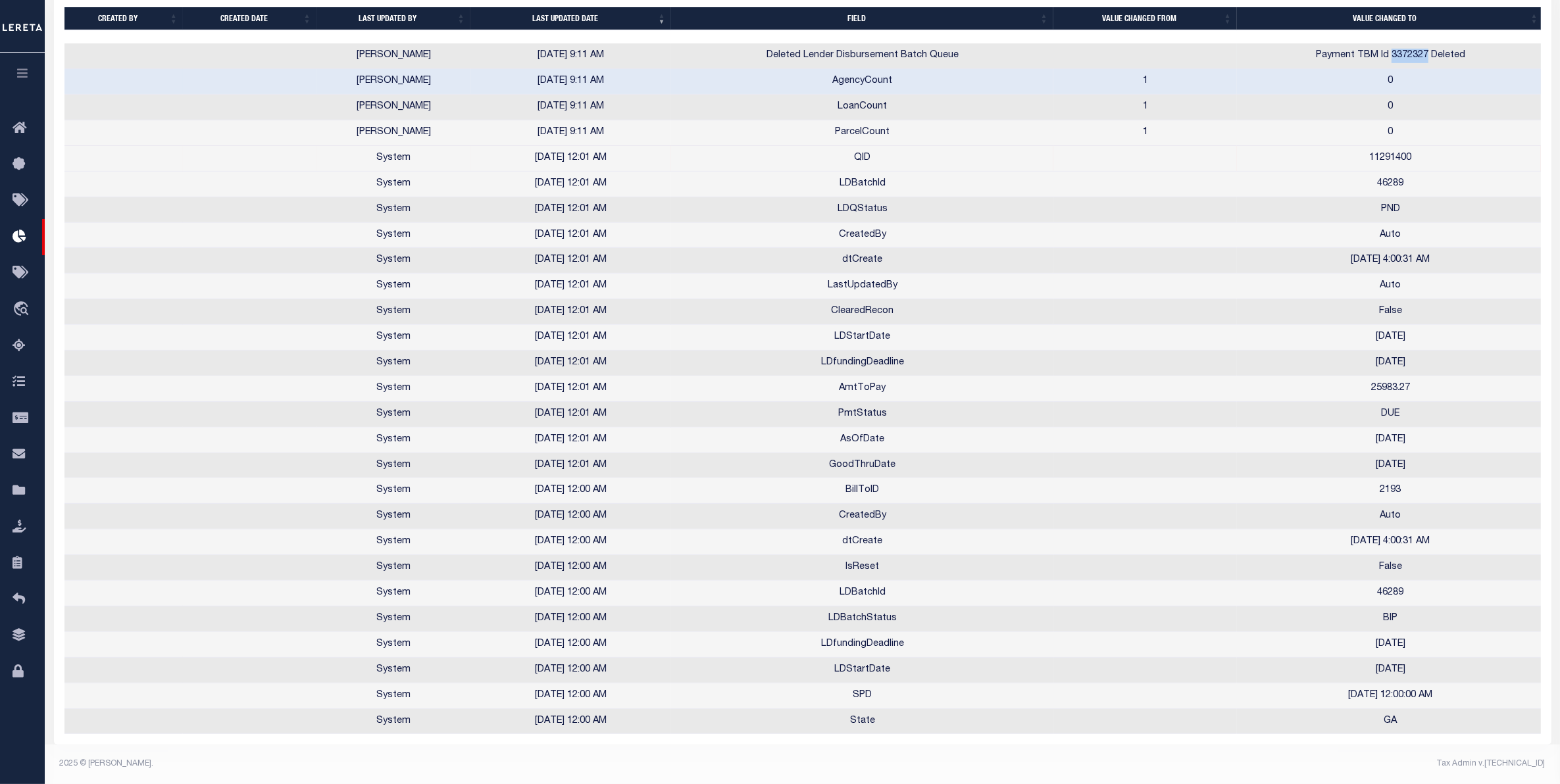
drag, startPoint x: 1429, startPoint y: 39, endPoint x: 1392, endPoint y: 40, distance: 37.0
click at [1392, 43] on td "Payment TBM Id 3372327 Deleted" at bounding box center [1390, 56] width 306 height 25
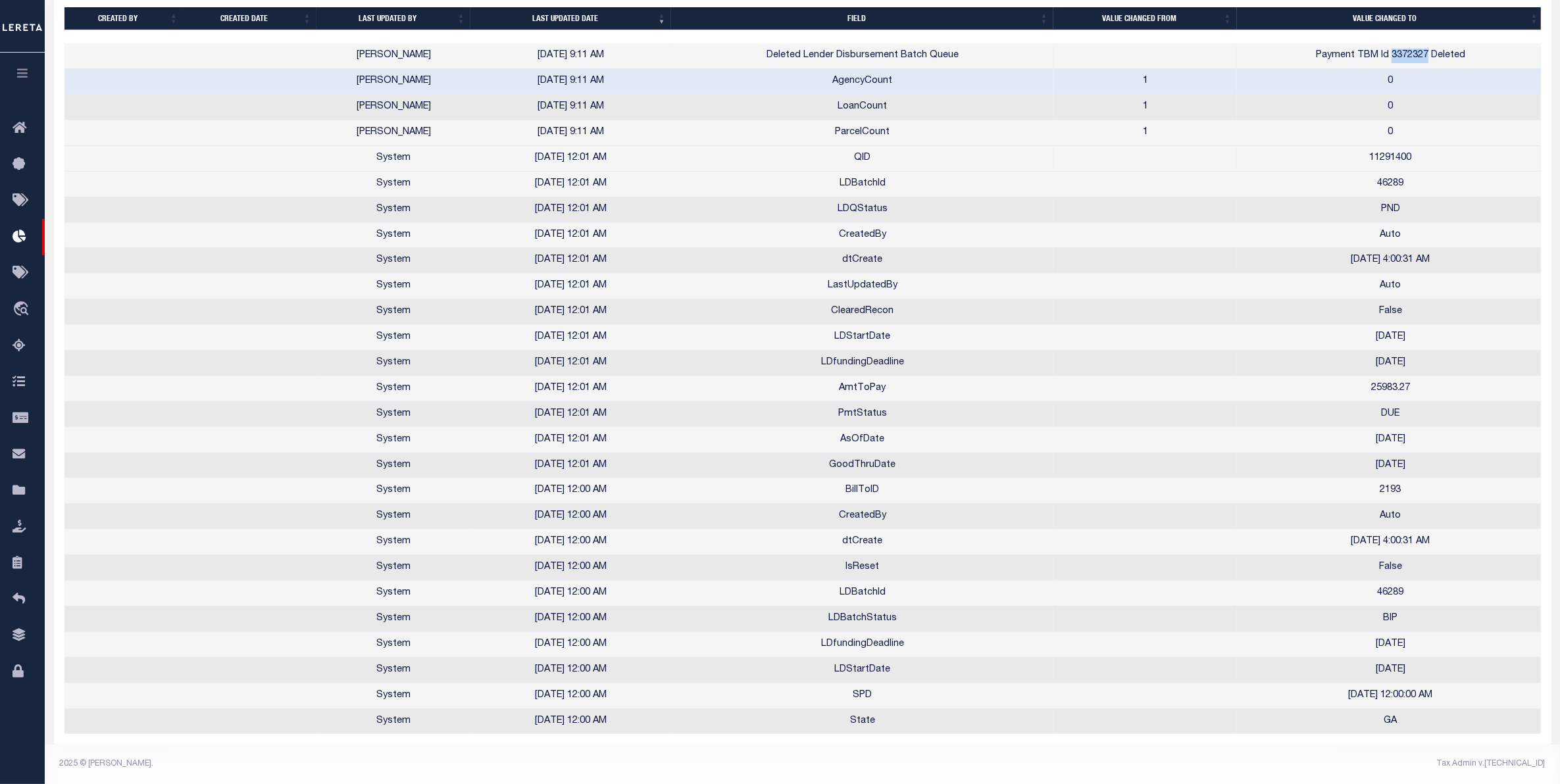
copy td "3372327"
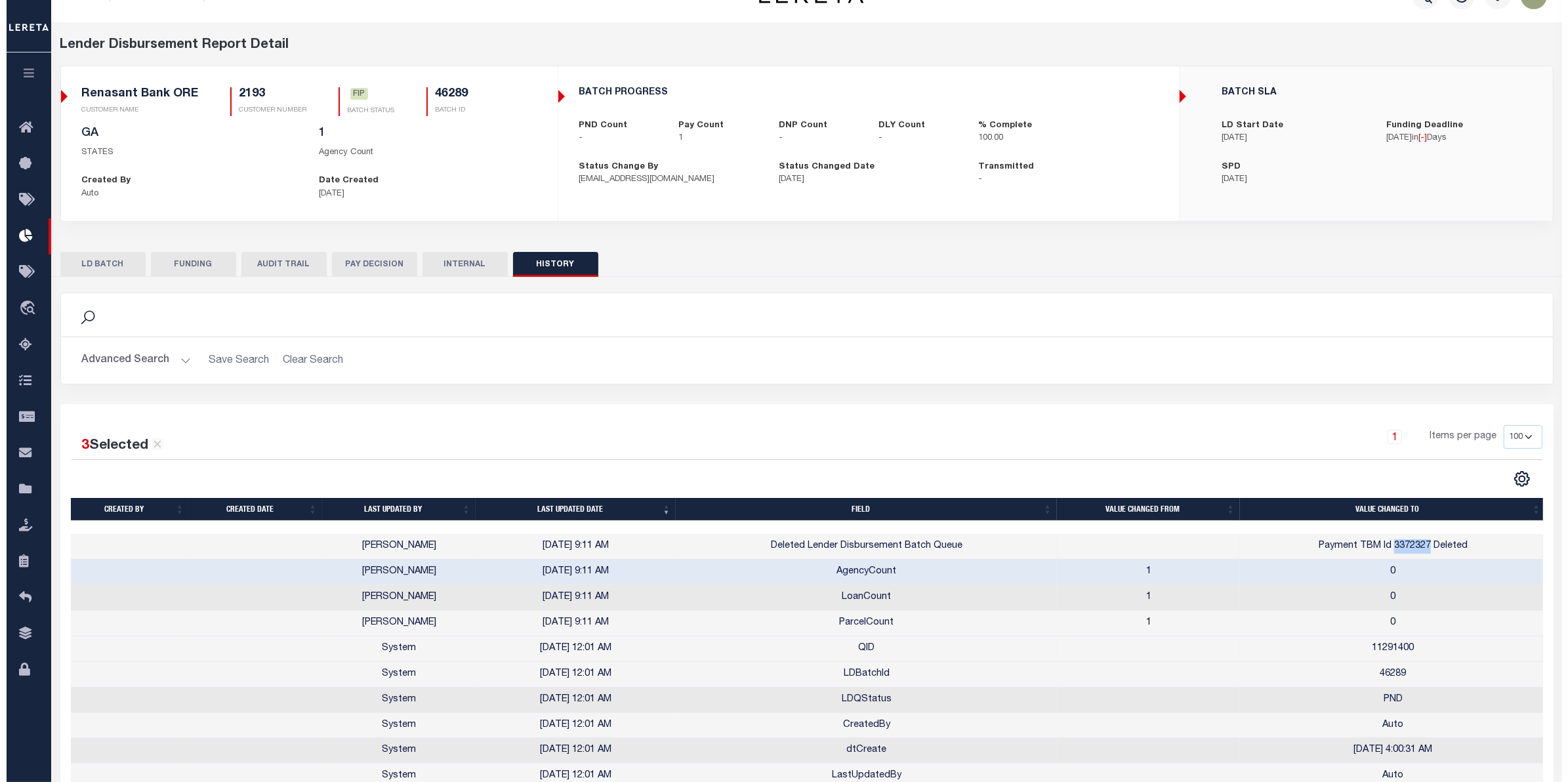
scroll to position [0, 0]
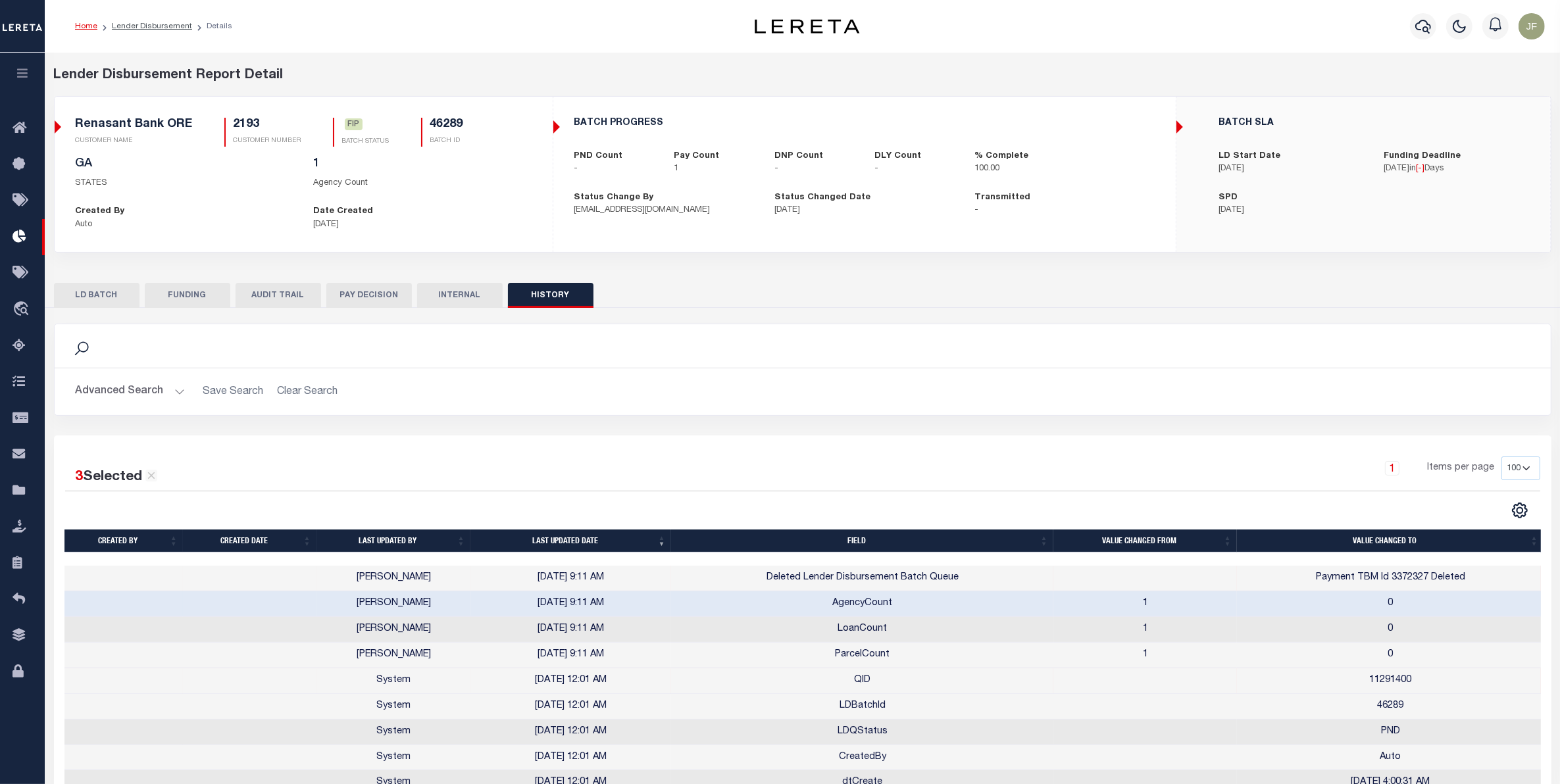
click at [150, 31] on li "Lender Disbursement" at bounding box center [144, 25] width 95 height 12
click at [150, 24] on link "Lender Disbursement" at bounding box center [152, 26] width 80 height 8
checkbox input "true"
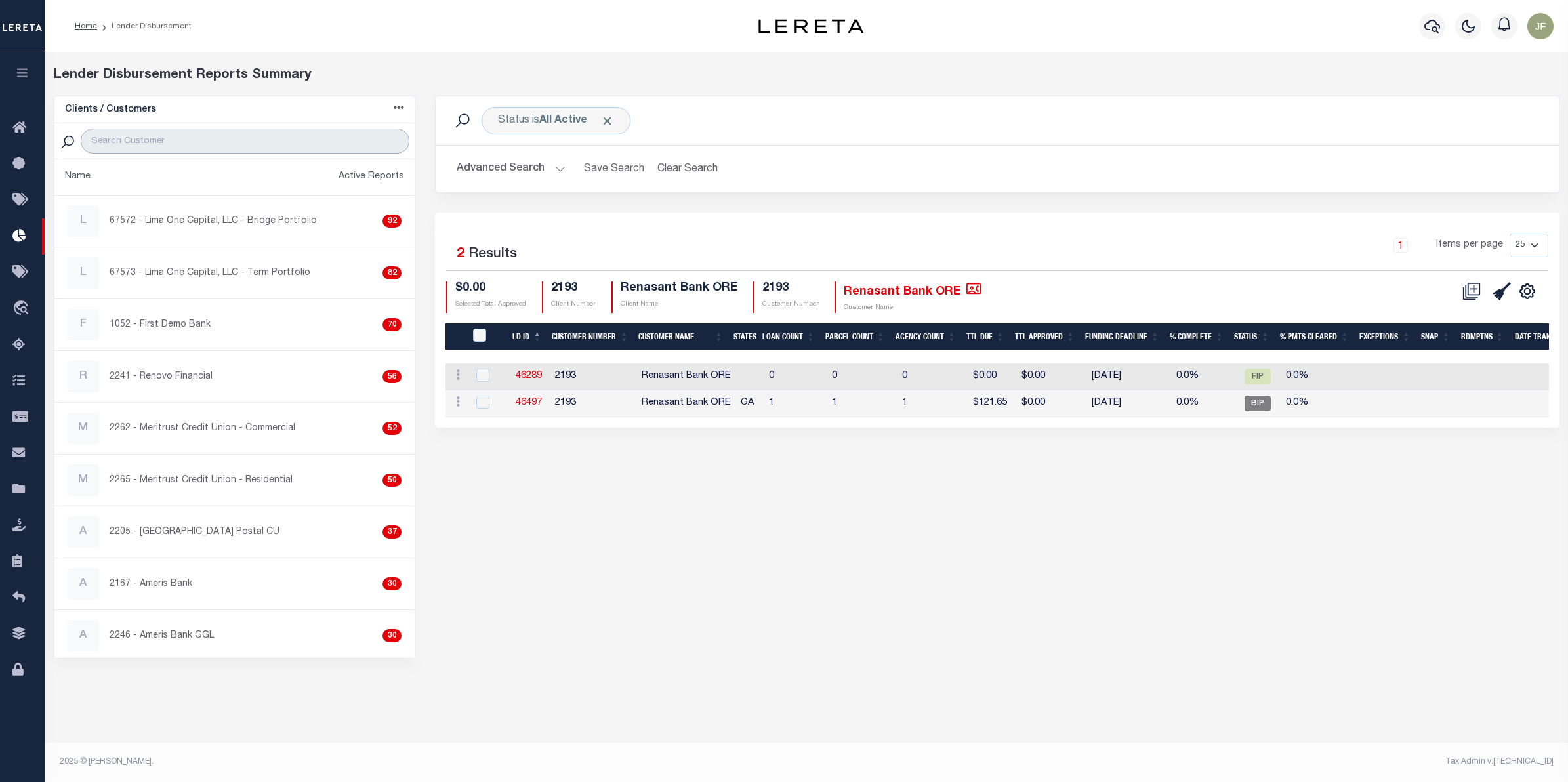
click at [279, 139] on input "search" at bounding box center [245, 141] width 329 height 25
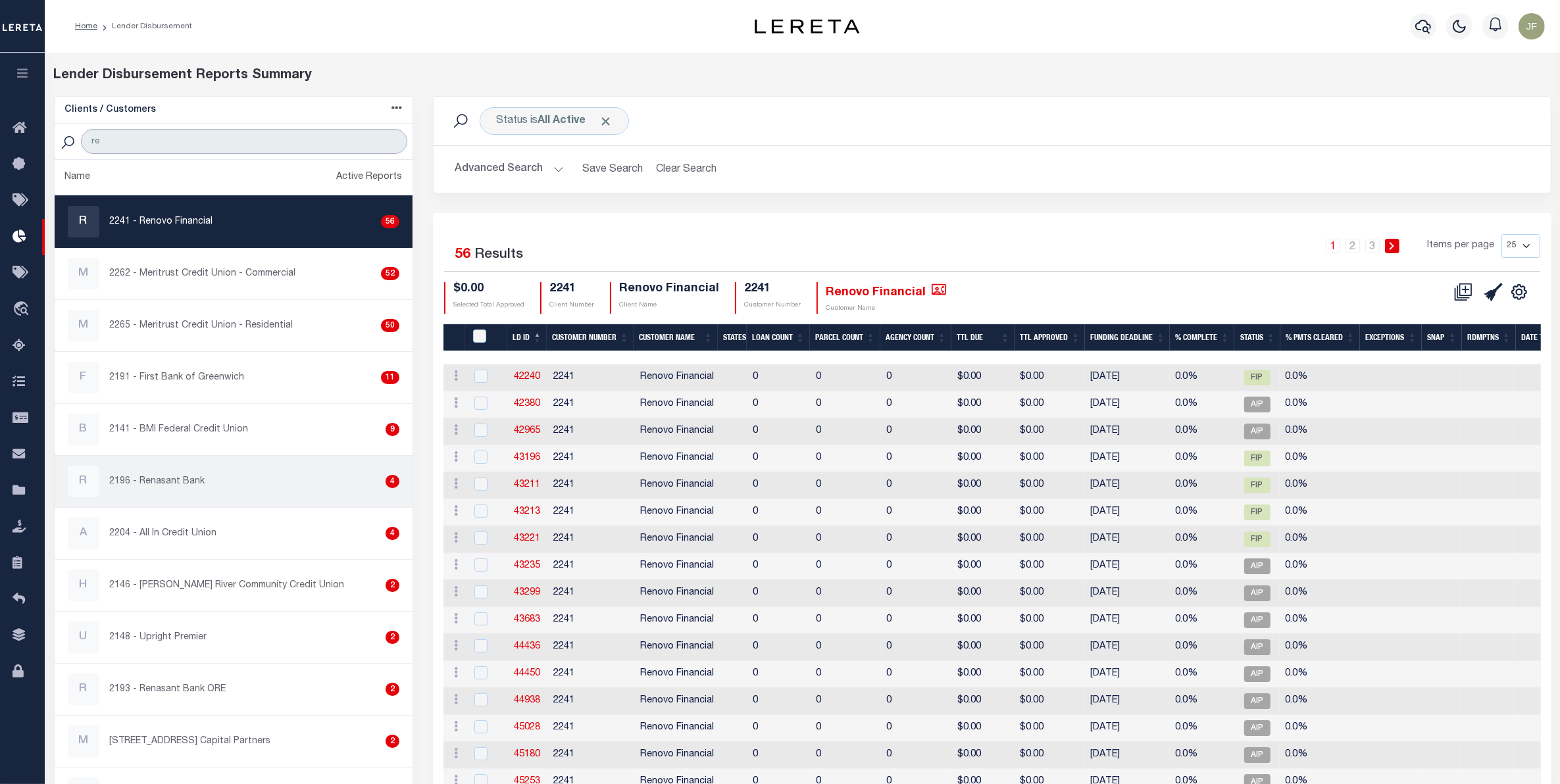
type input "re"
click at [266, 487] on div "R 2196 - Renasant Bank 4" at bounding box center [234, 482] width 333 height 32
checkbox input "true"
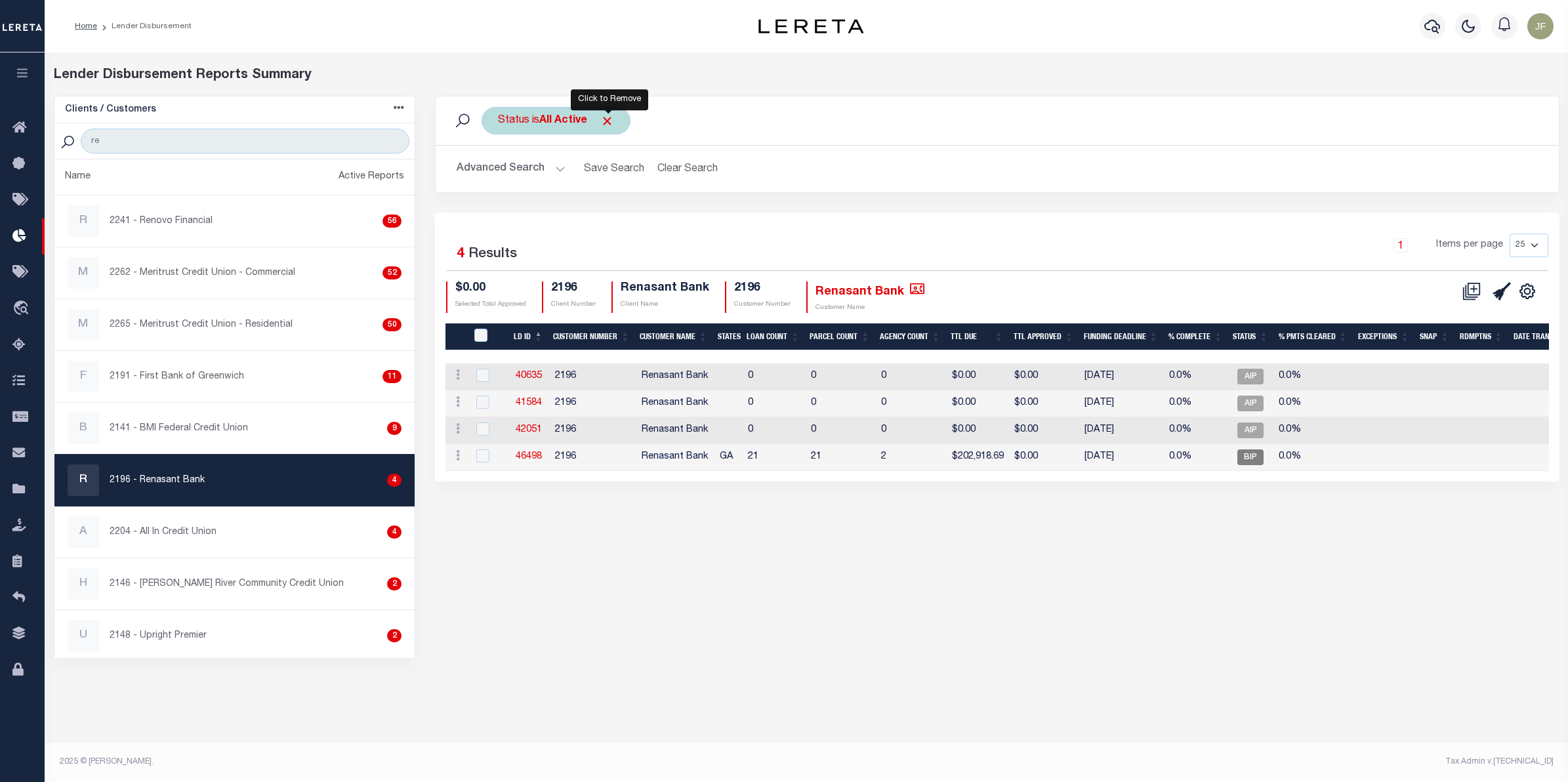
click at [612, 117] on span "Click to Remove" at bounding box center [607, 121] width 14 height 14
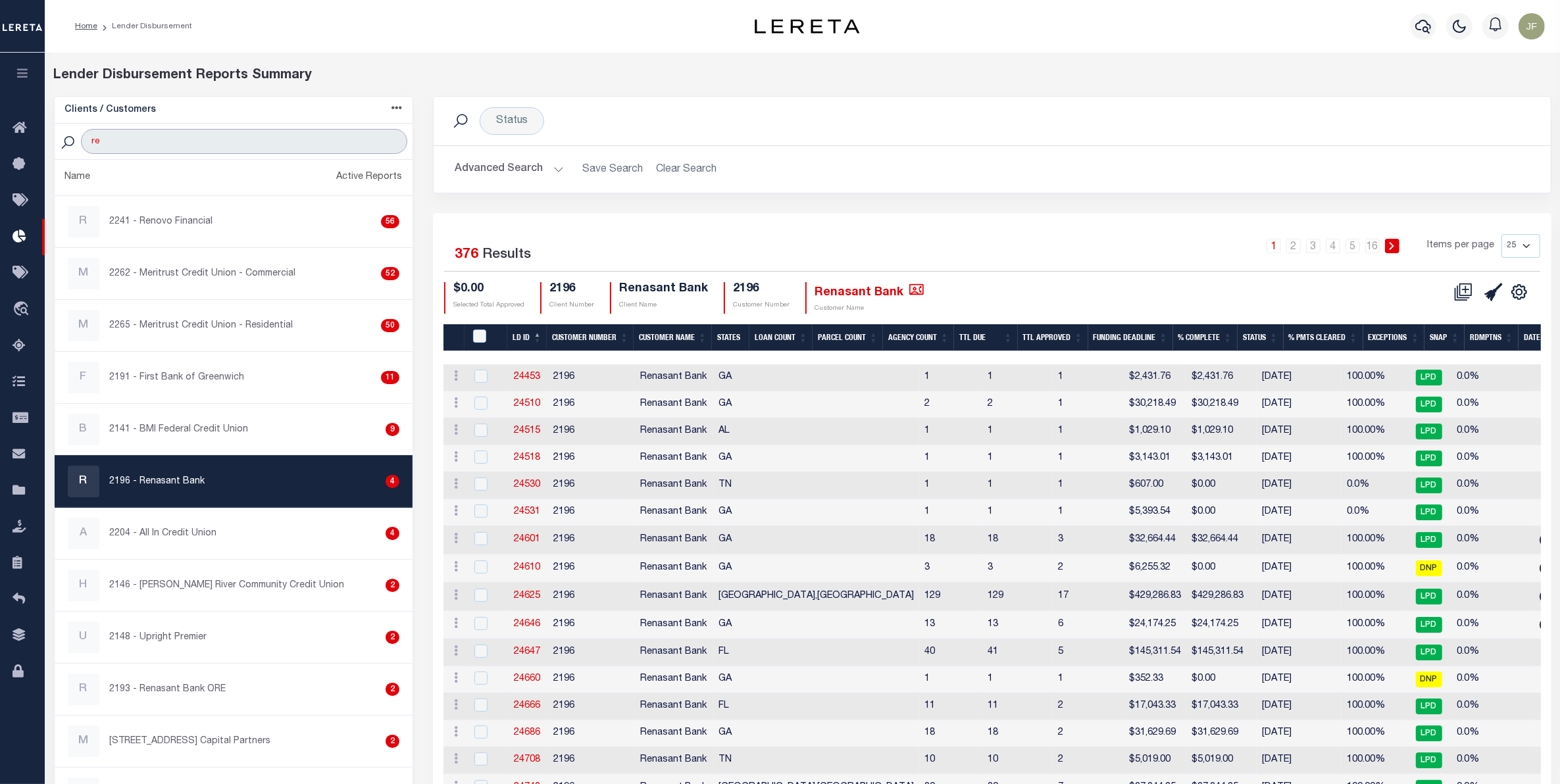
click at [319, 144] on input "re" at bounding box center [244, 141] width 327 height 25
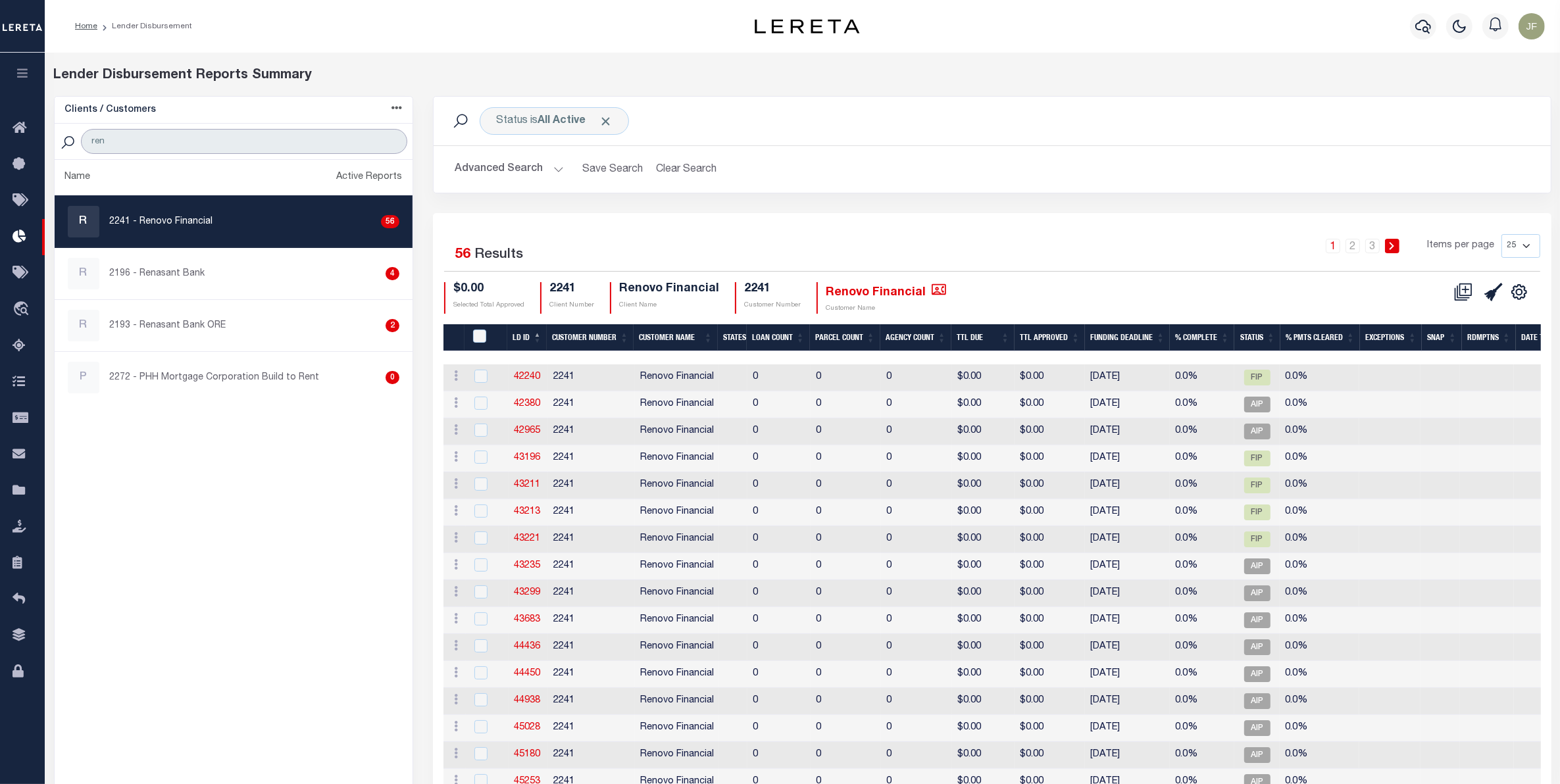
type input "ren"
click at [346, 444] on ul "Name Active Reports R 2241 - Renovo Financial 56 R 2196 - Renasant Bank 4 R 219…" at bounding box center [234, 616] width 359 height 913
click at [241, 279] on div "R 2196 - Renasant Bank 4" at bounding box center [234, 273] width 333 height 32
click at [232, 330] on div "R 2193 - Renasant Bank ORE 2" at bounding box center [234, 326] width 333 height 32
checkbox input "true"
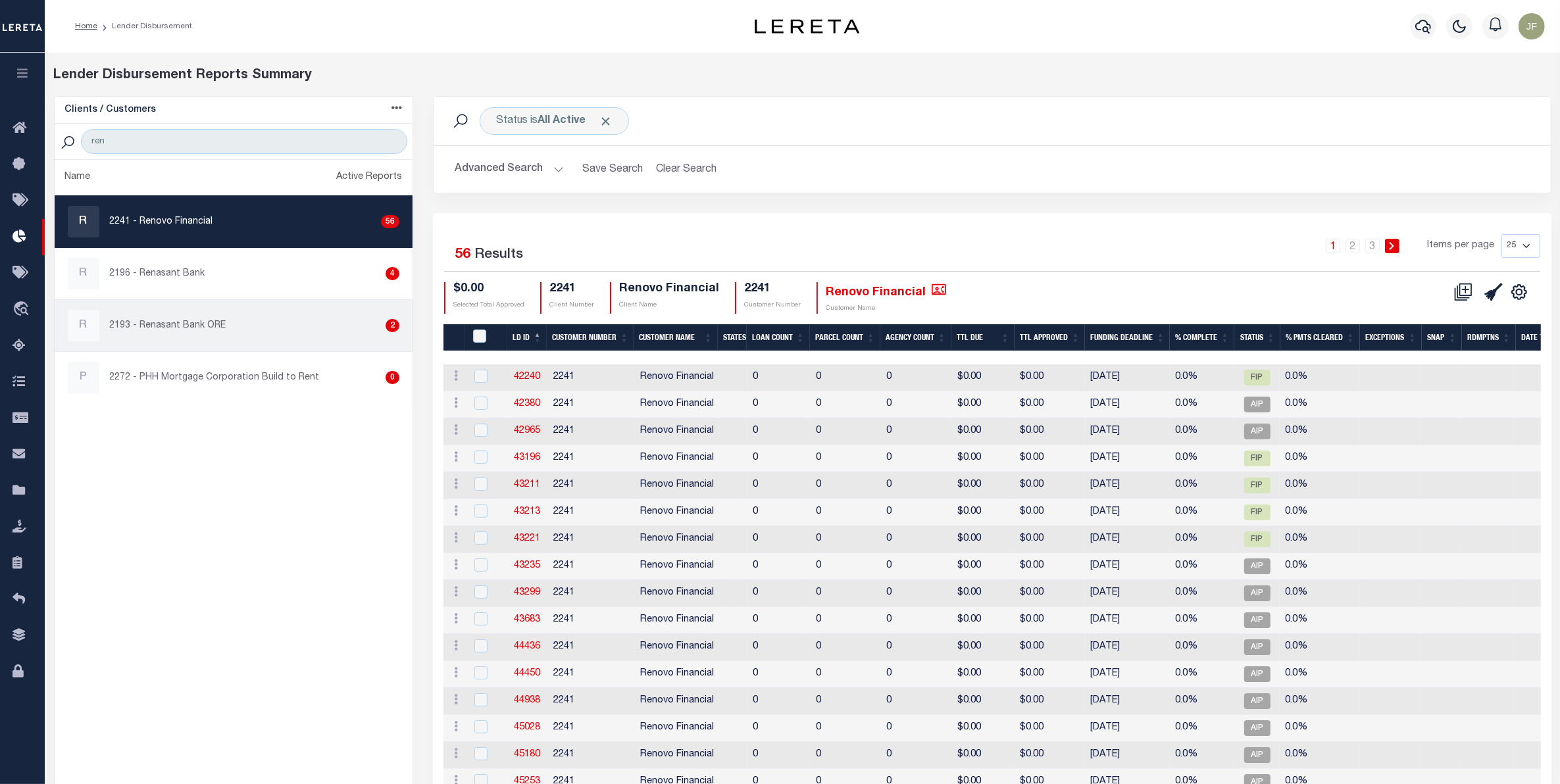
checkbox input "true"
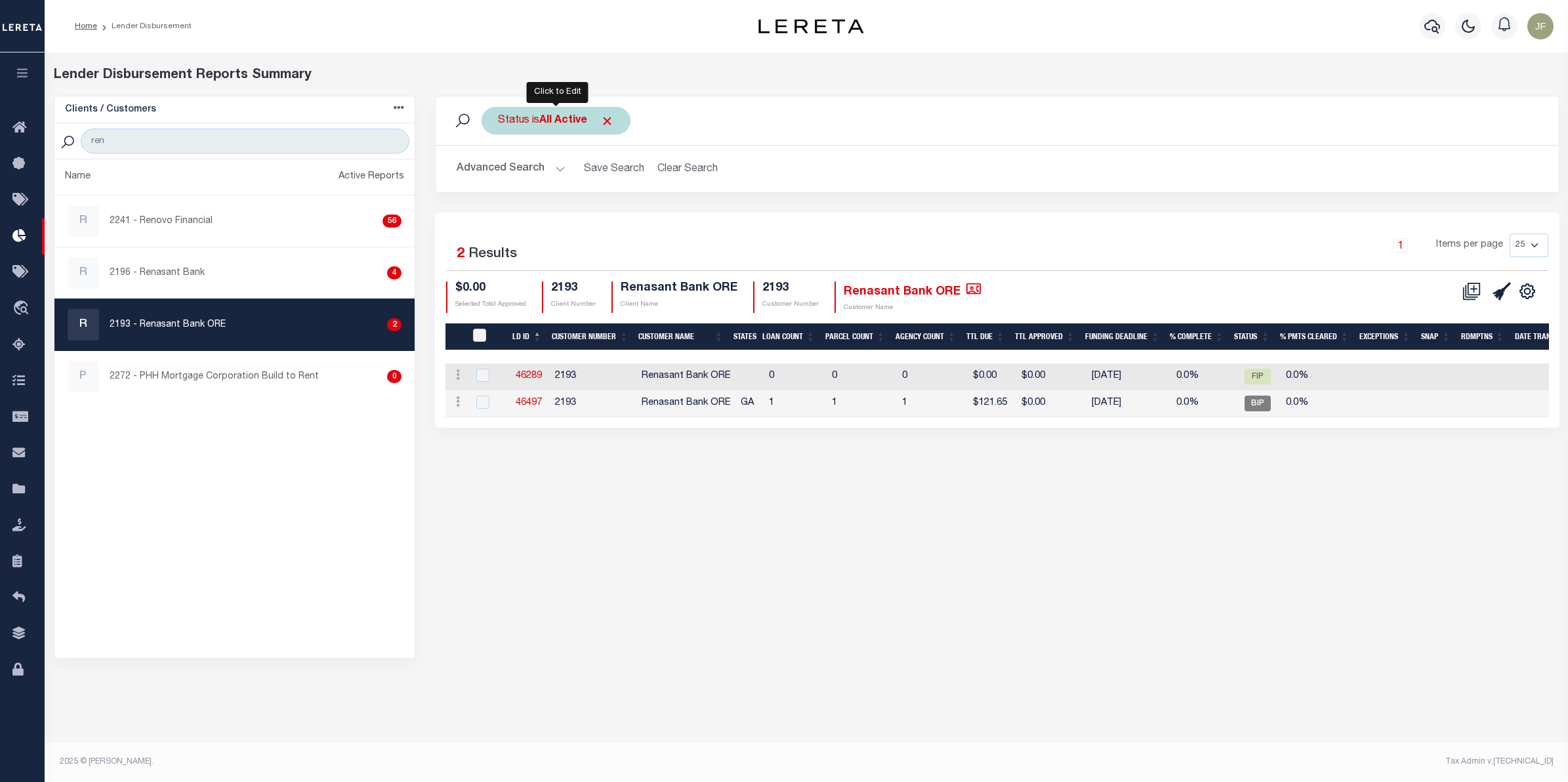
click at [616, 117] on div "Status is All Active" at bounding box center [556, 121] width 149 height 28
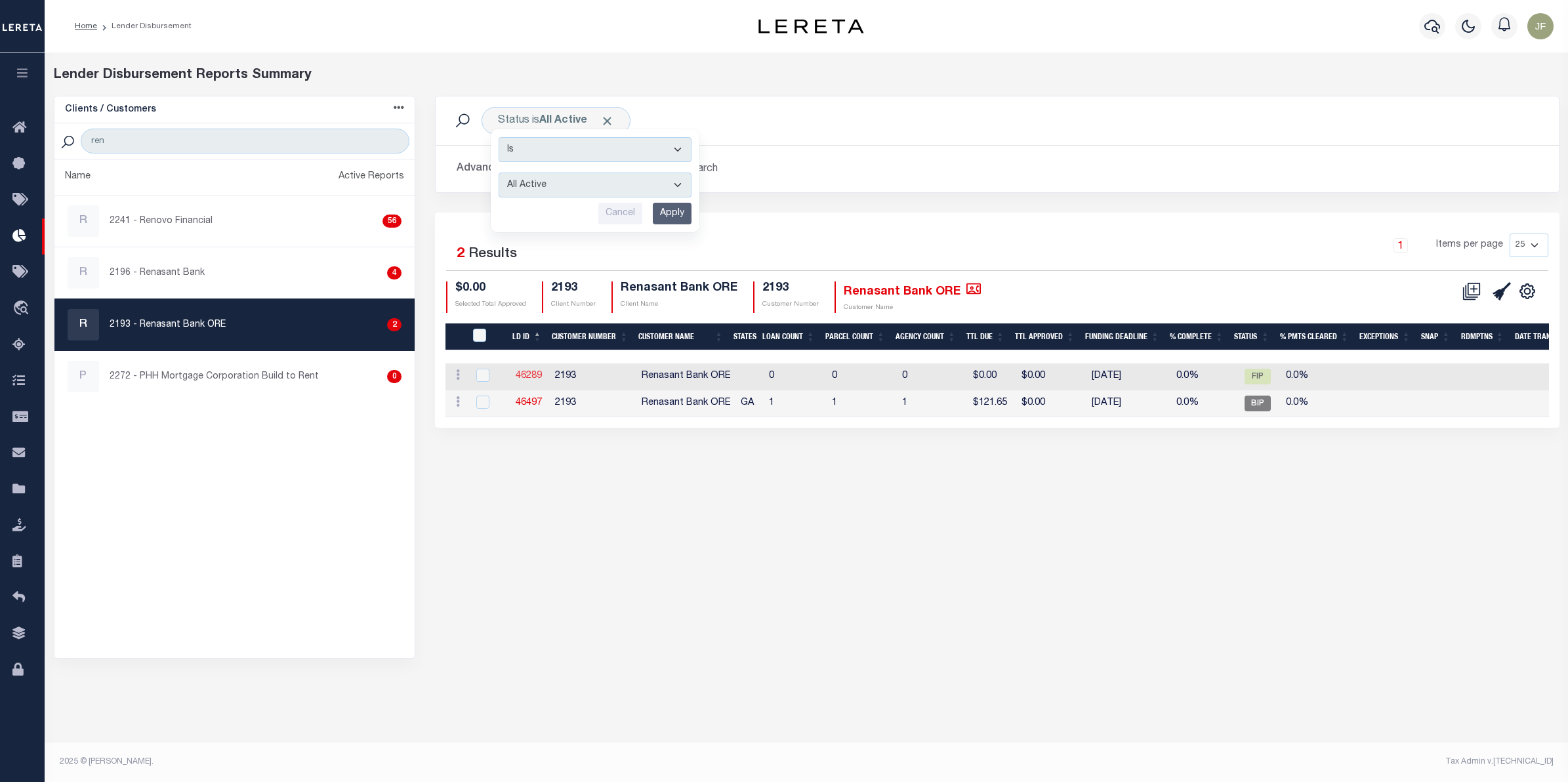
click at [529, 374] on link "46289" at bounding box center [529, 376] width 26 height 9
checkbox input "true"
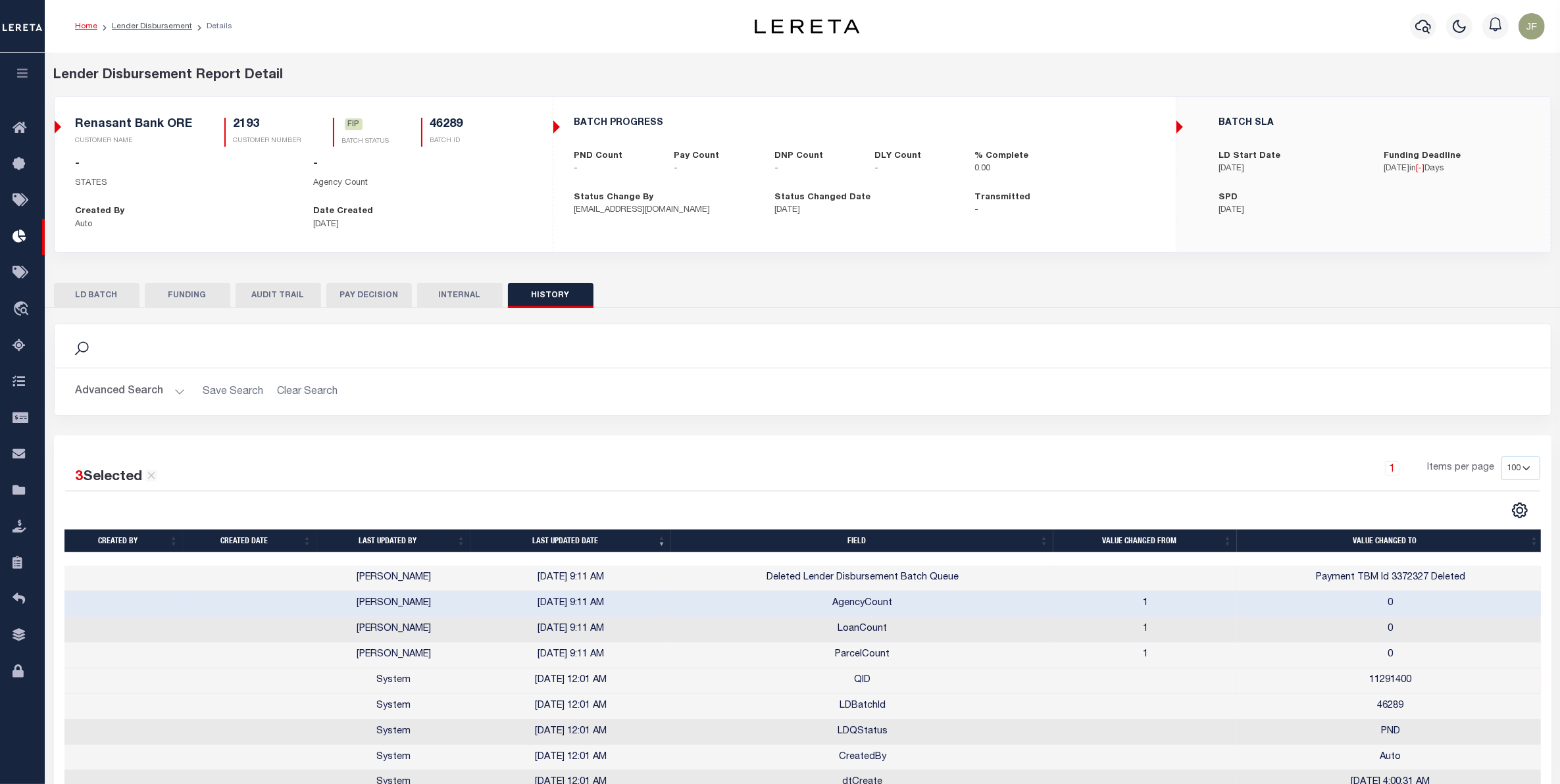
click at [109, 297] on button "LD BATCH" at bounding box center [96, 296] width 86 height 25
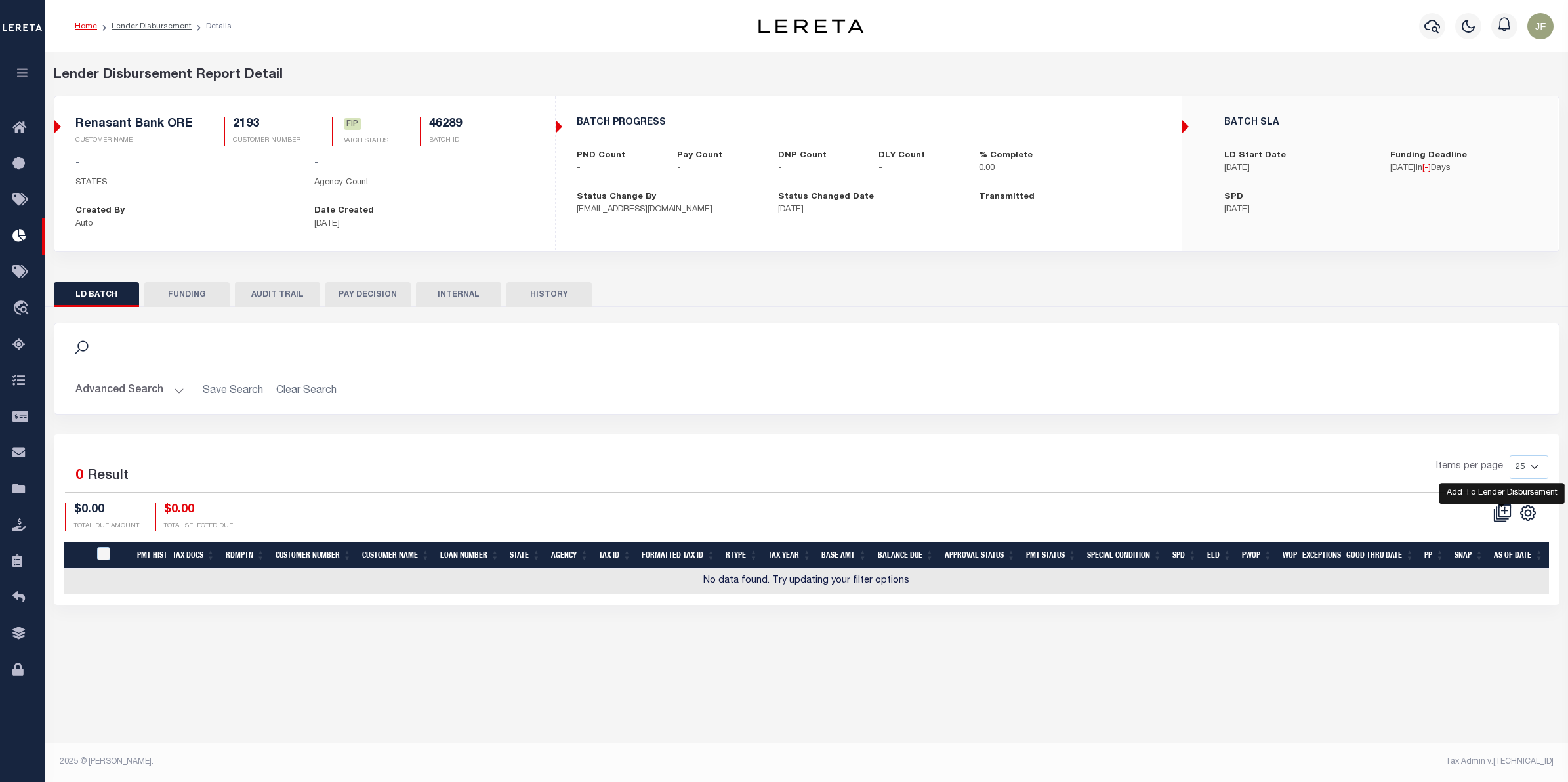
click at [1500, 519] on icon "" at bounding box center [1502, 513] width 18 height 18
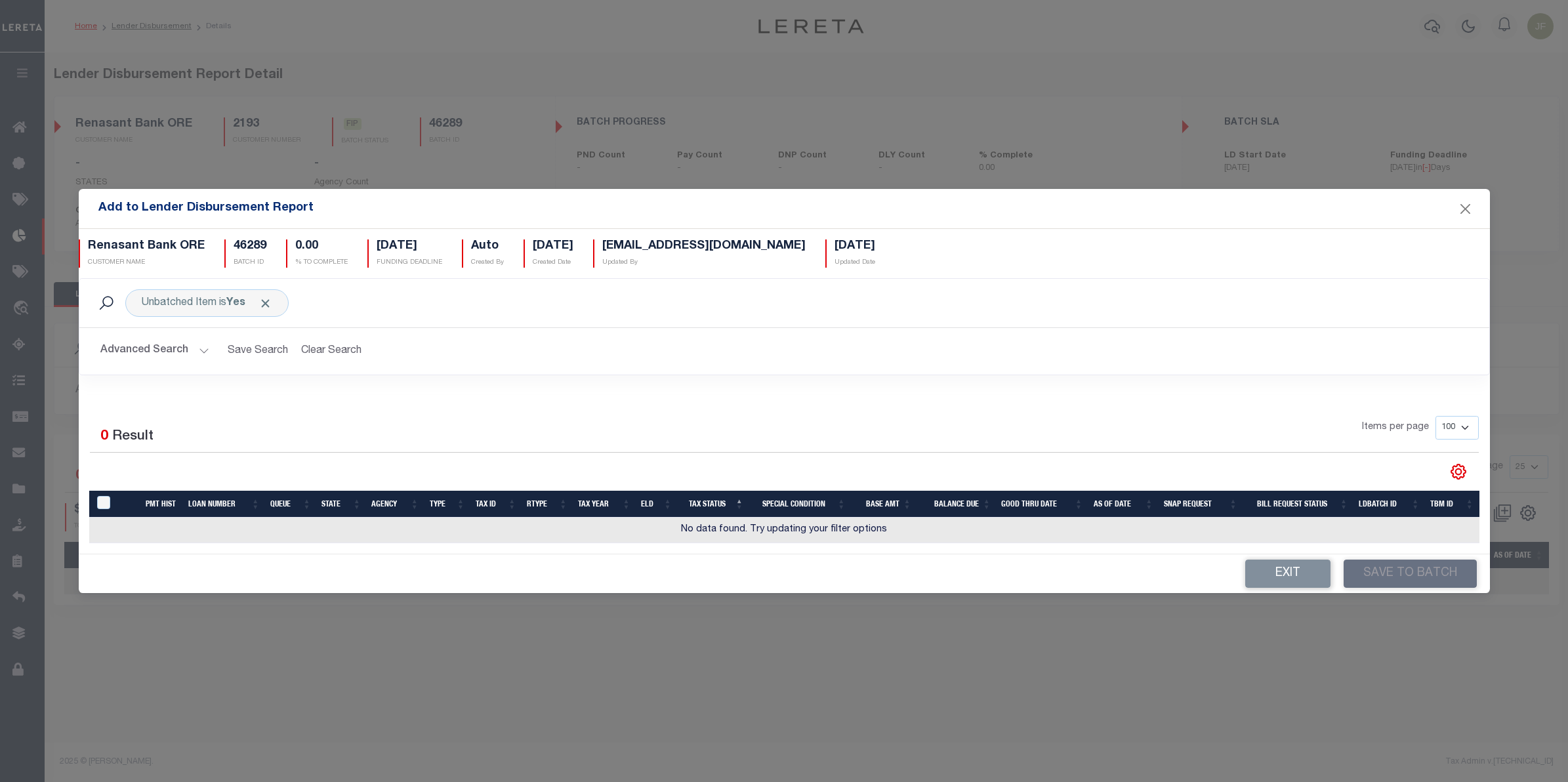
click at [195, 343] on button "Advanced Search" at bounding box center [155, 351] width 109 height 25
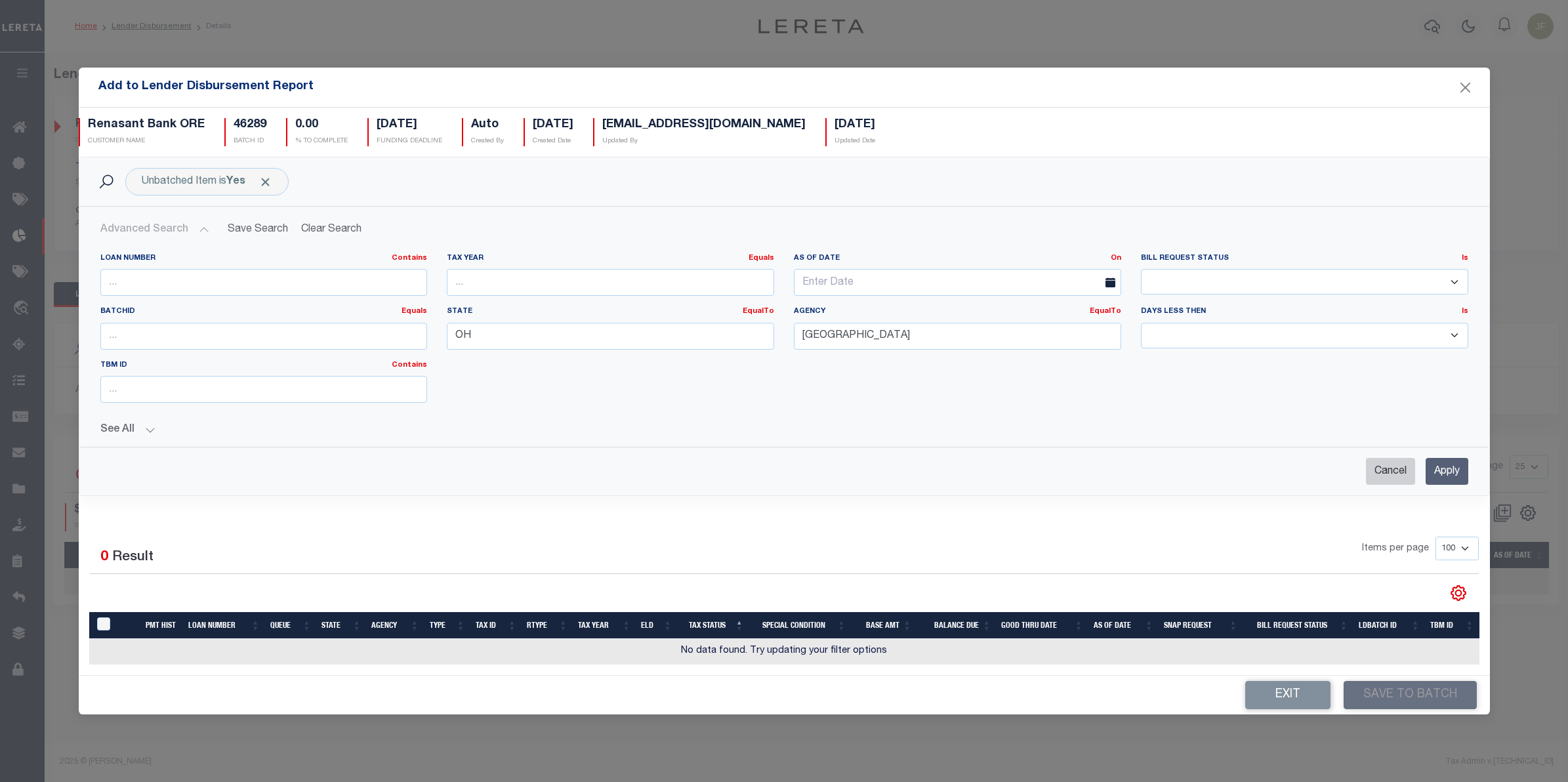
click at [1386, 473] on input "Cancel" at bounding box center [1390, 471] width 49 height 27
checkbox input "true"
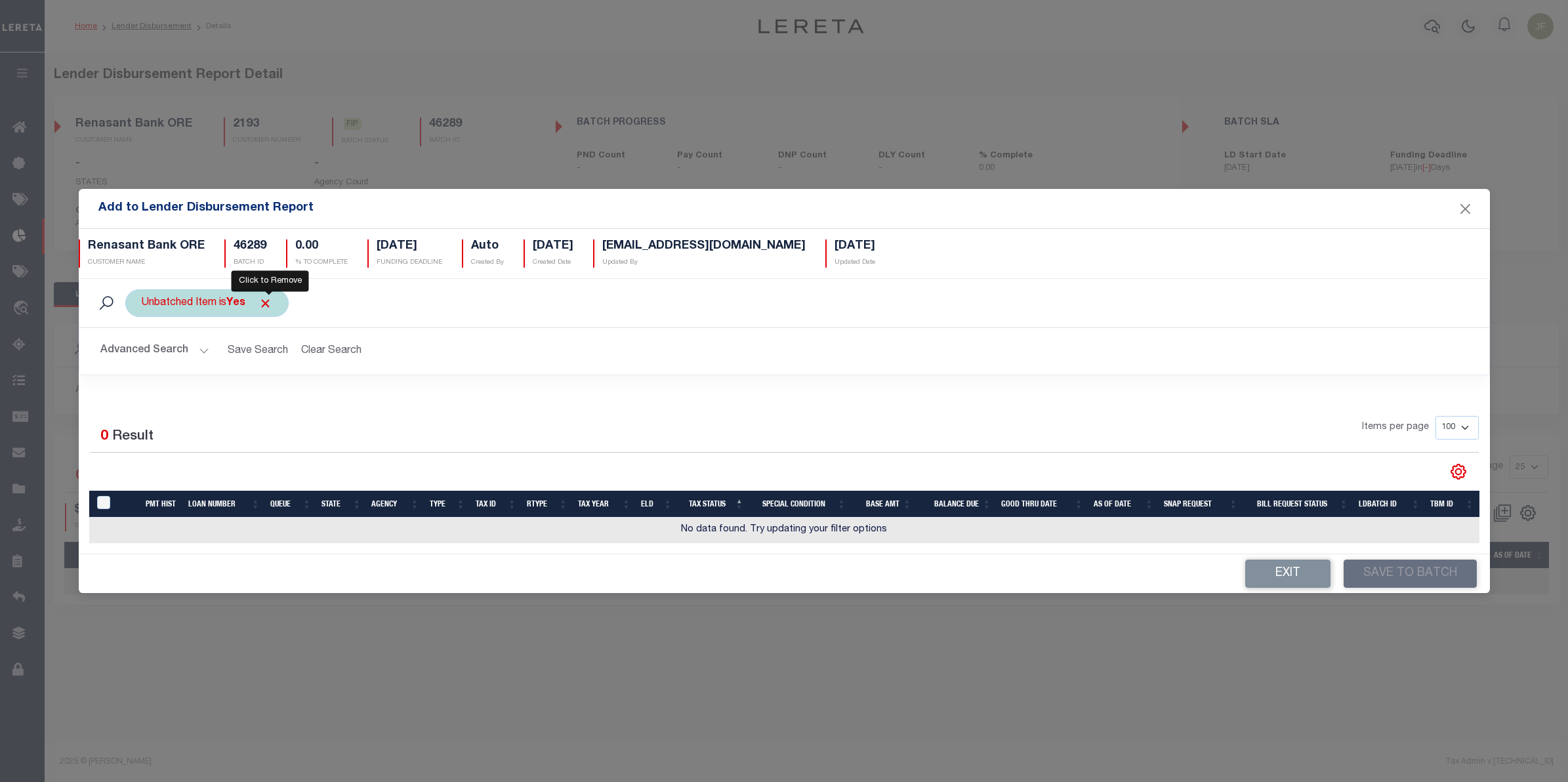
click at [264, 300] on span "Click to Remove" at bounding box center [265, 303] width 14 height 14
click at [158, 354] on button "Advanced Search" at bounding box center [155, 351] width 109 height 25
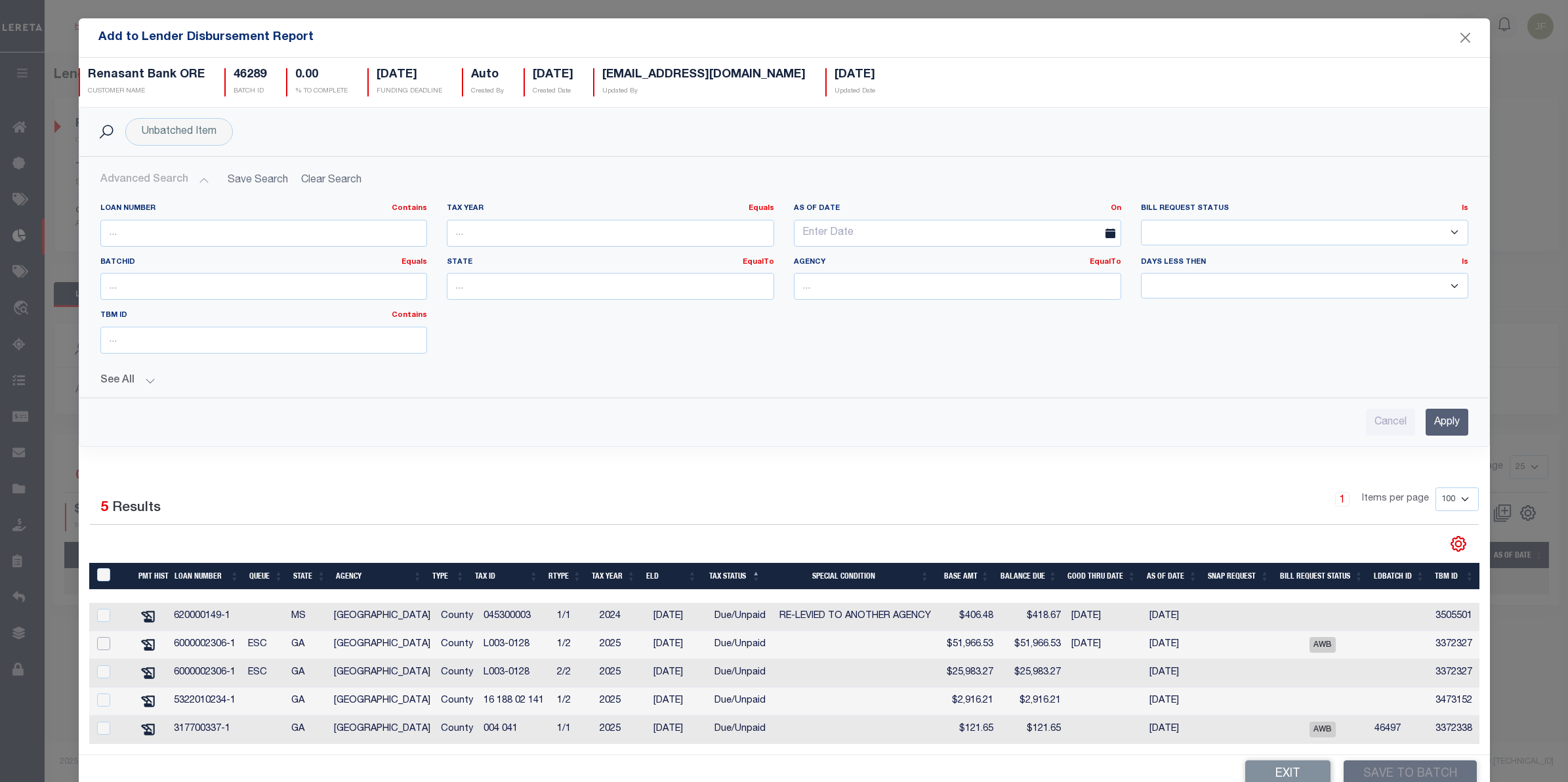
click at [99, 650] on input "checkbox" at bounding box center [103, 643] width 13 height 13
checkbox input "true"
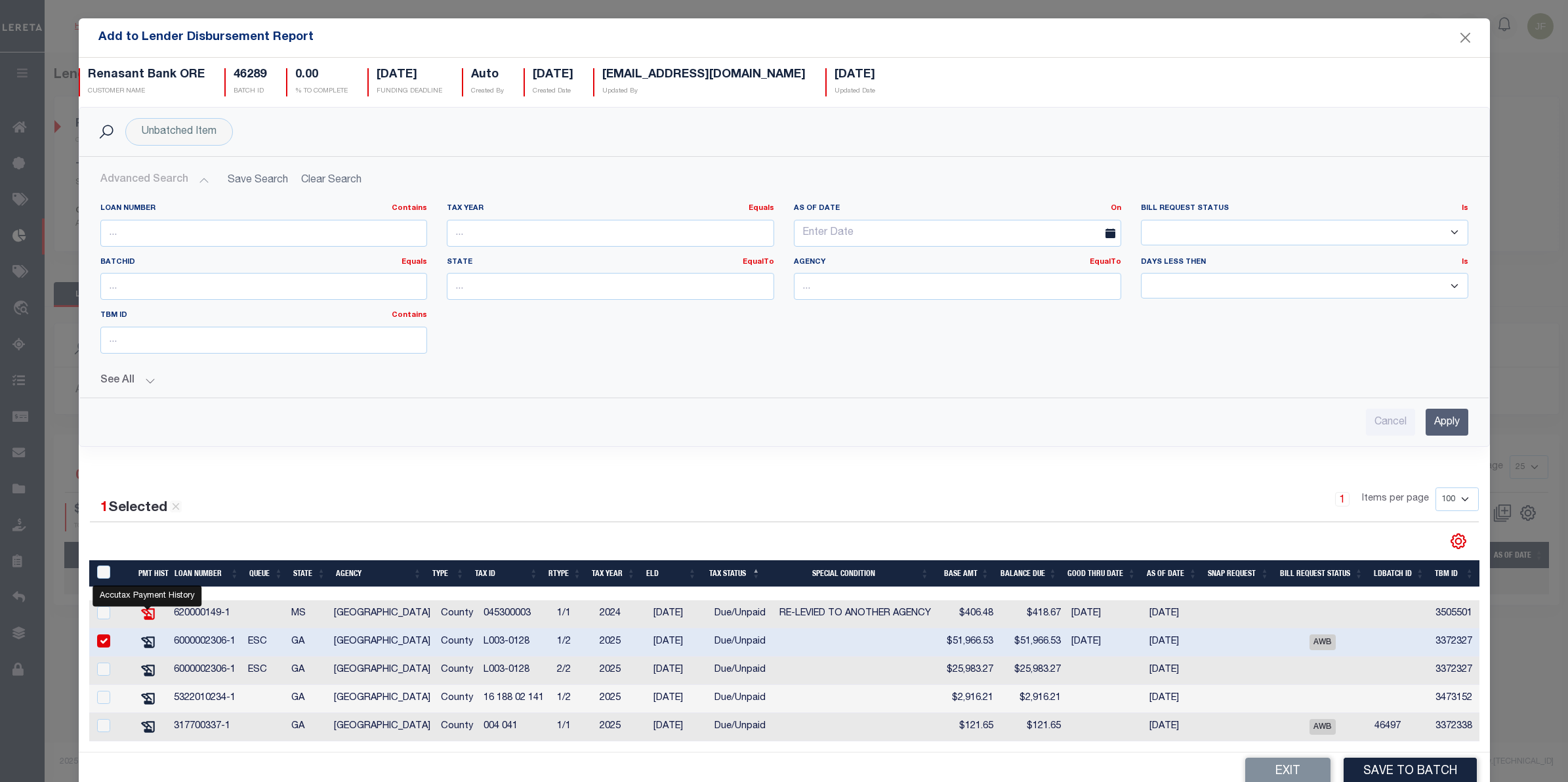
scroll to position [4, 0]
click at [1429, 421] on input "Apply" at bounding box center [1446, 422] width 42 height 27
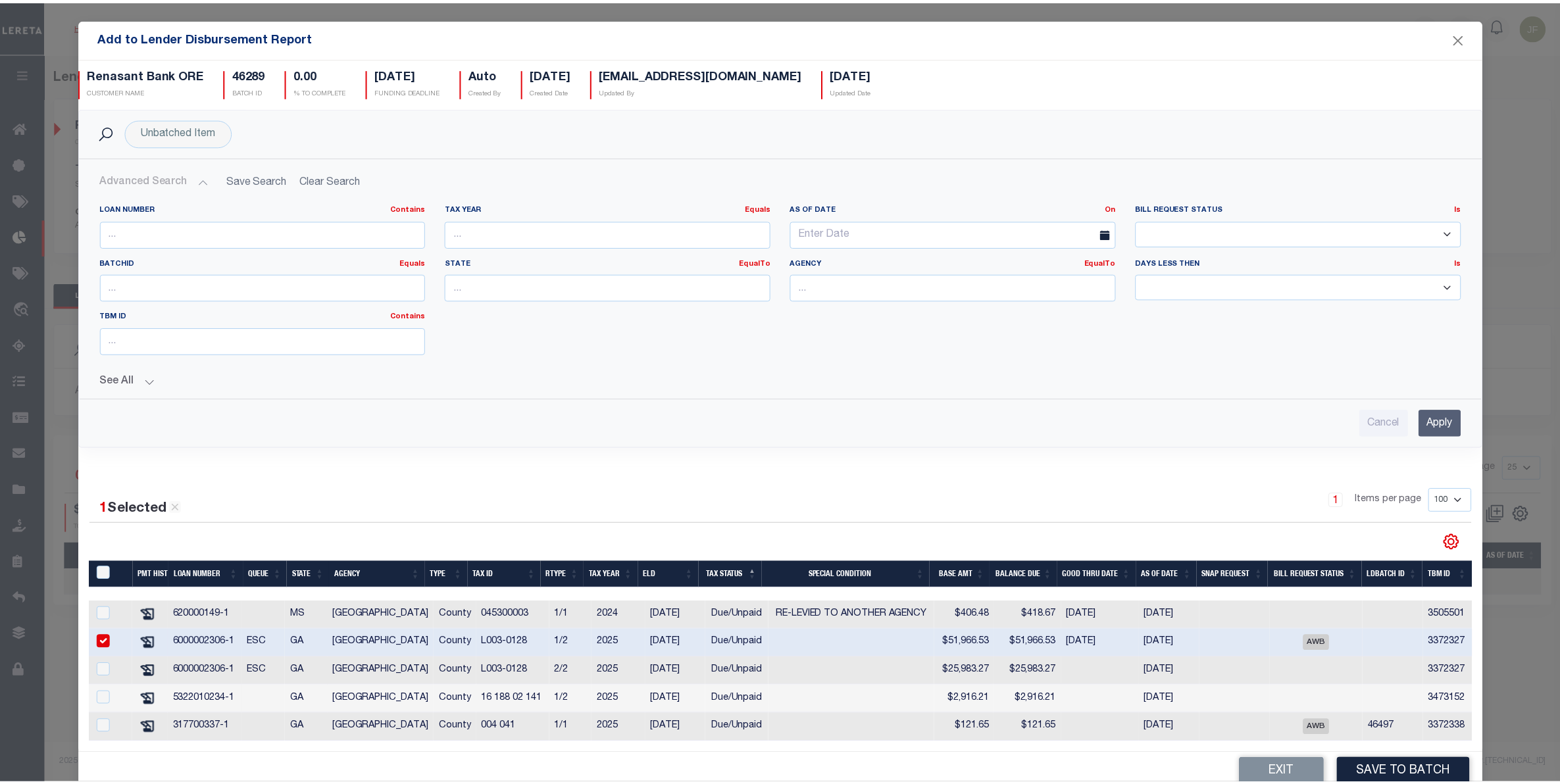
scroll to position [0, 0]
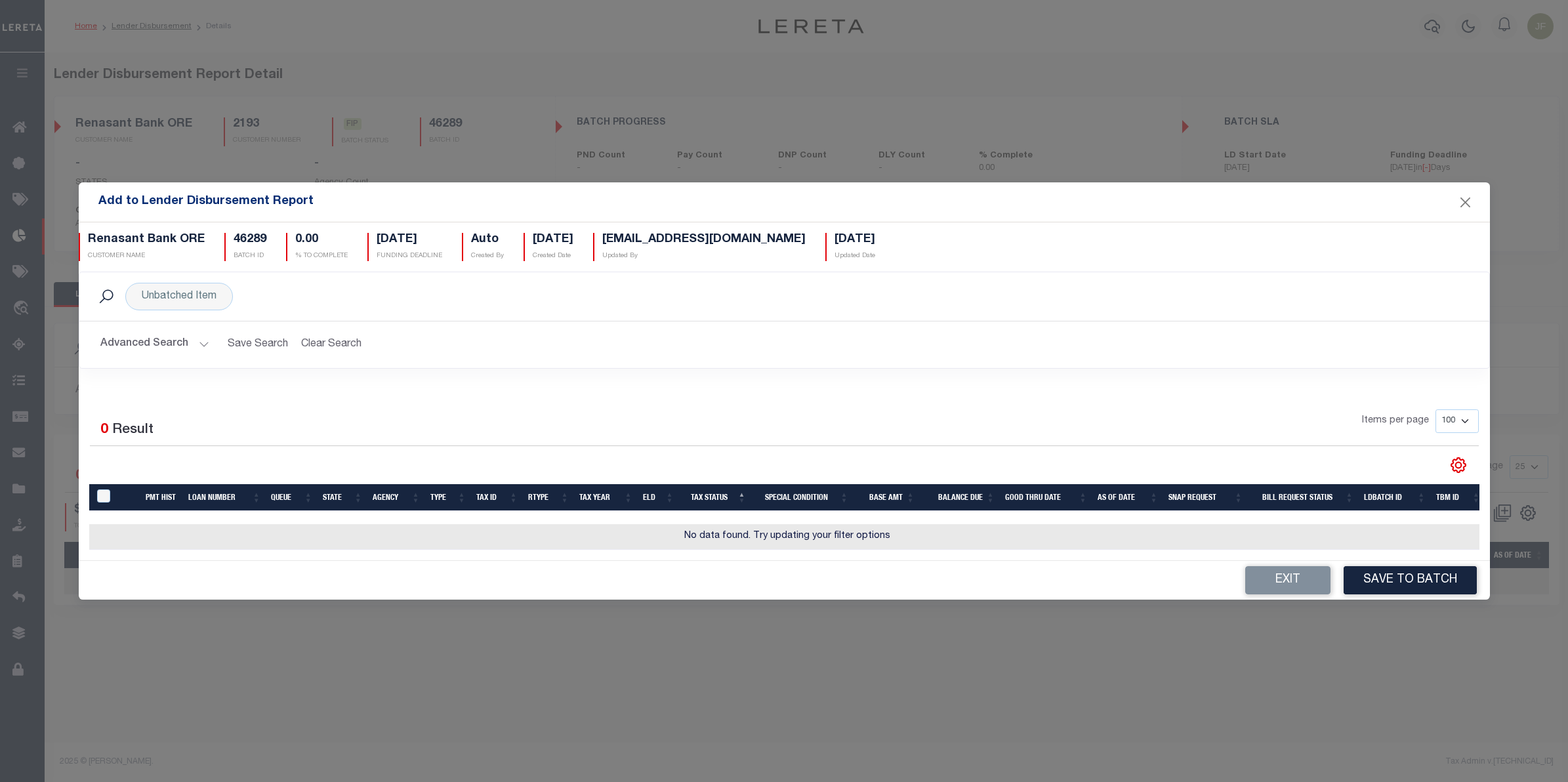
click at [168, 345] on button "Advanced Search" at bounding box center [155, 344] width 109 height 25
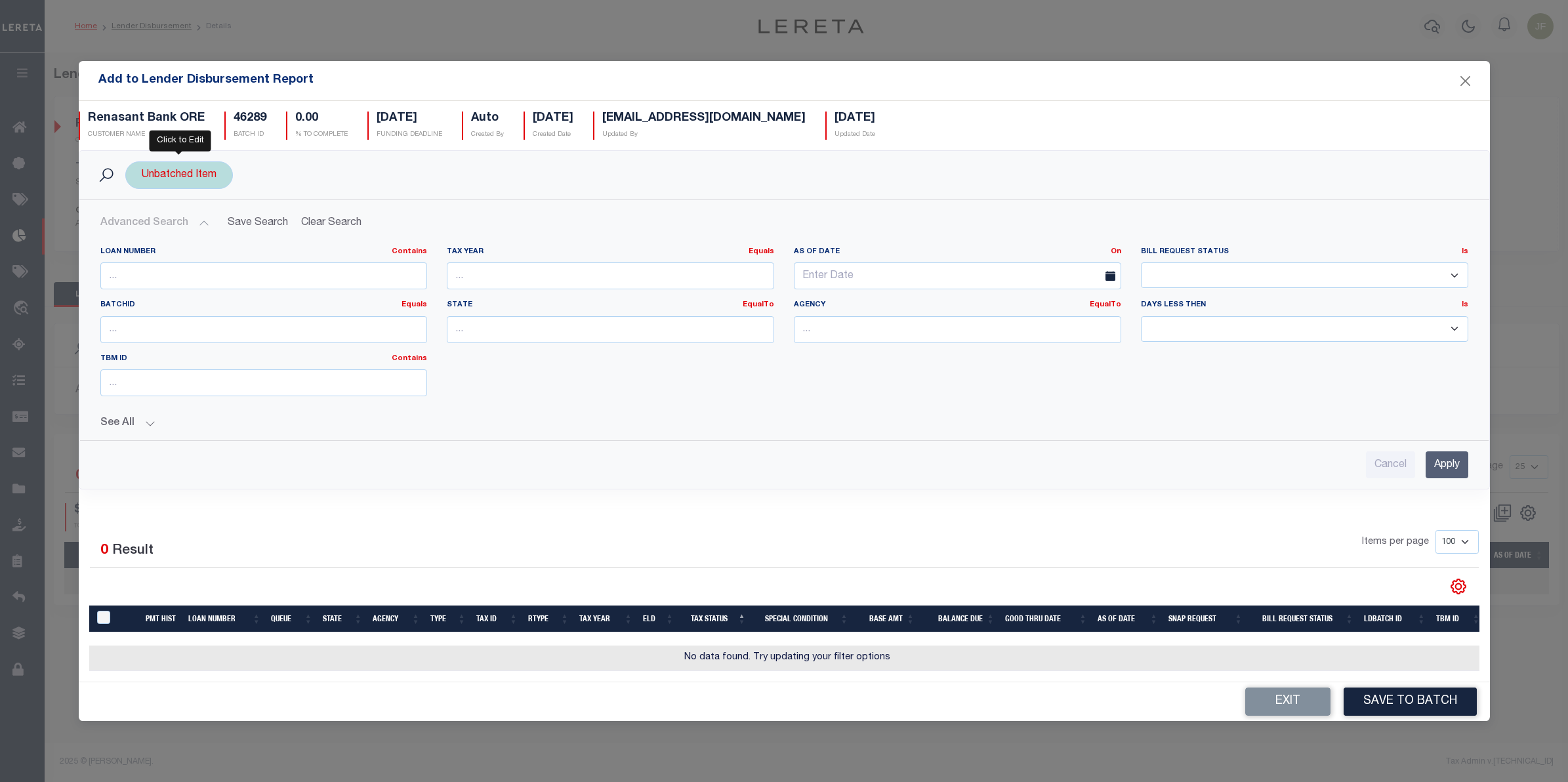
click at [200, 171] on div "Unbatched Item" at bounding box center [179, 175] width 108 height 28
click at [319, 257] on input "Apply" at bounding box center [315, 268] width 38 height 22
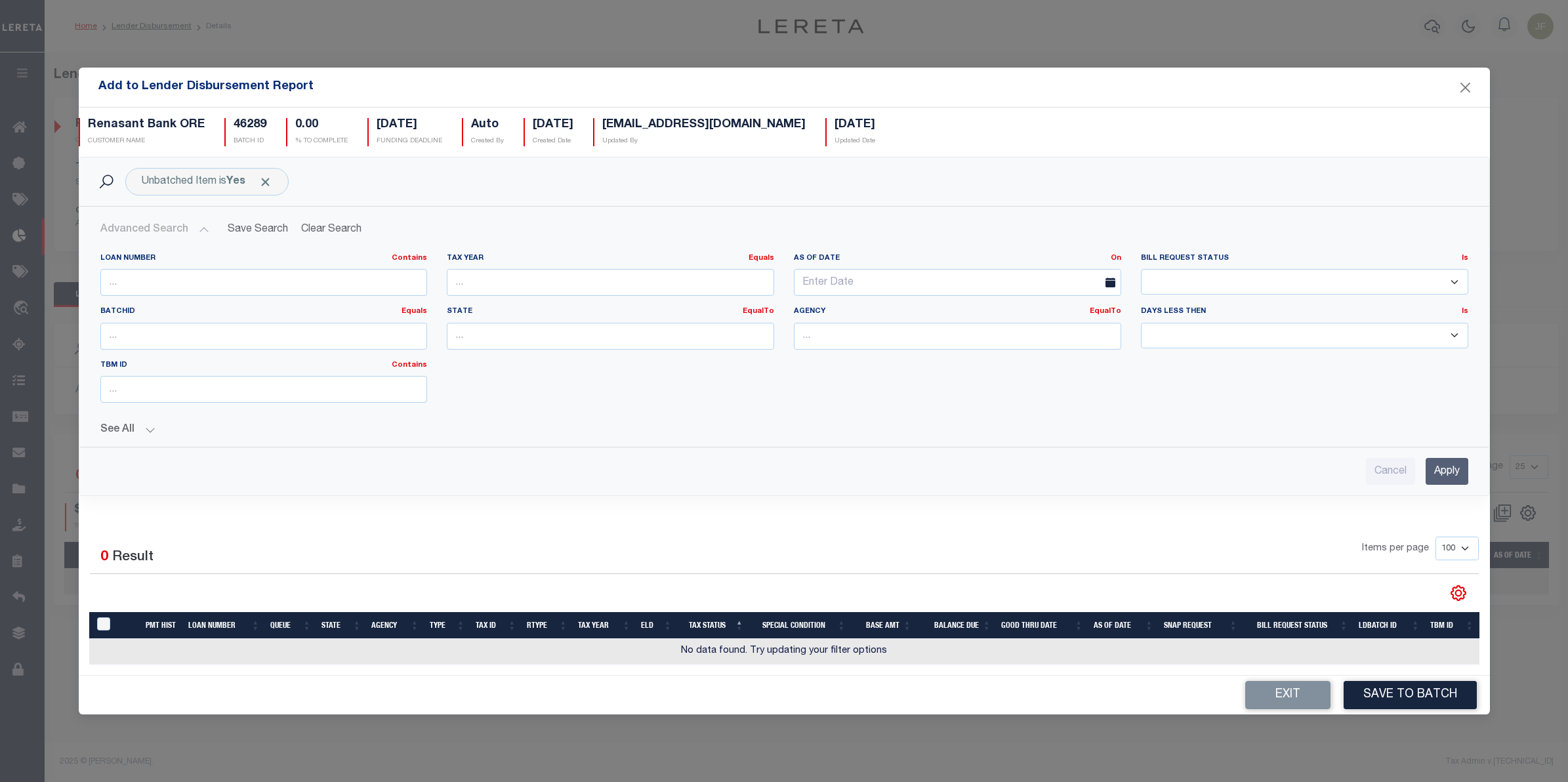
click at [1457, 474] on input "Apply" at bounding box center [1446, 471] width 42 height 27
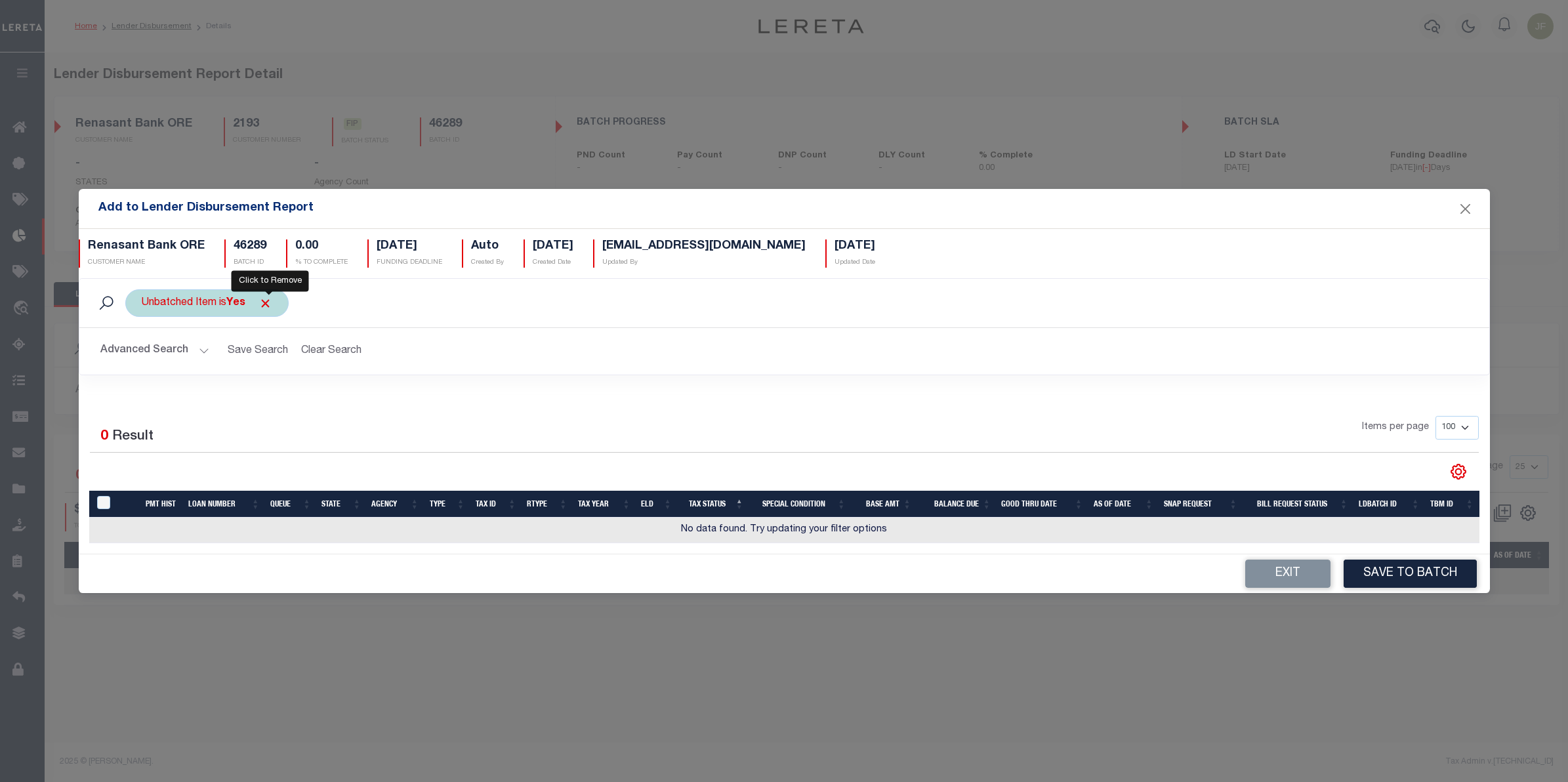
click at [272, 300] on span "Click to Remove" at bounding box center [265, 303] width 14 height 14
click at [148, 339] on button "Advanced Search" at bounding box center [155, 351] width 109 height 25
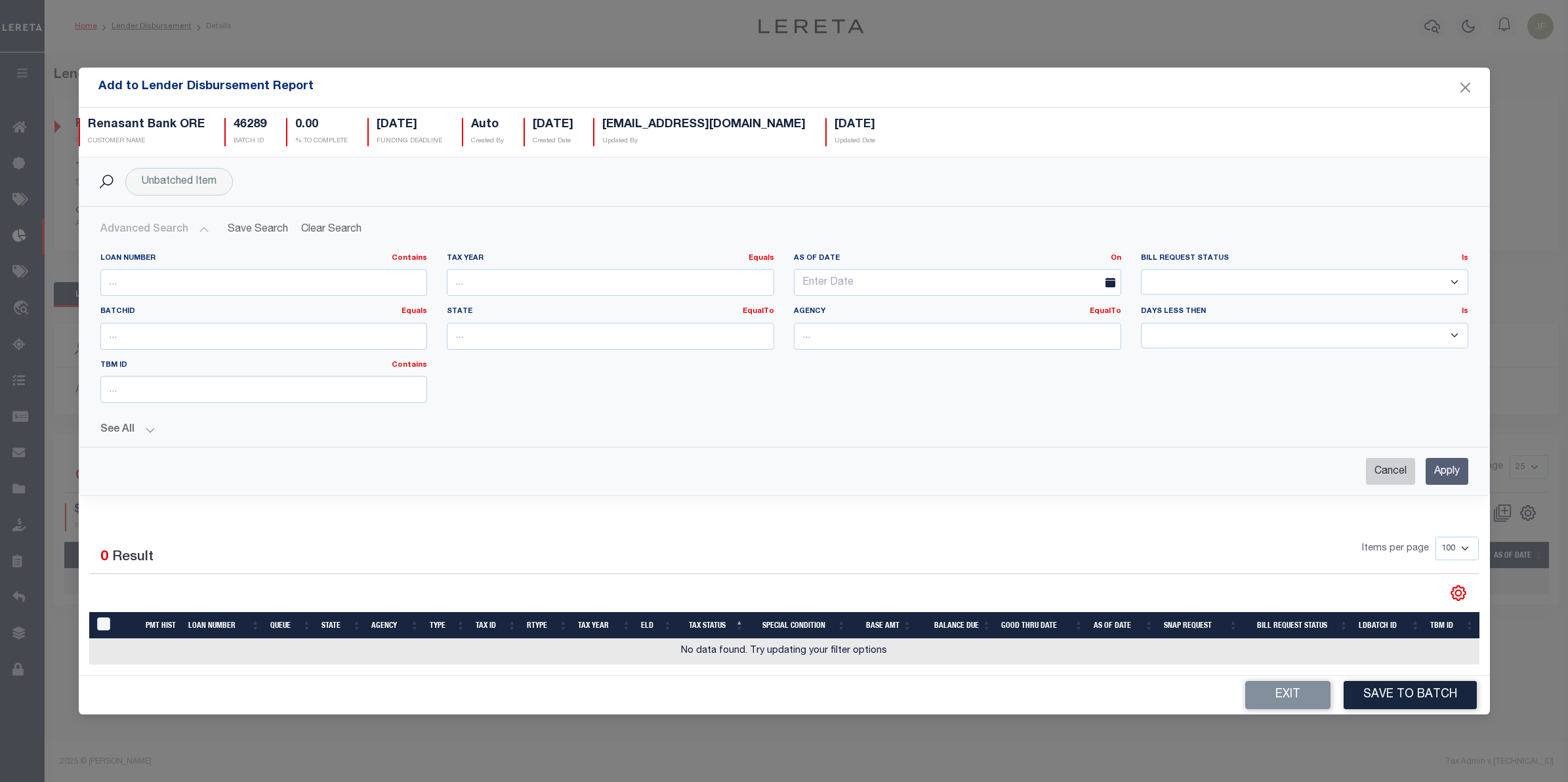
click at [1386, 473] on input "Cancel" at bounding box center [1390, 471] width 49 height 27
checkbox input "true"
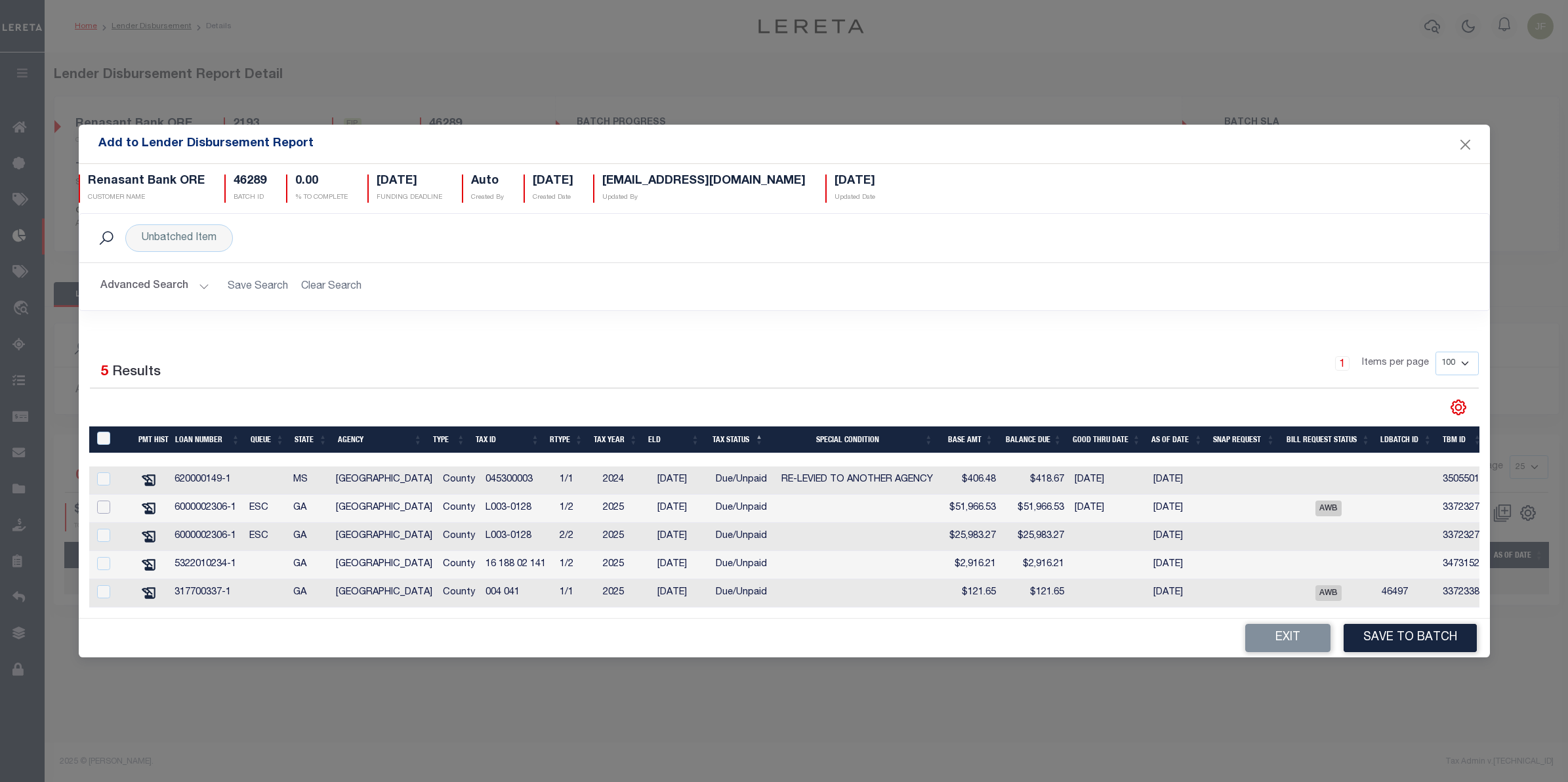
click at [100, 501] on input "checkbox" at bounding box center [103, 507] width 13 height 13
checkbox input "true"
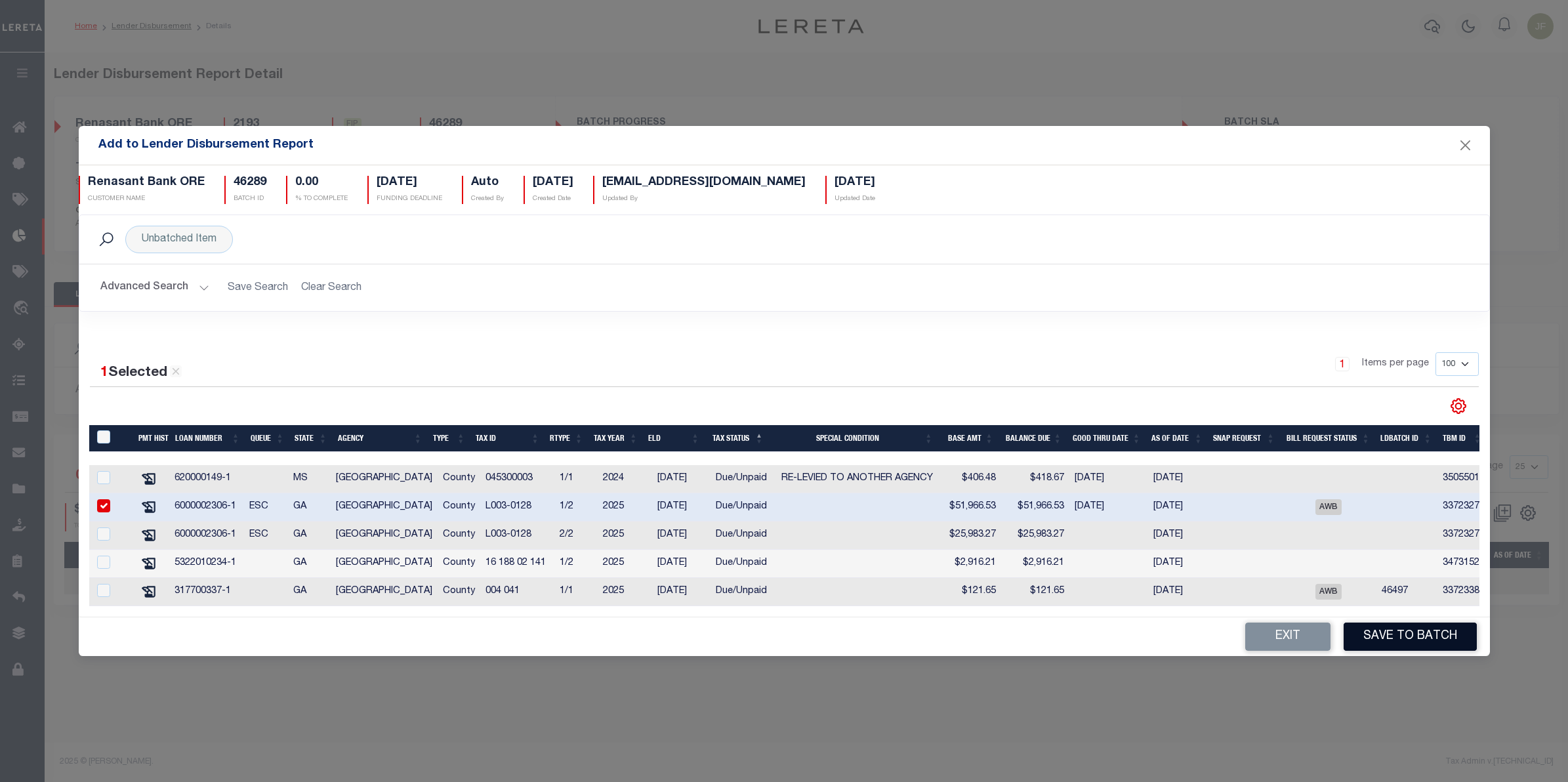
click at [1408, 638] on button "Save to Batch" at bounding box center [1410, 637] width 133 height 28
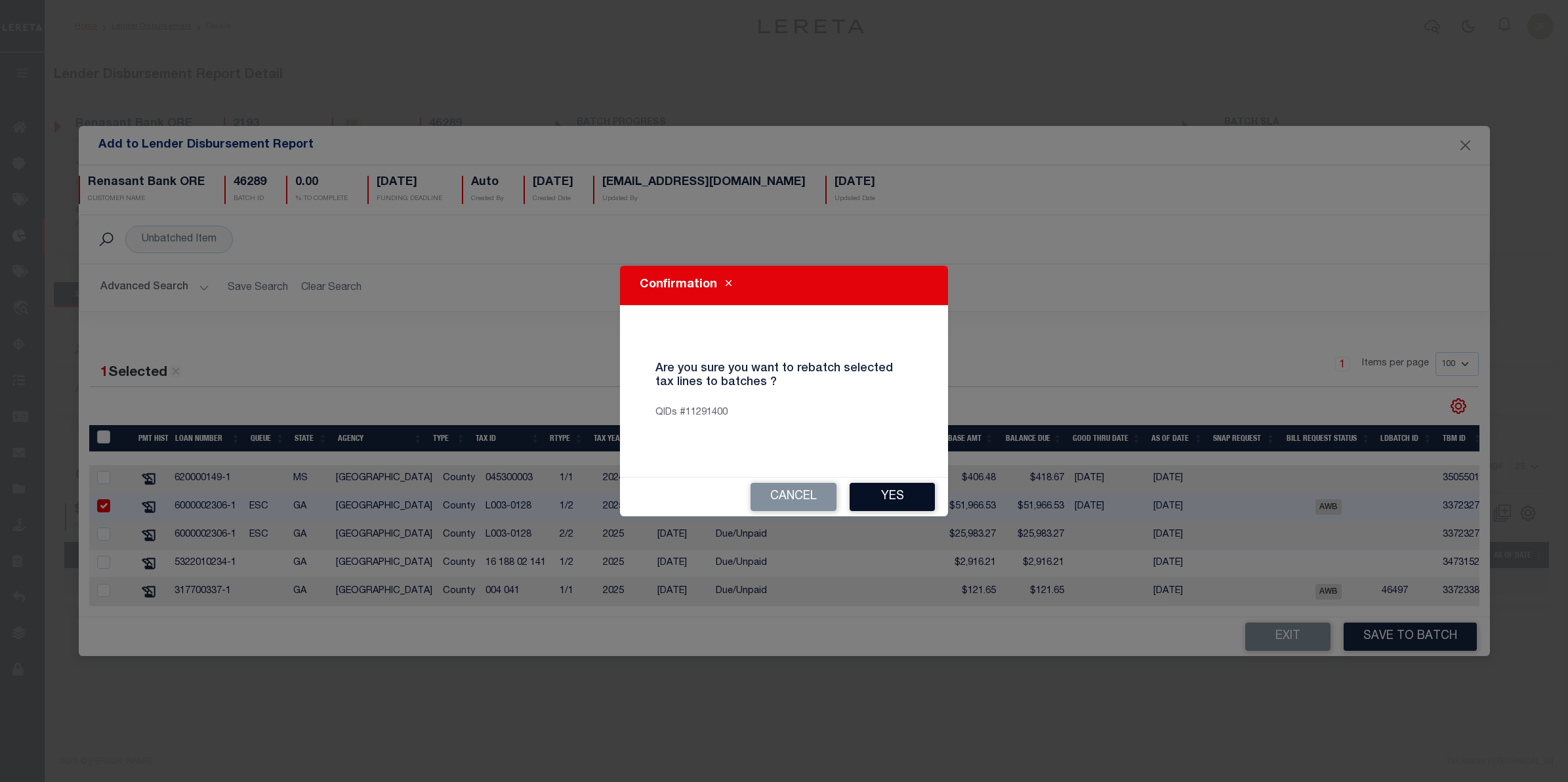
click at [913, 500] on button "Yes" at bounding box center [892, 496] width 85 height 28
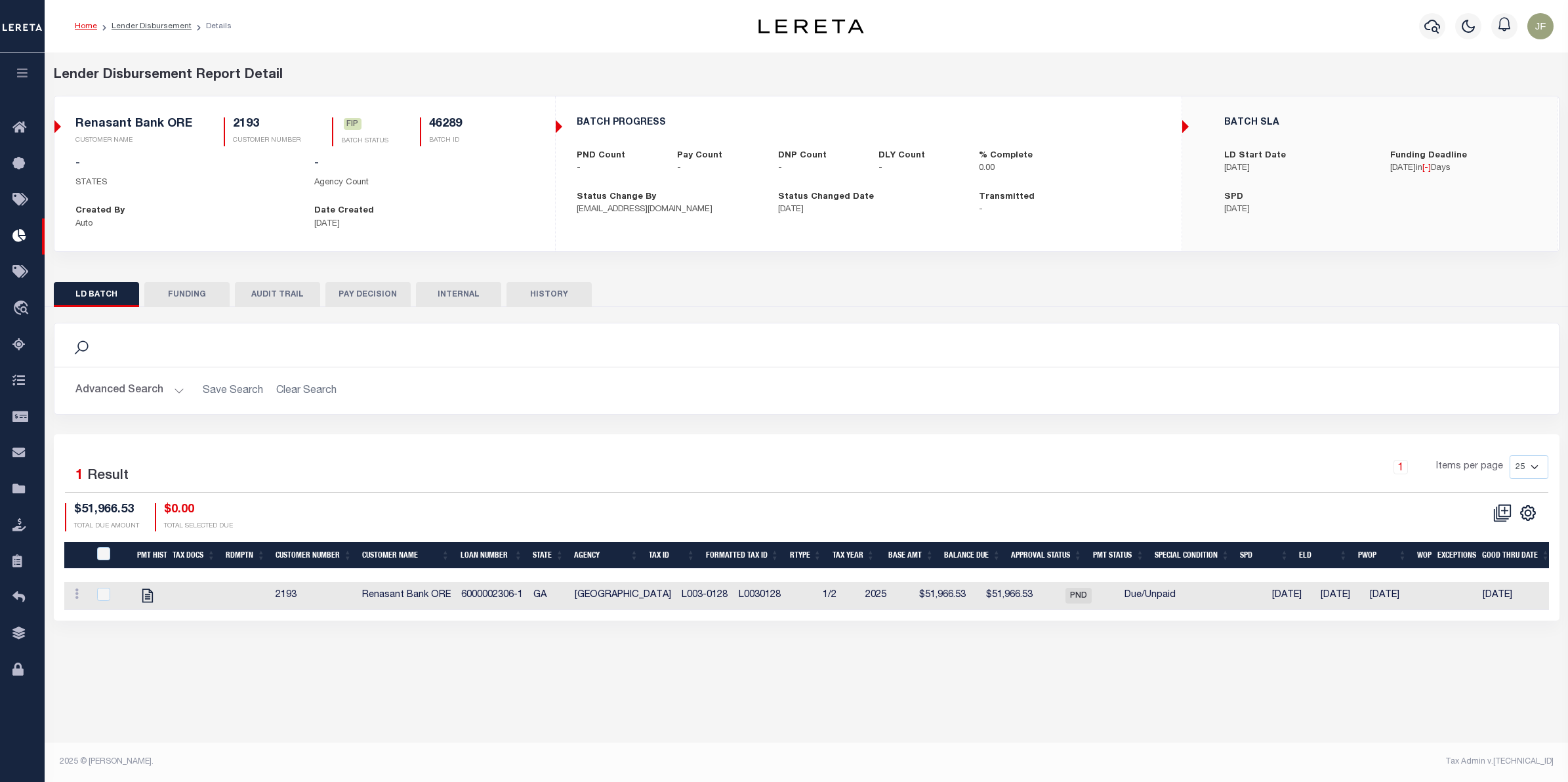
click at [562, 299] on button "HISTORY" at bounding box center [549, 295] width 85 height 25
select select "100"
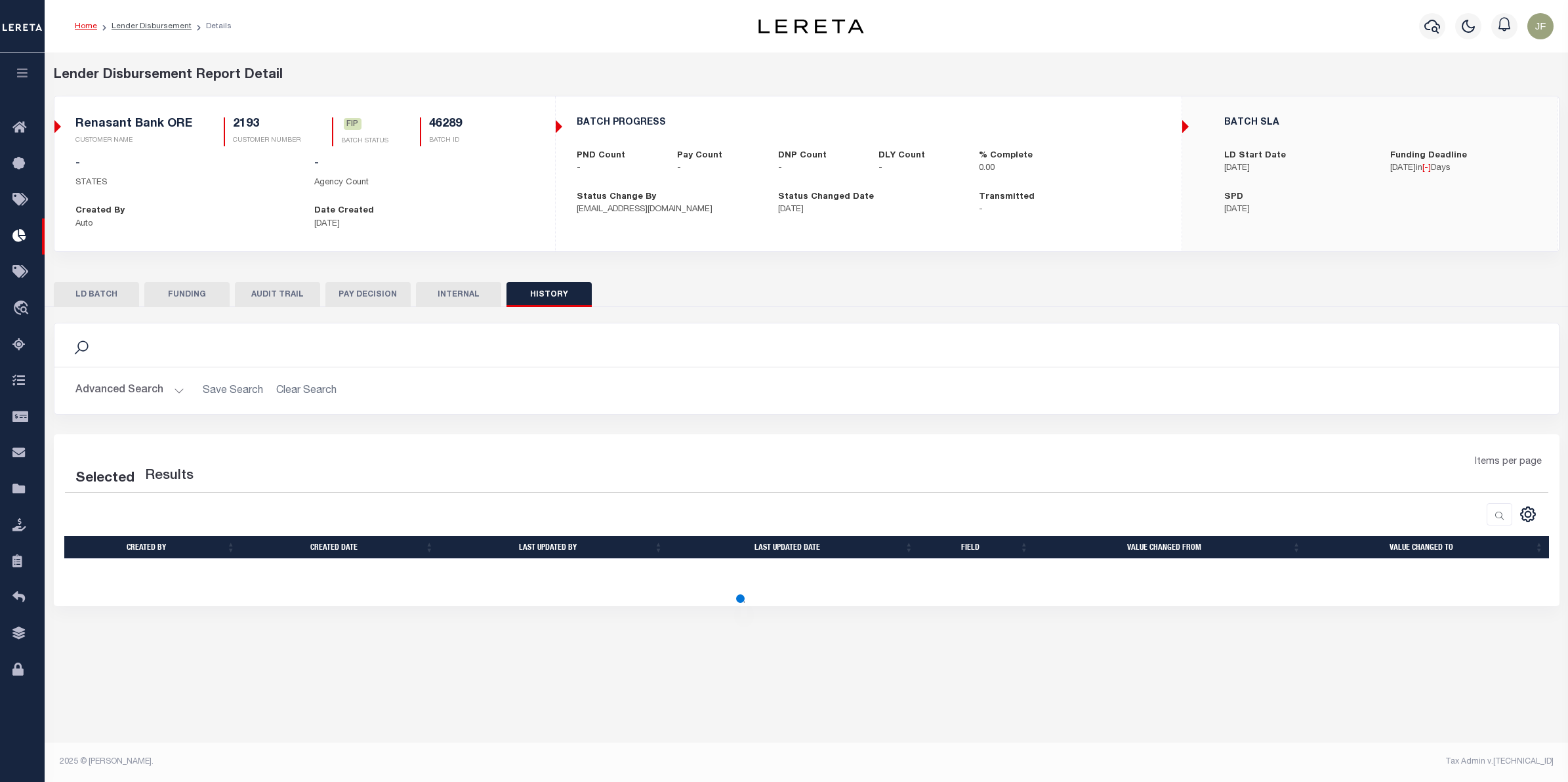
select select "100"
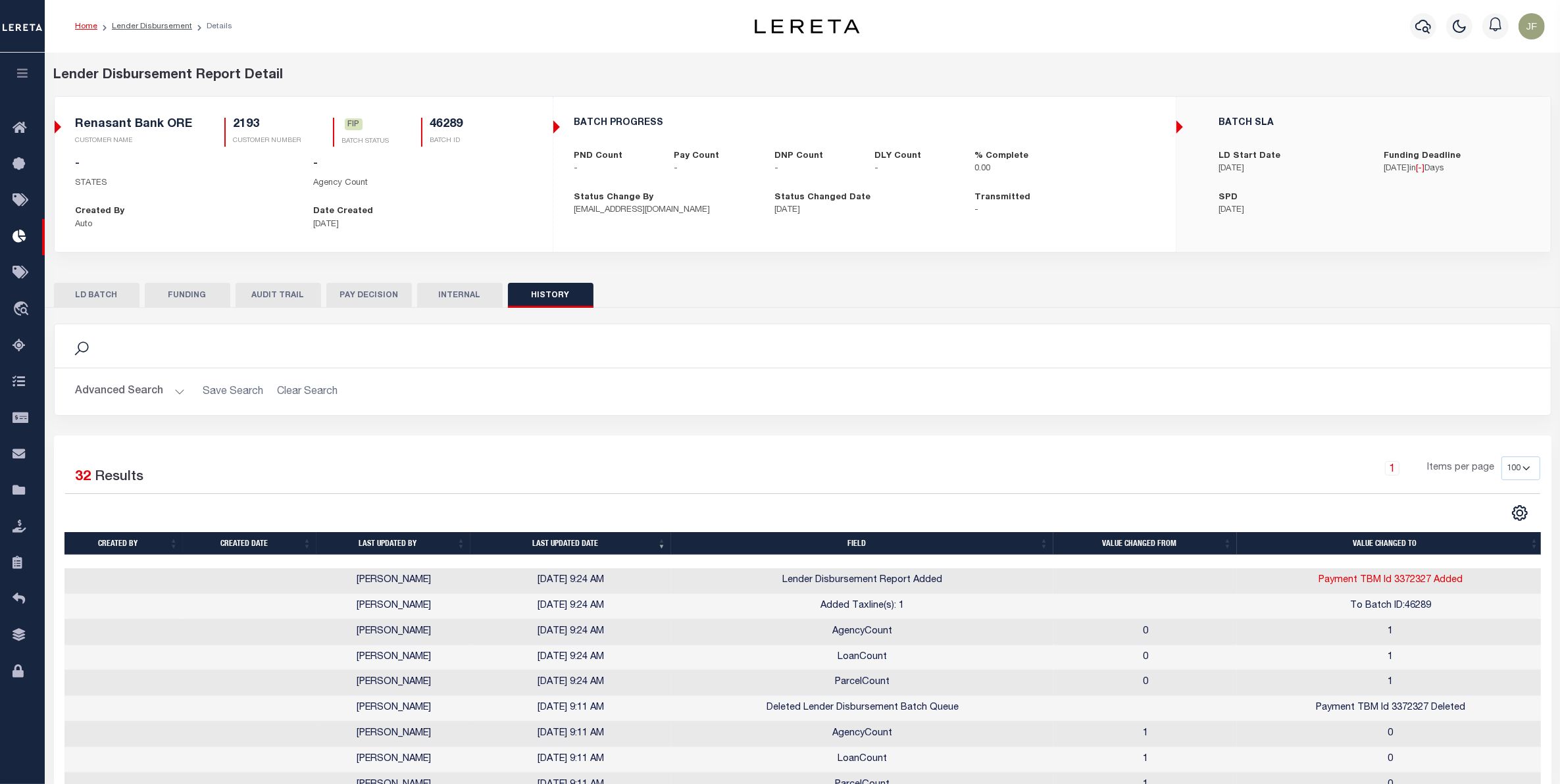
click at [188, 294] on button "FUNDING" at bounding box center [188, 296] width 86 height 25
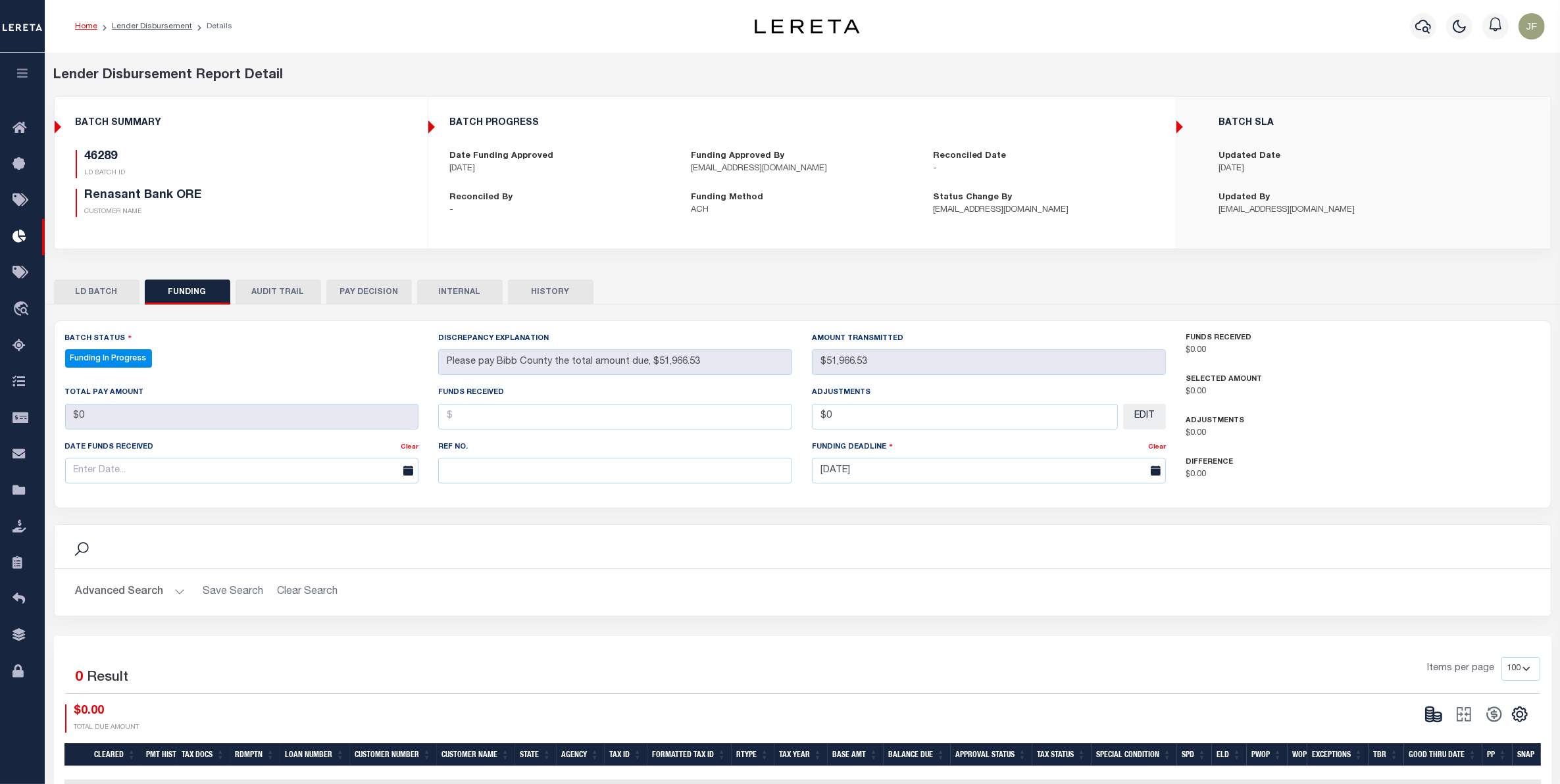
click at [118, 292] on button "LD BATCH" at bounding box center [96, 292] width 86 height 25
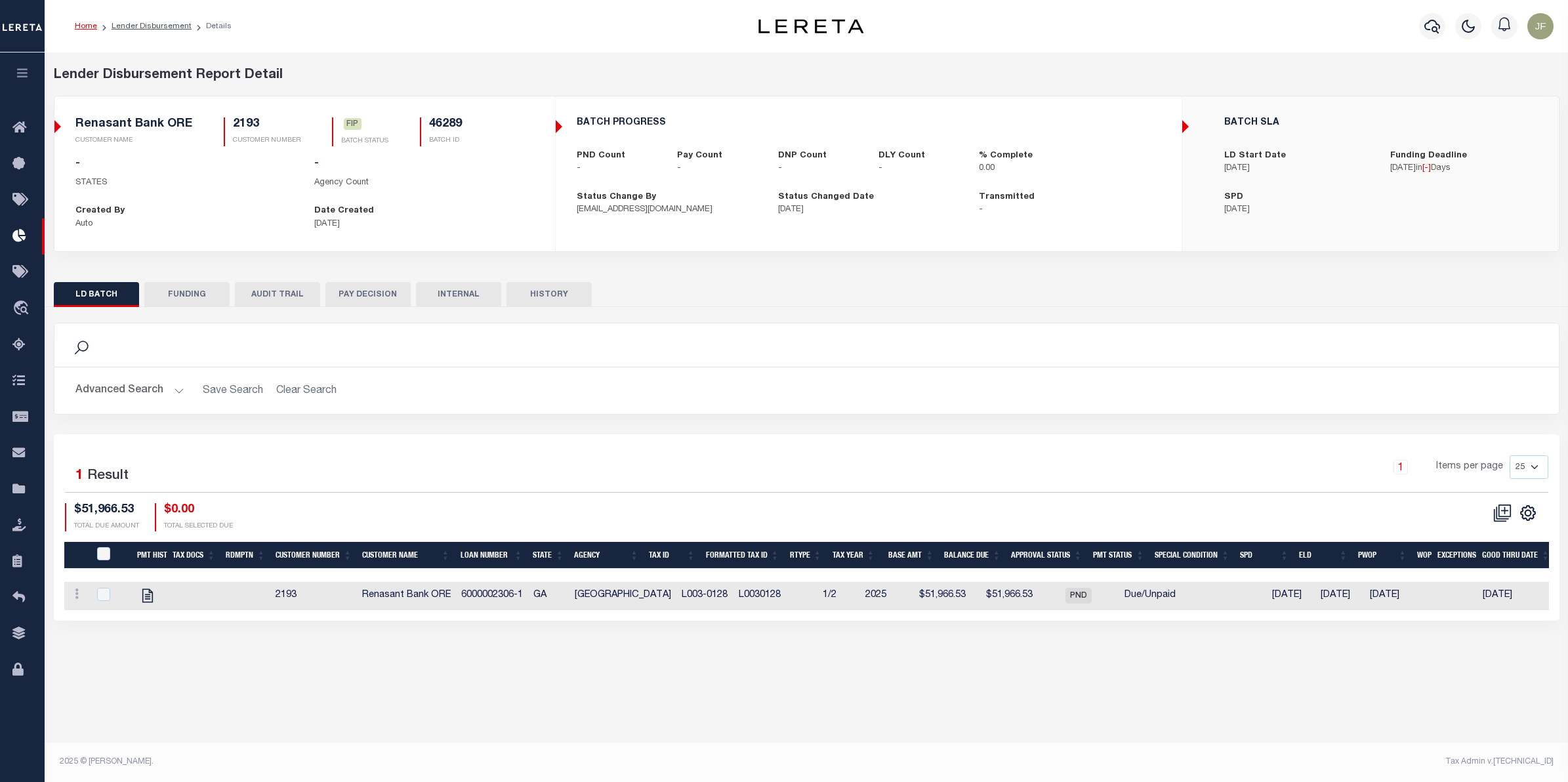
click at [175, 296] on button "FUNDING" at bounding box center [187, 295] width 85 height 25
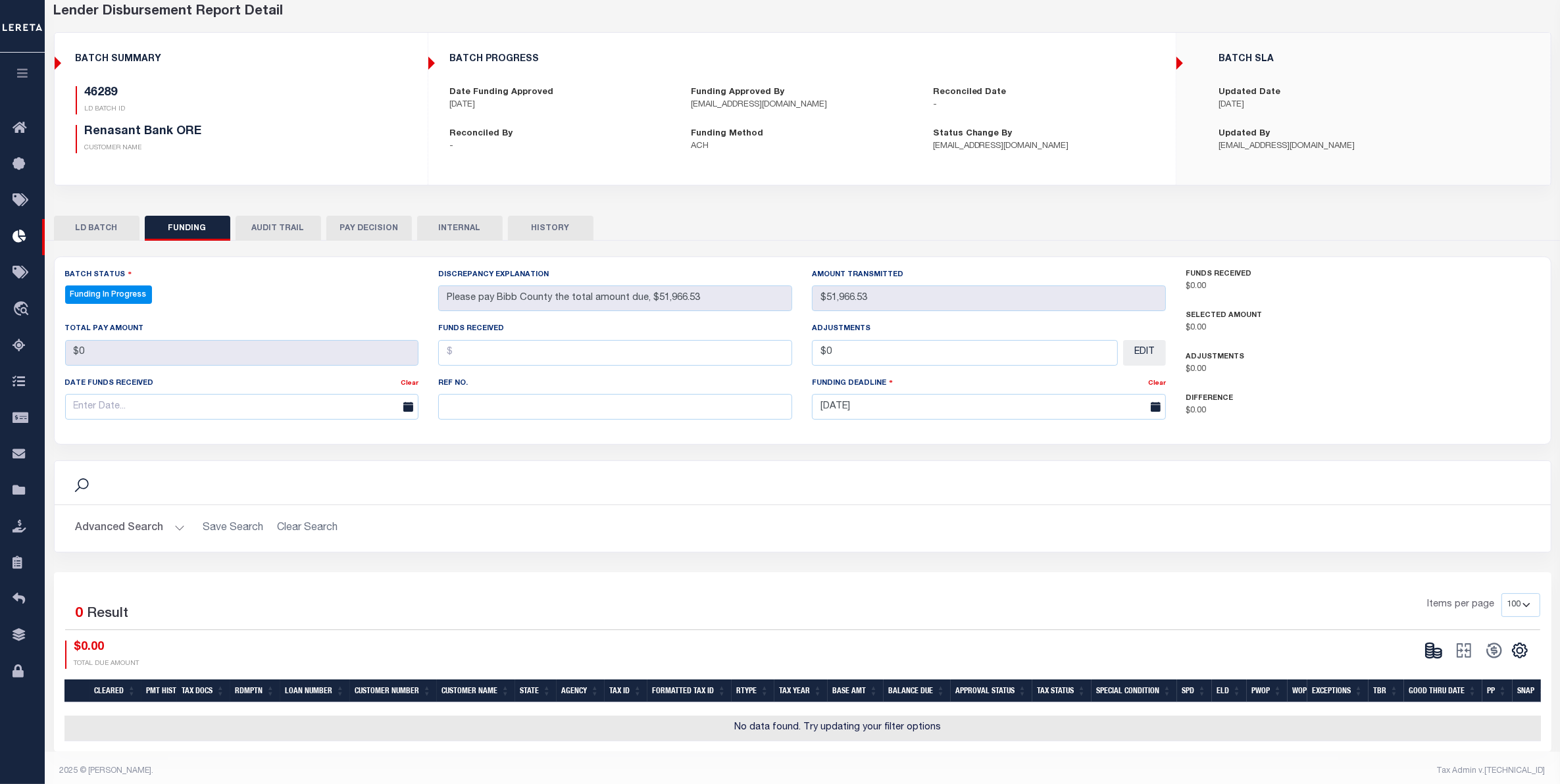
scroll to position [80, 0]
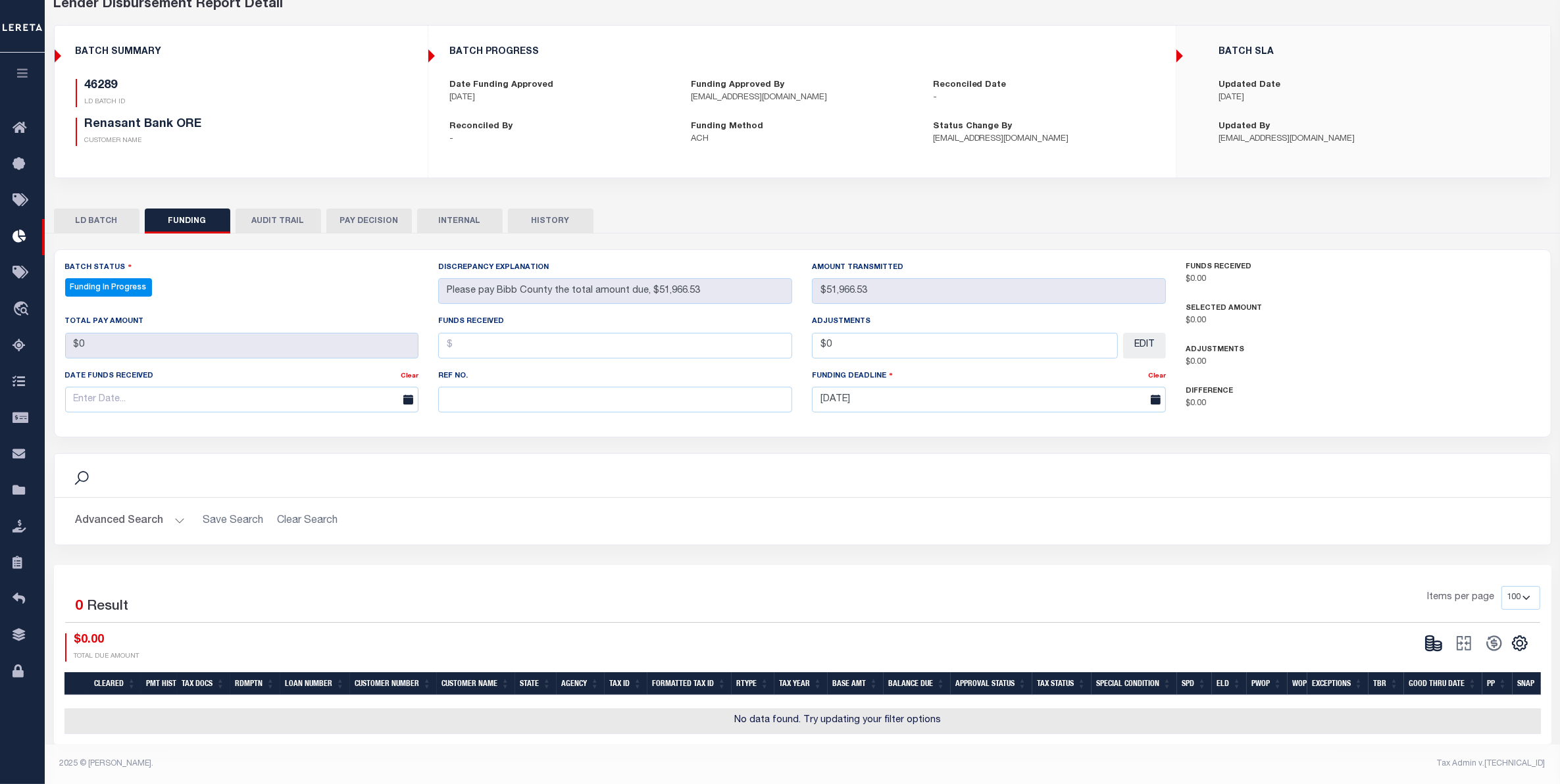
click at [96, 211] on button "LD BATCH" at bounding box center [96, 221] width 86 height 25
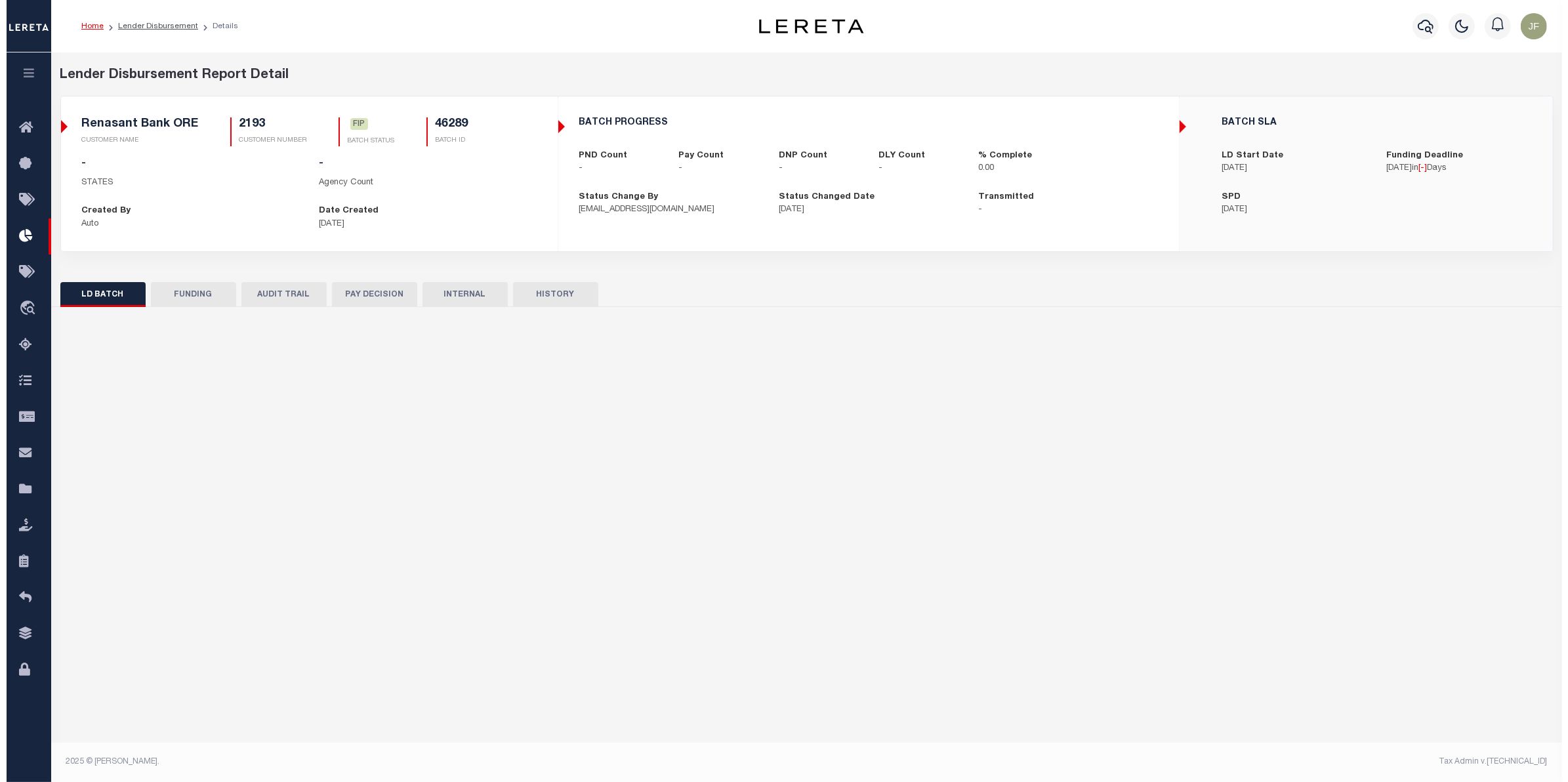
scroll to position [0, 0]
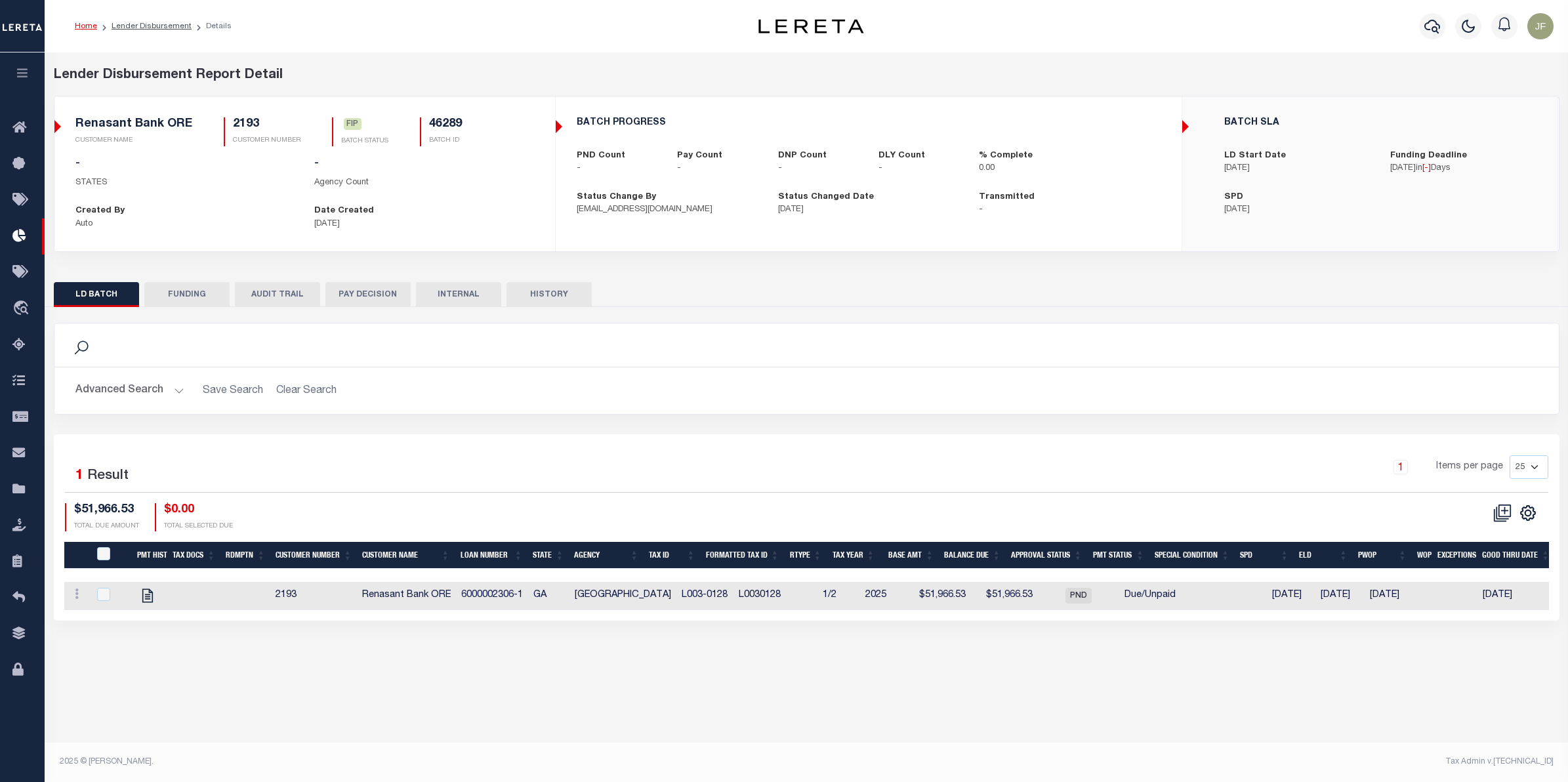
click at [180, 300] on button "FUNDING" at bounding box center [187, 295] width 85 height 25
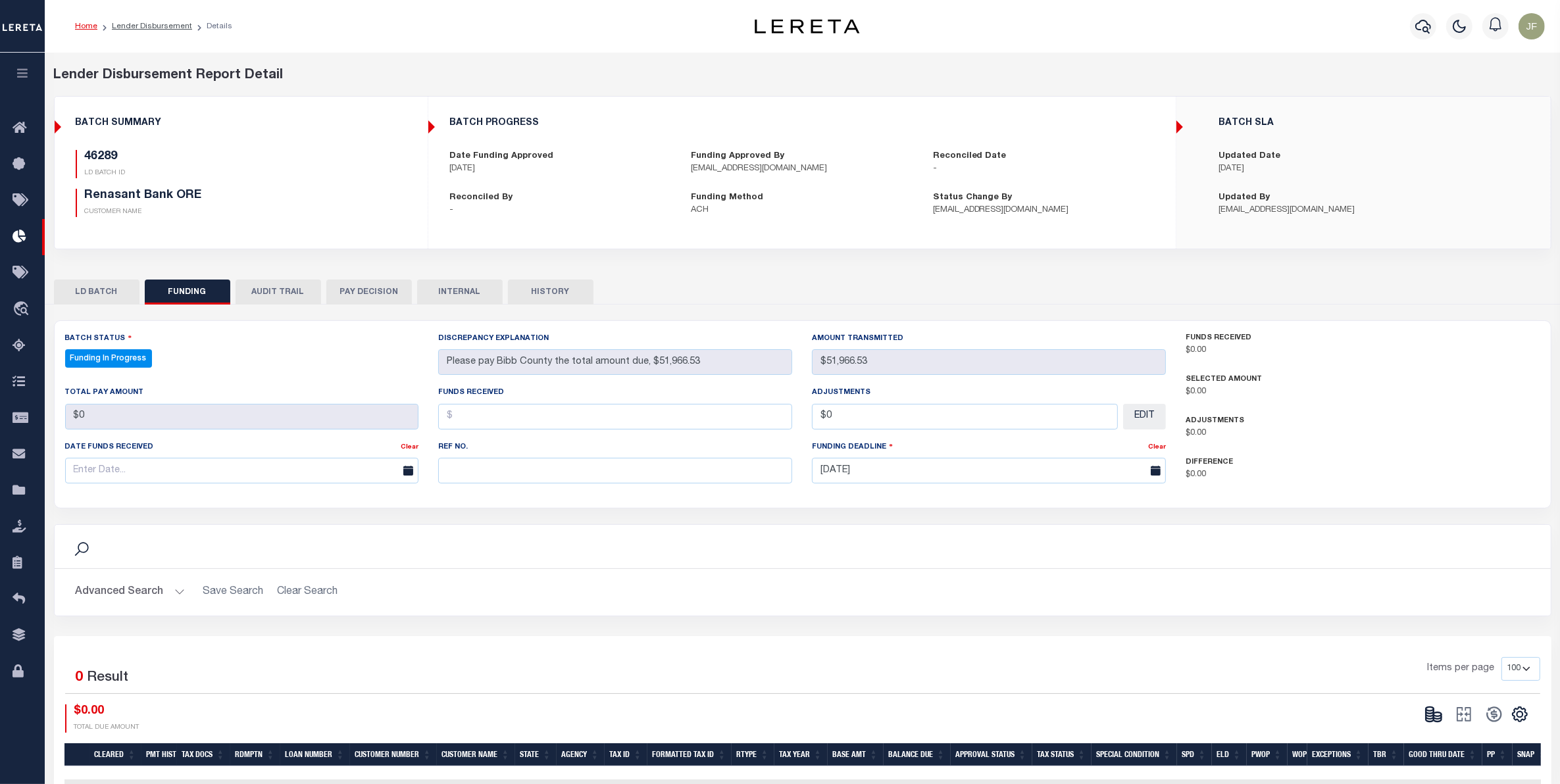
click at [110, 297] on button "LD BATCH" at bounding box center [96, 292] width 86 height 25
